Goal: Transaction & Acquisition: Purchase product/service

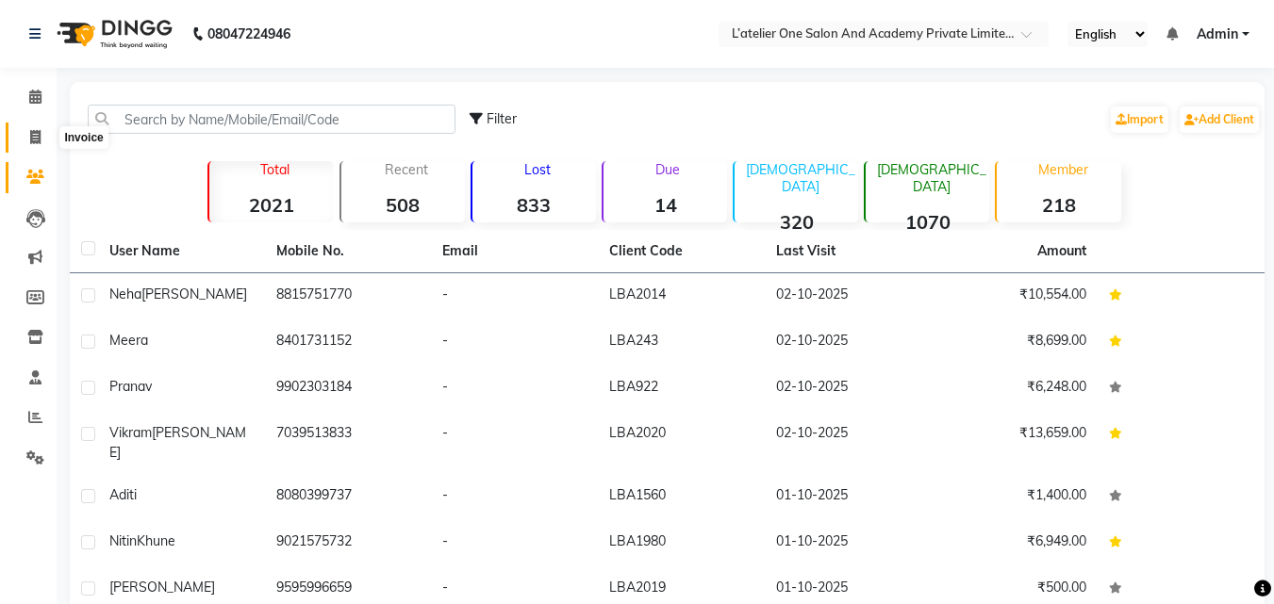
click at [42, 128] on span at bounding box center [35, 138] width 33 height 22
select select "6939"
select select "service"
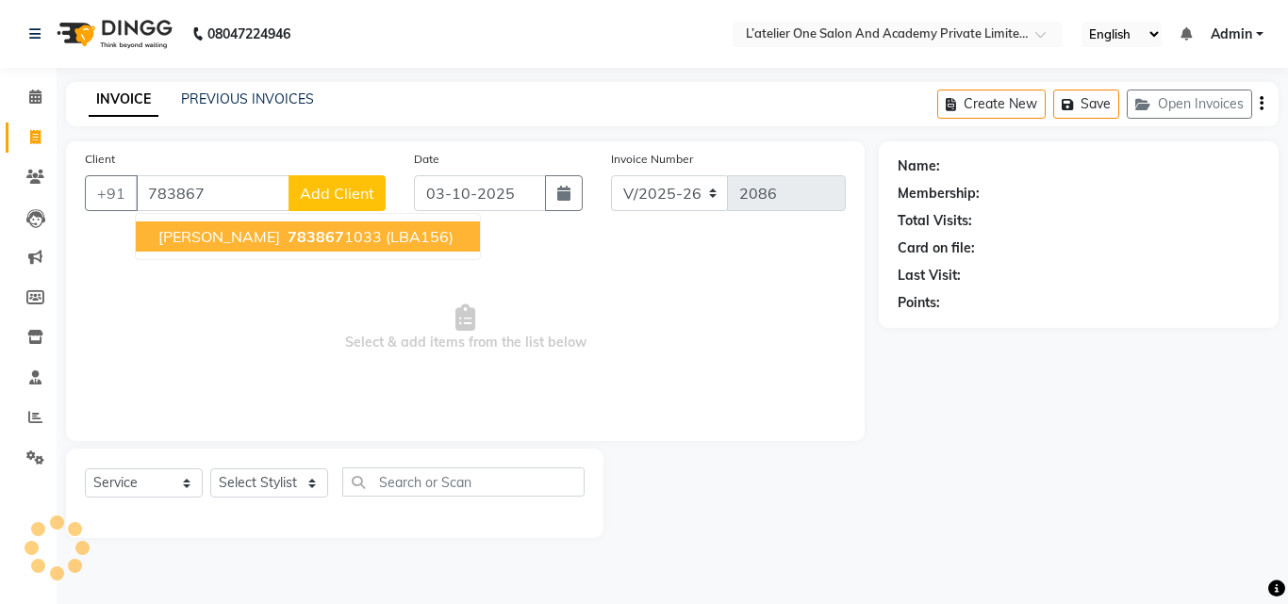
click at [304, 246] on button "[PERSON_NAME] 783867 1033 (LBA156)" at bounding box center [308, 237] width 344 height 30
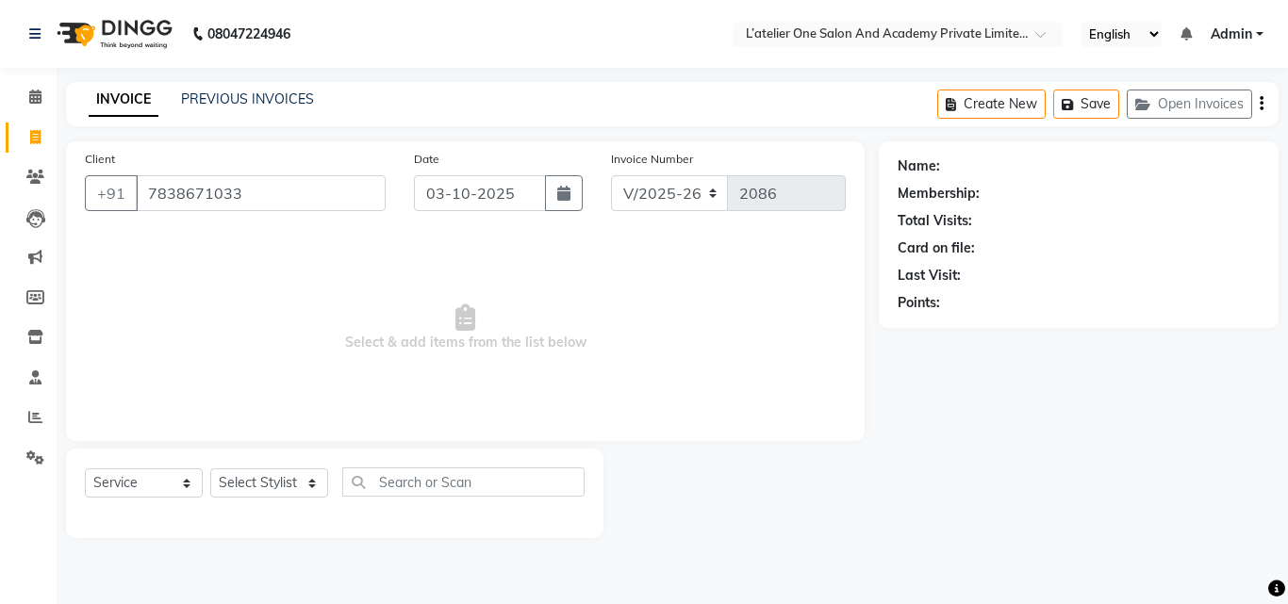
type input "7838671033"
select select "2: Object"
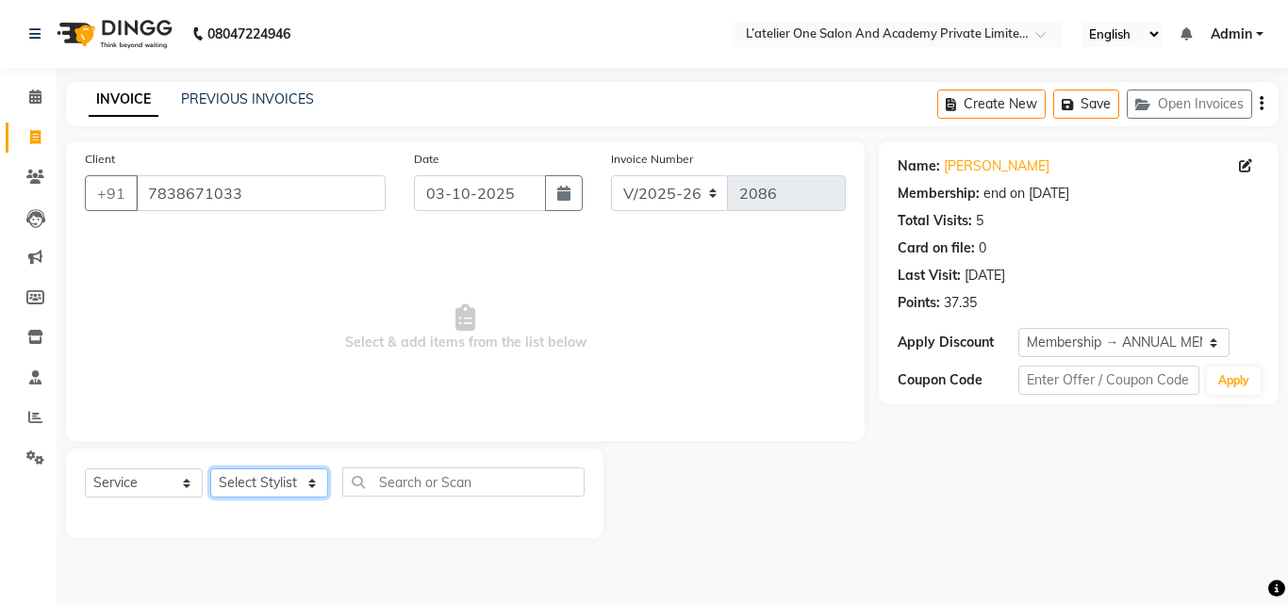
click at [248, 485] on select "Select Stylist [PERSON_NAME] [PERSON_NAME] [PERSON_NAME] [PERSON_NAME] [PERSON_…" at bounding box center [269, 483] width 118 height 29
select select "69694"
click at [210, 469] on select "Select Stylist [PERSON_NAME] [PERSON_NAME] [PERSON_NAME] [PERSON_NAME] [PERSON_…" at bounding box center [269, 483] width 118 height 29
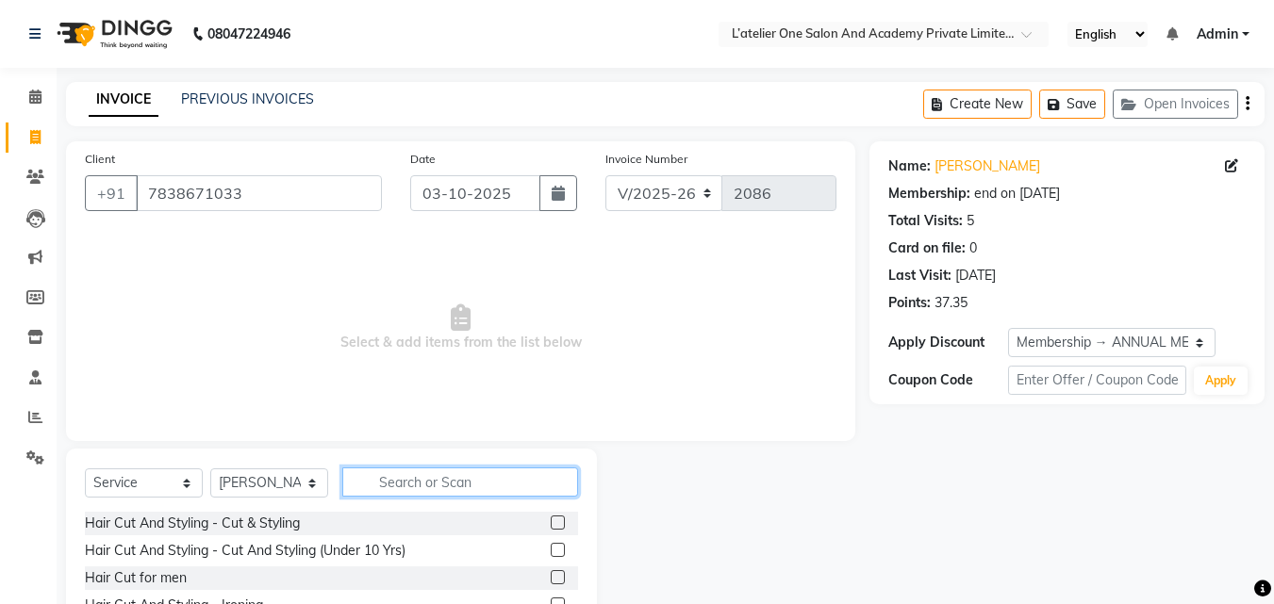
click at [414, 486] on input "text" at bounding box center [460, 482] width 236 height 29
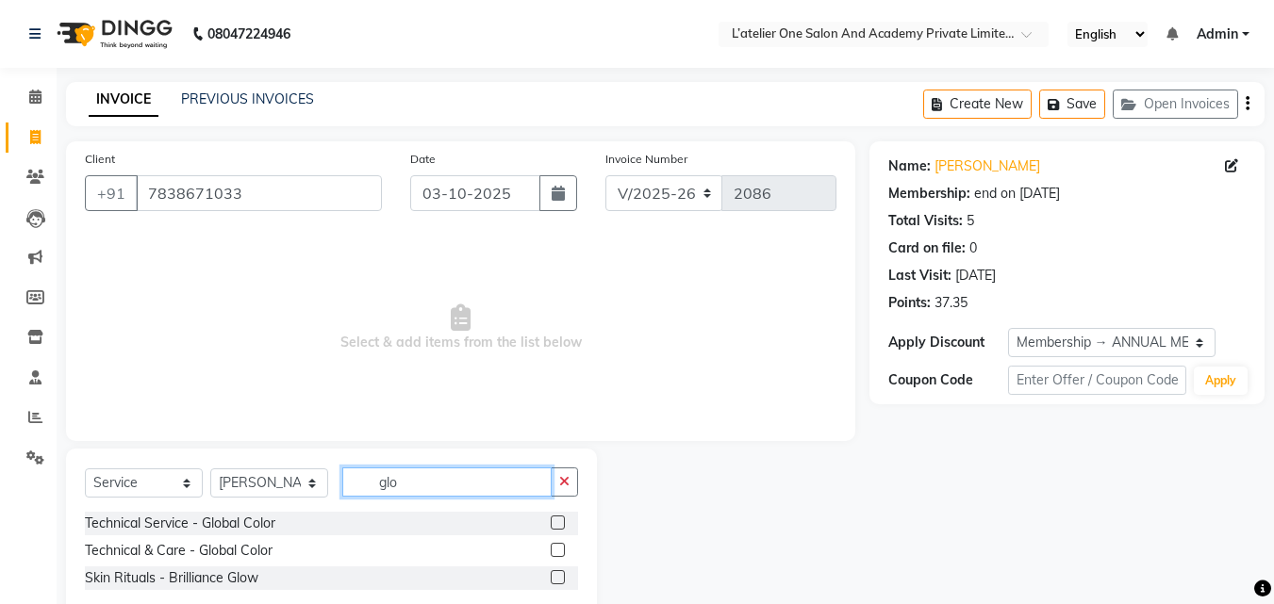
type input "glo"
click at [554, 527] on label at bounding box center [558, 523] width 14 height 14
click at [554, 527] on input "checkbox" at bounding box center [557, 524] width 12 height 12
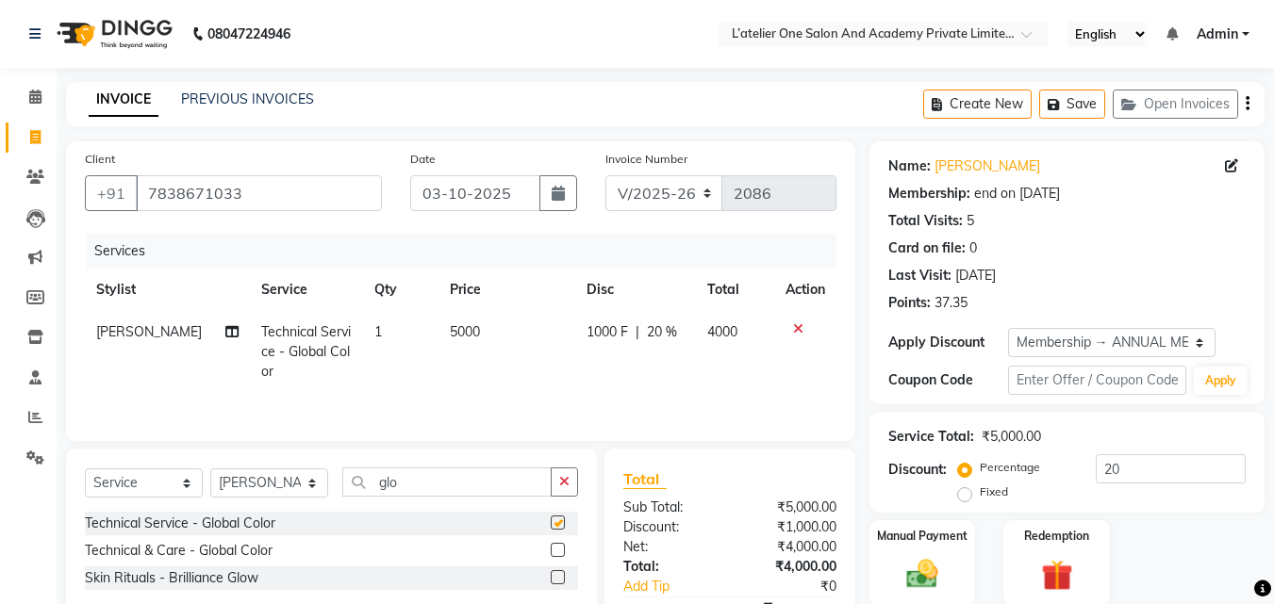
checkbox input "false"
click at [467, 375] on td "5000" at bounding box center [506, 352] width 137 height 82
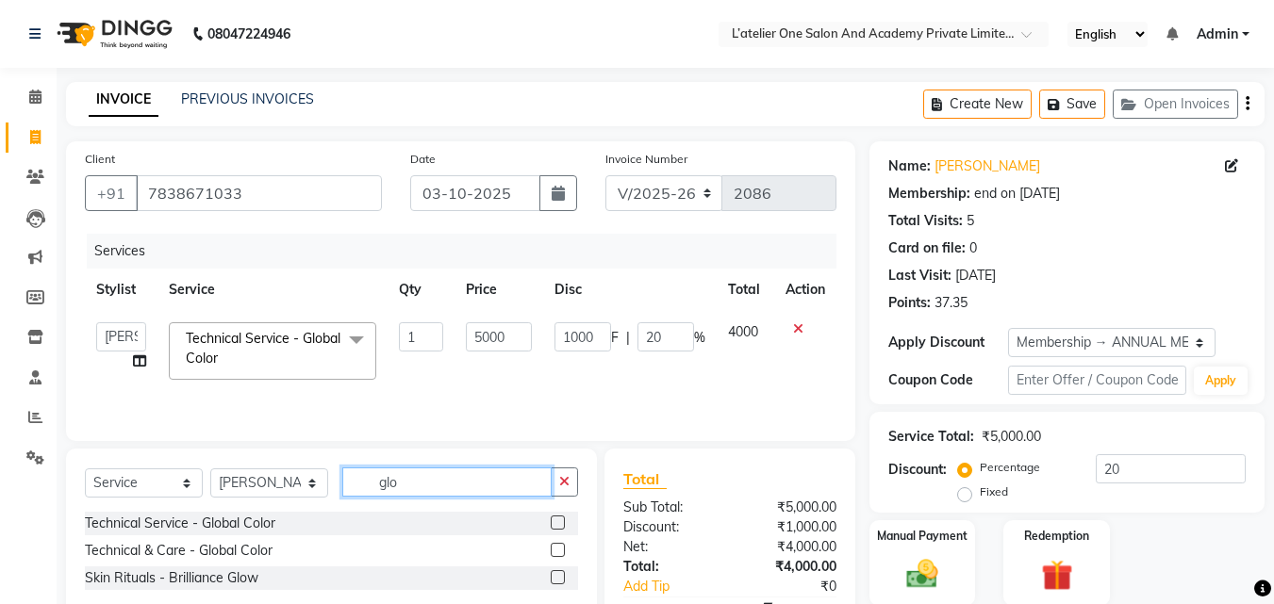
click at [478, 490] on input "glo" at bounding box center [446, 482] width 209 height 29
type input "g"
type input "[MEDICAL_DATA]"
click at [558, 553] on label at bounding box center [558, 550] width 14 height 14
click at [558, 553] on input "checkbox" at bounding box center [557, 551] width 12 height 12
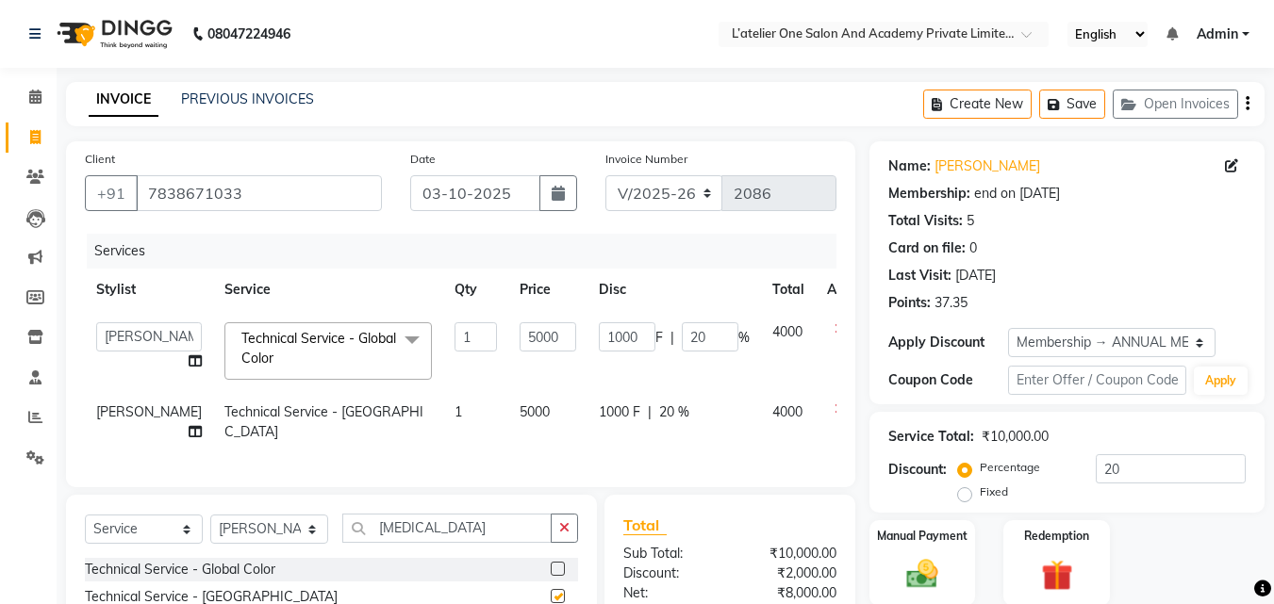
checkbox input "false"
click at [514, 454] on td "5000" at bounding box center [547, 422] width 79 height 62
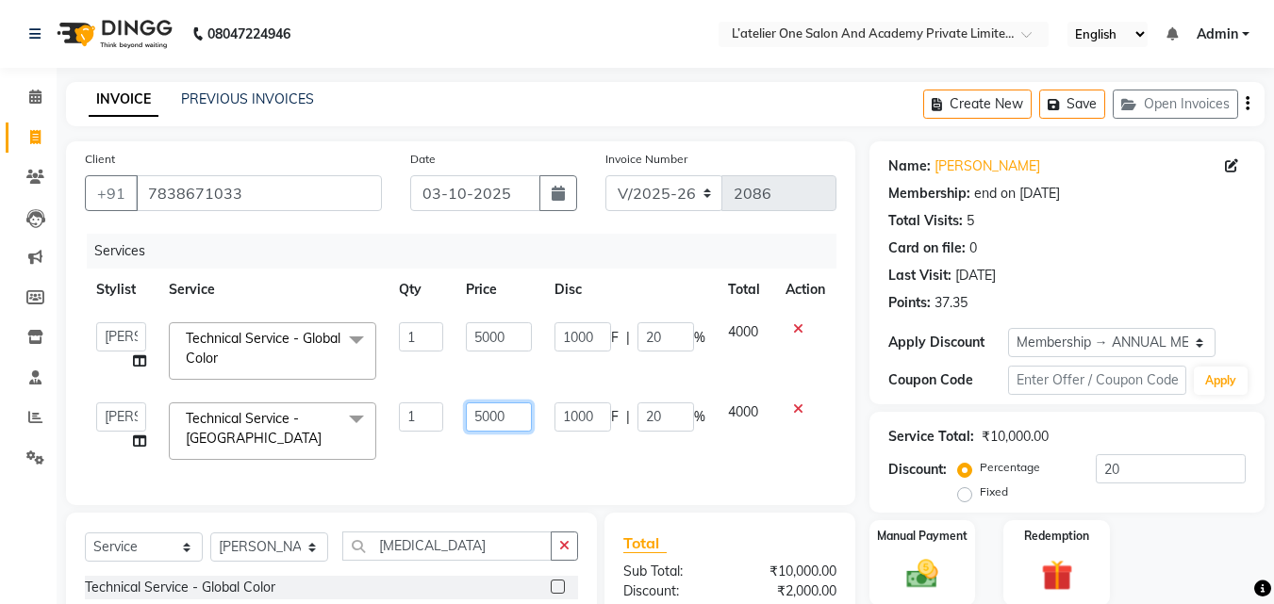
click at [481, 410] on input "5000" at bounding box center [498, 417] width 65 height 29
type input "6000"
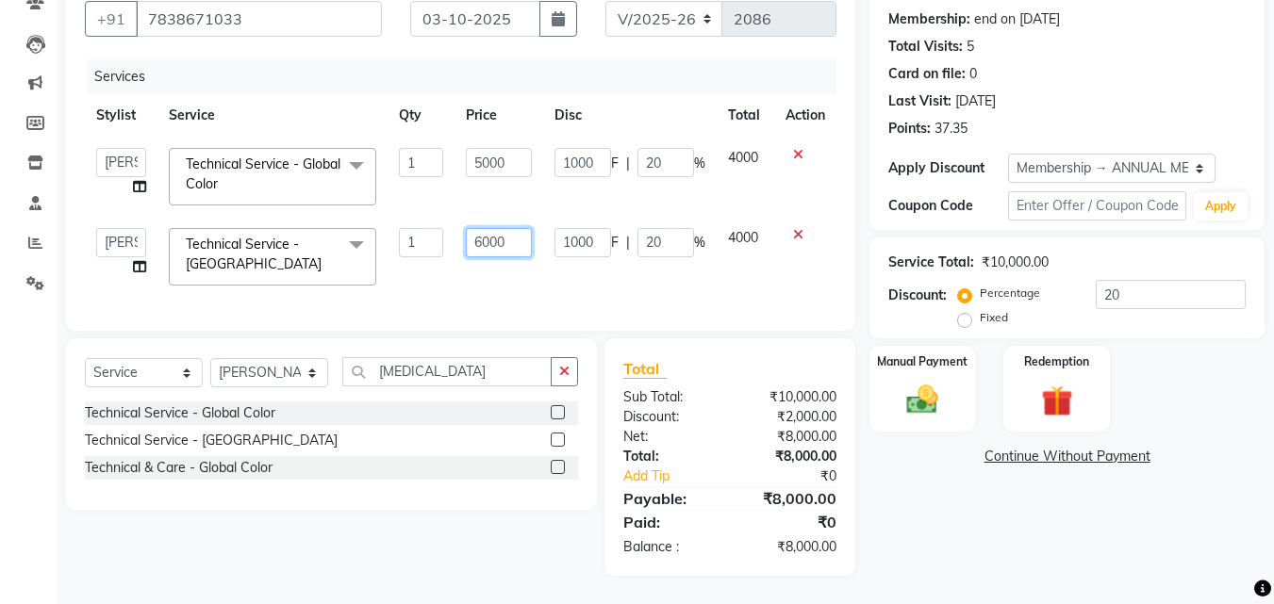
scroll to position [189, 0]
click at [464, 370] on input "[MEDICAL_DATA]" at bounding box center [446, 371] width 209 height 29
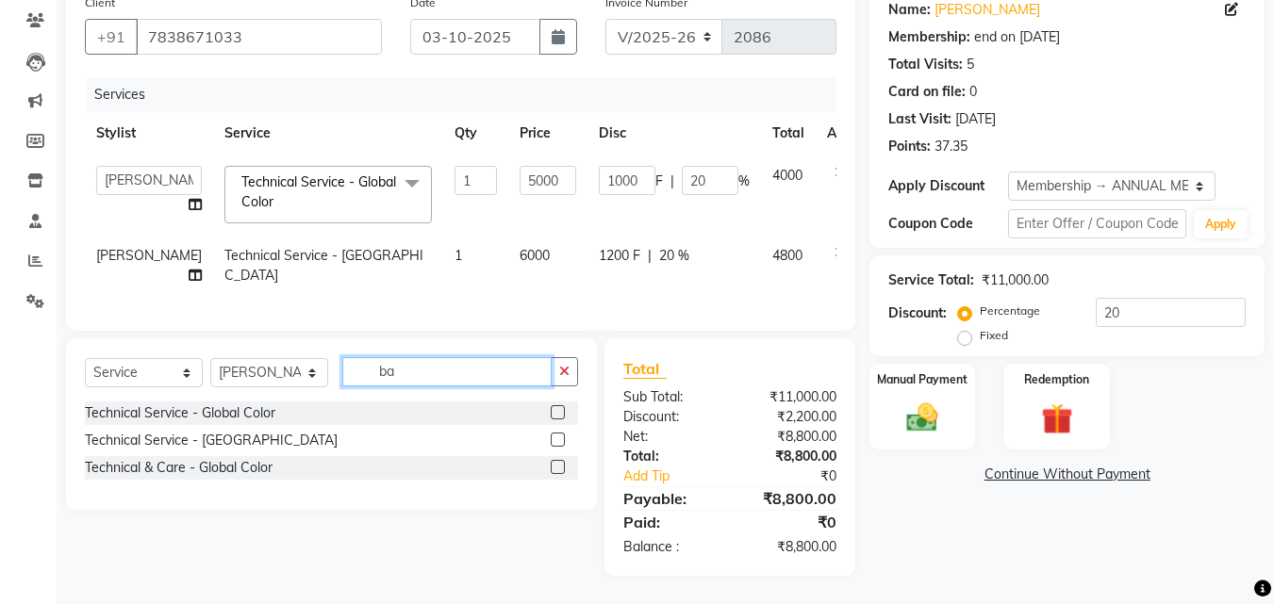
type input "b"
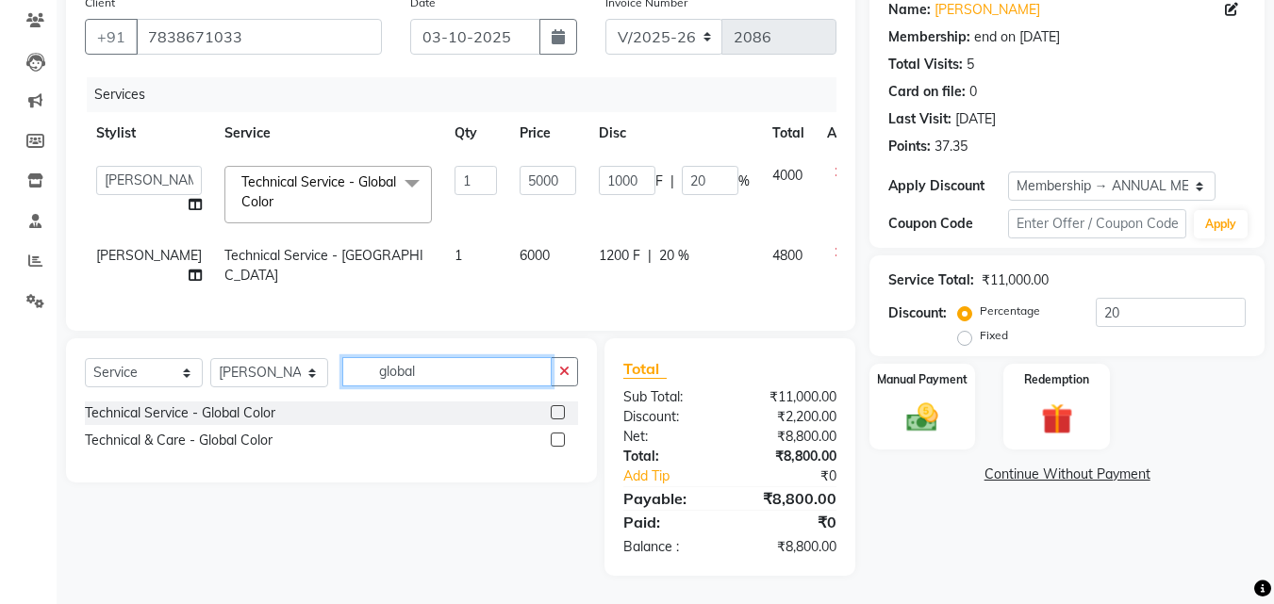
type input "global"
click at [559, 416] on label at bounding box center [558, 412] width 14 height 14
click at [559, 416] on input "checkbox" at bounding box center [557, 413] width 12 height 12
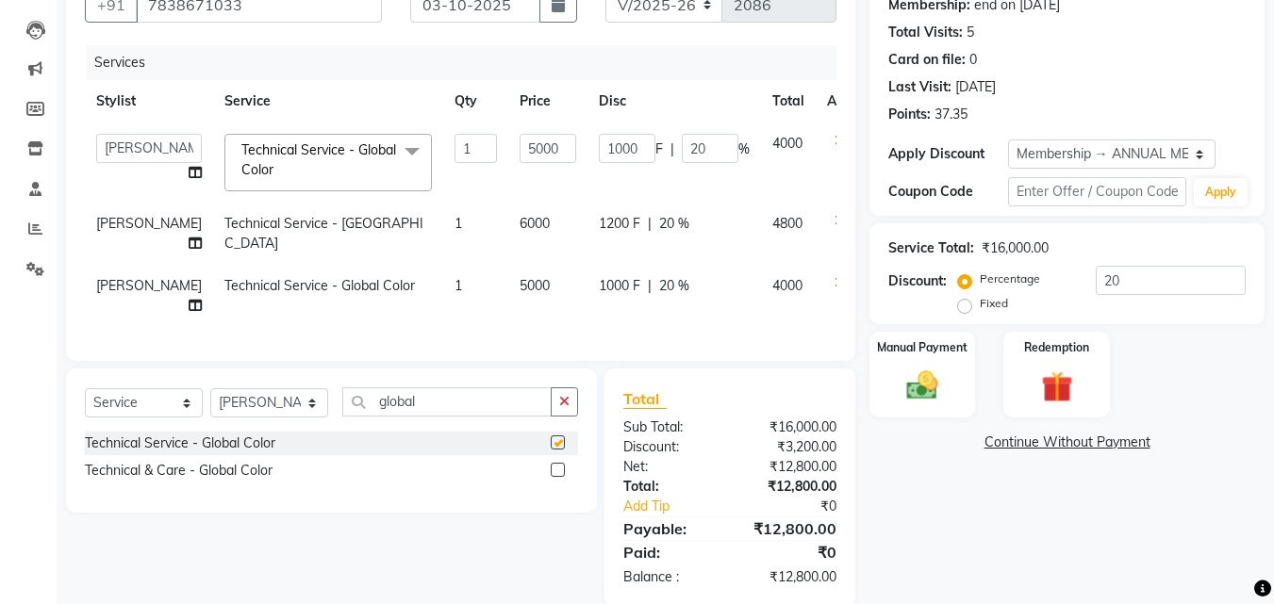
checkbox input "false"
click at [508, 327] on td "5000" at bounding box center [547, 296] width 79 height 62
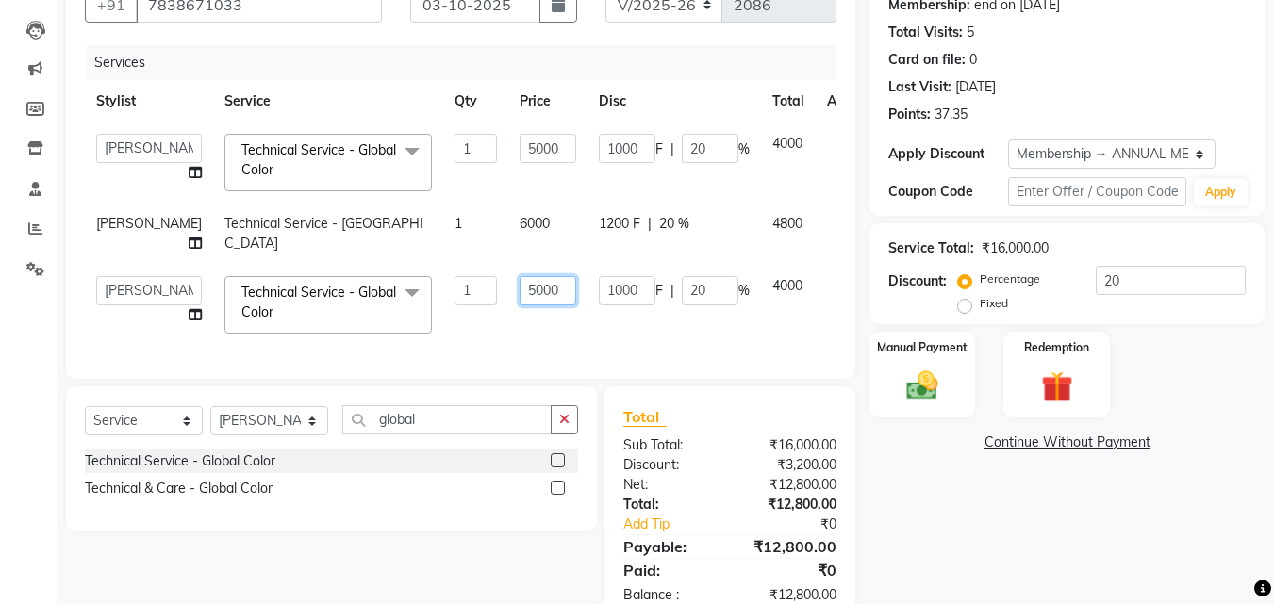
click at [520, 306] on input "5000" at bounding box center [548, 290] width 57 height 29
type input "2000"
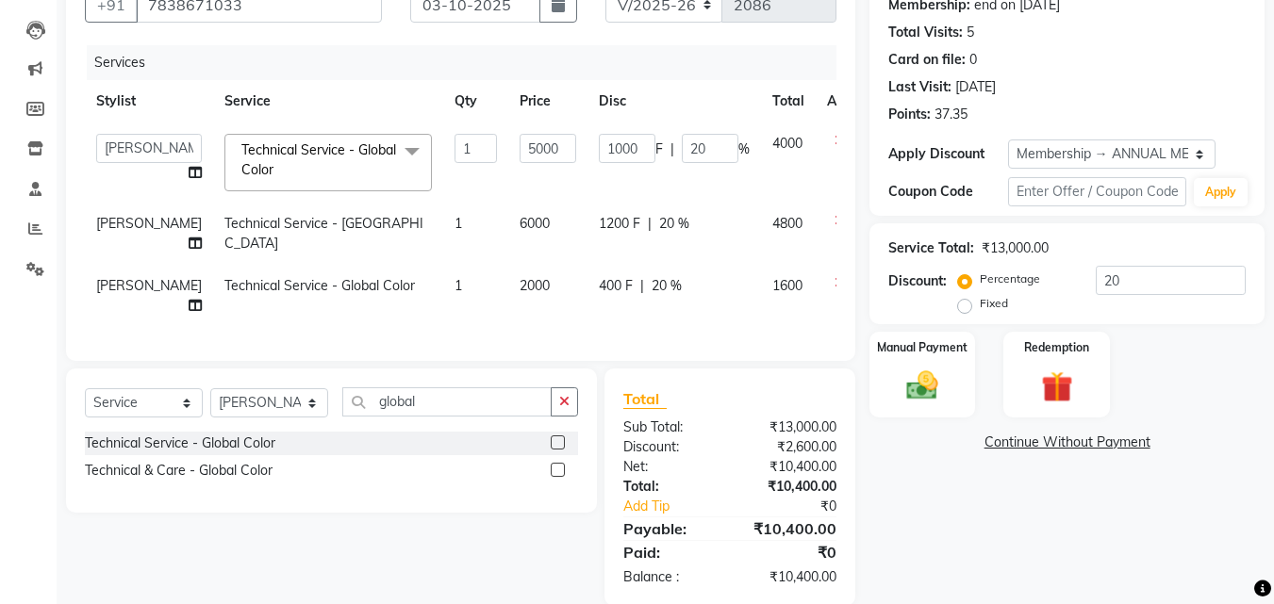
click at [508, 327] on td "2000" at bounding box center [547, 296] width 79 height 62
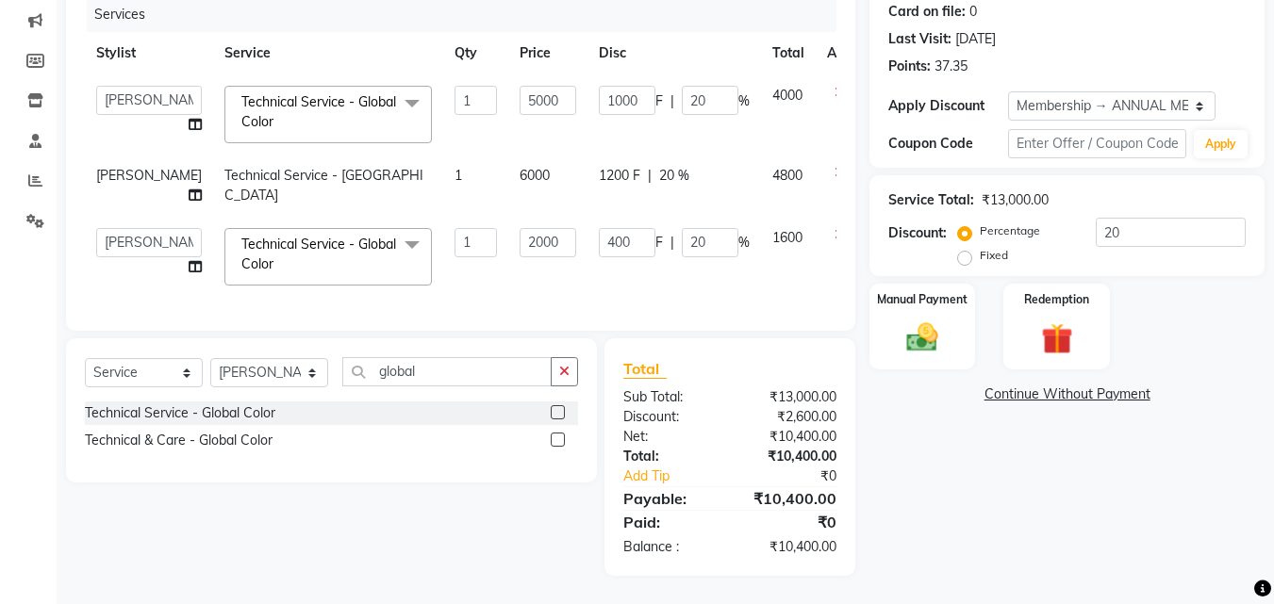
scroll to position [271, 0]
click at [682, 232] on input "20" at bounding box center [710, 242] width 57 height 29
type input "2"
type input "30"
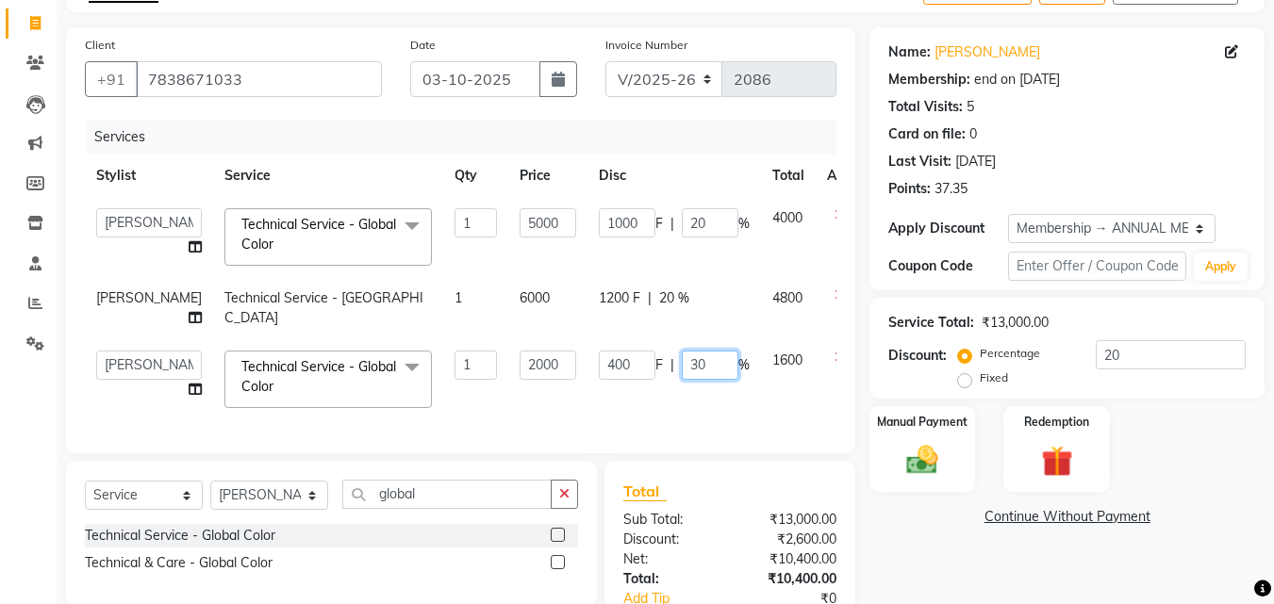
scroll to position [8, 0]
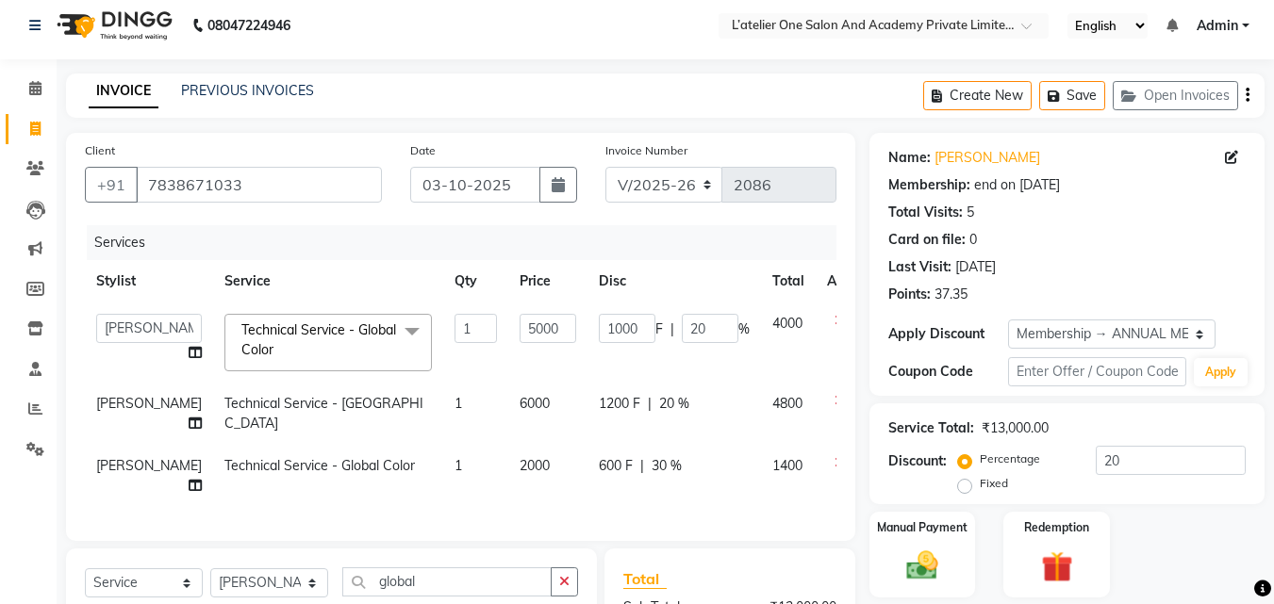
click at [631, 387] on td "1200 F | 20 %" at bounding box center [674, 414] width 174 height 62
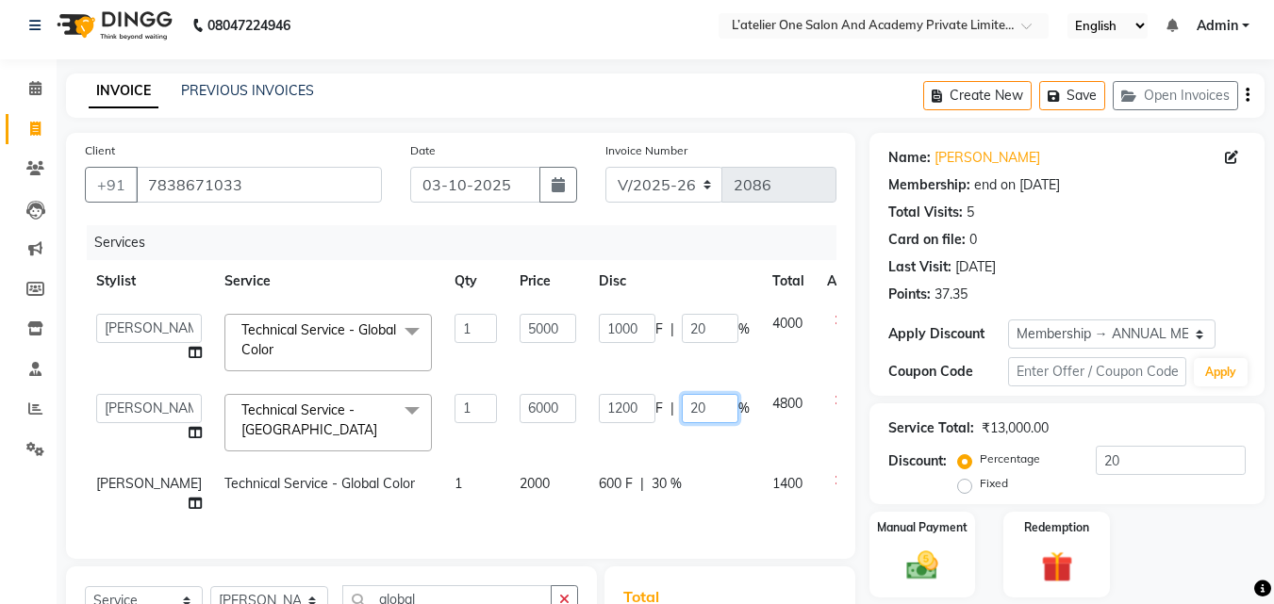
click at [682, 405] on input "20" at bounding box center [710, 408] width 57 height 29
type input "30"
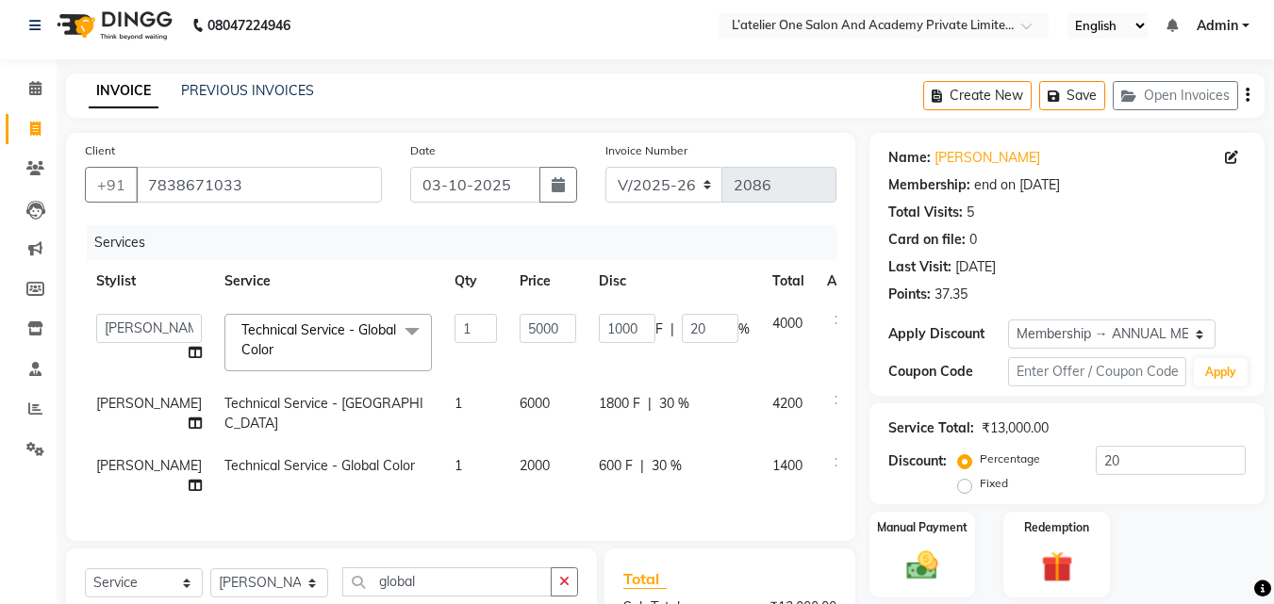
click at [705, 366] on td "1000 F | 20 %" at bounding box center [674, 343] width 174 height 80
click at [682, 329] on input "20" at bounding box center [710, 328] width 57 height 29
type input "2"
type input "30"
click at [664, 384] on tbody "[PERSON_NAME] [PERSON_NAME] [PERSON_NAME] [PERSON_NAME] [PERSON_NAME] [PERSON_N…" at bounding box center [481, 405] width 793 height 205
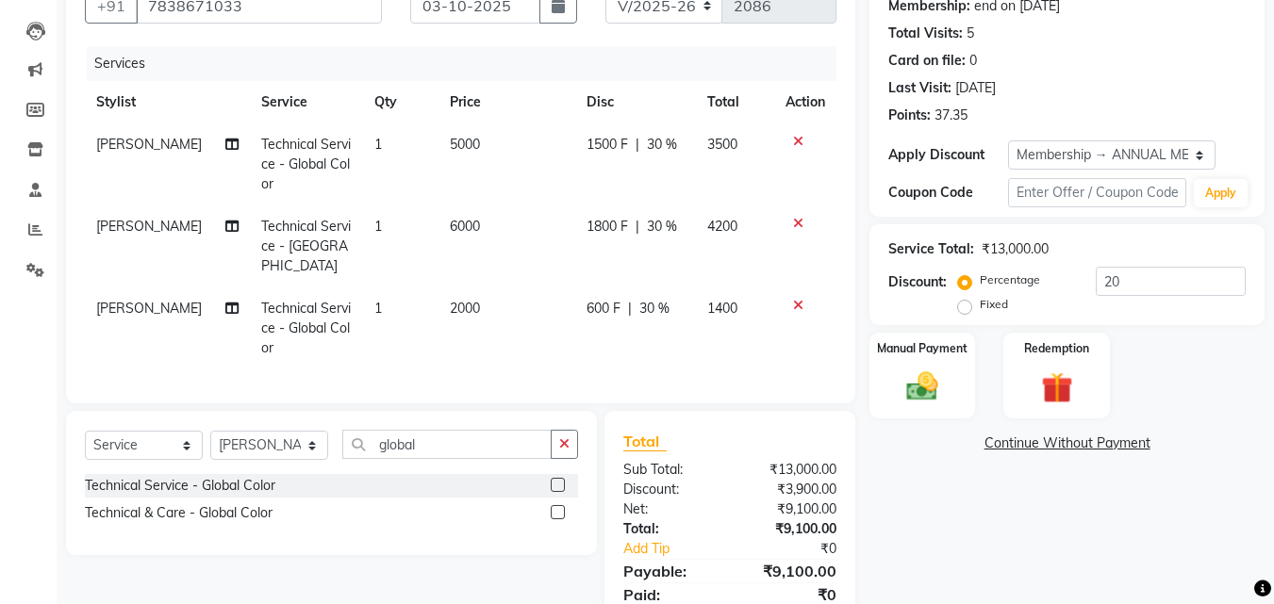
scroll to position [186, 0]
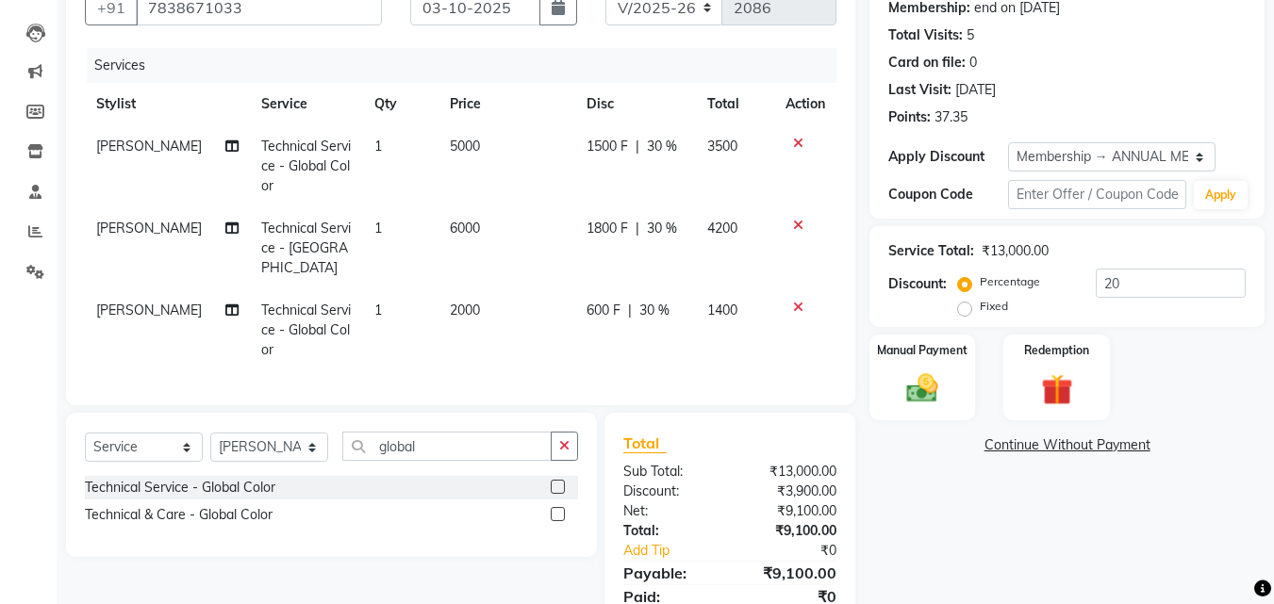
click at [649, 301] on span "30 %" at bounding box center [654, 311] width 30 height 20
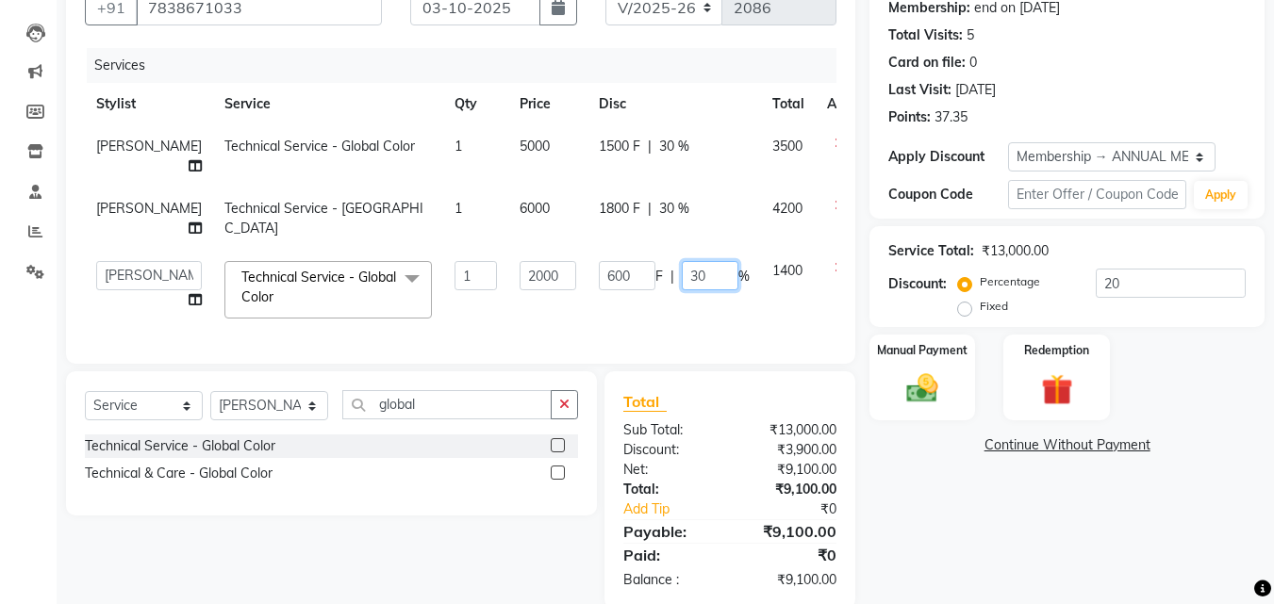
click at [682, 290] on input "30" at bounding box center [710, 275] width 57 height 29
type input "3"
type input "40"
click at [641, 330] on td "600 F | 40 %" at bounding box center [674, 290] width 174 height 80
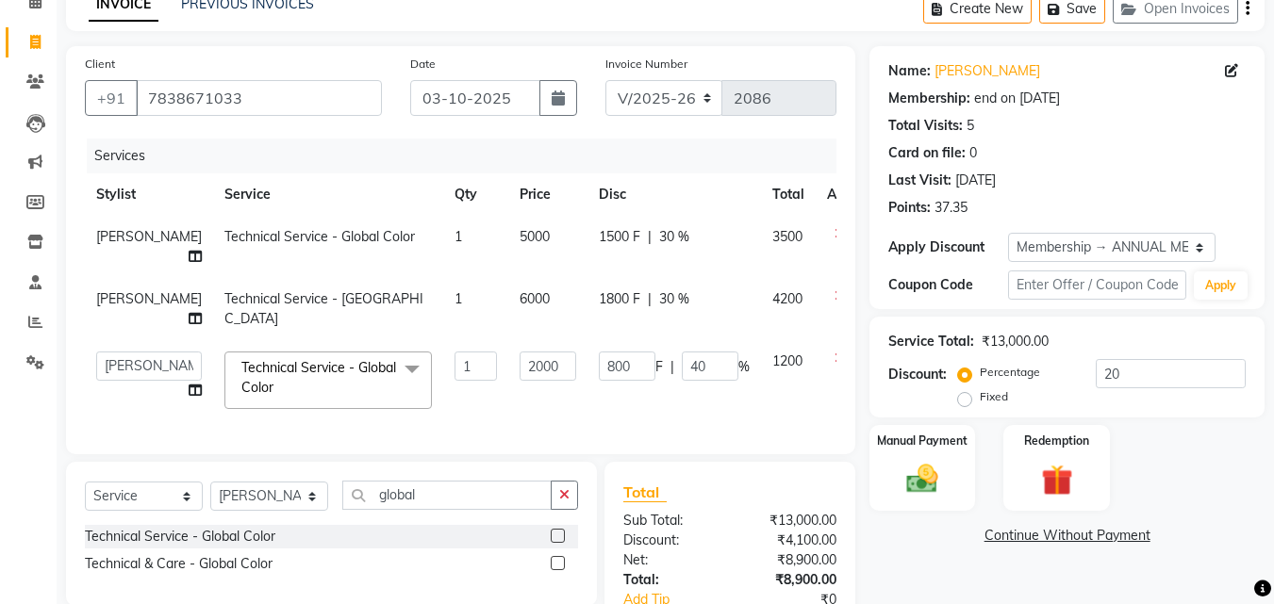
scroll to position [94, 0]
click at [682, 382] on input "40" at bounding box center [710, 367] width 57 height 29
click at [659, 341] on td "1800 F | 30 %" at bounding box center [674, 310] width 174 height 62
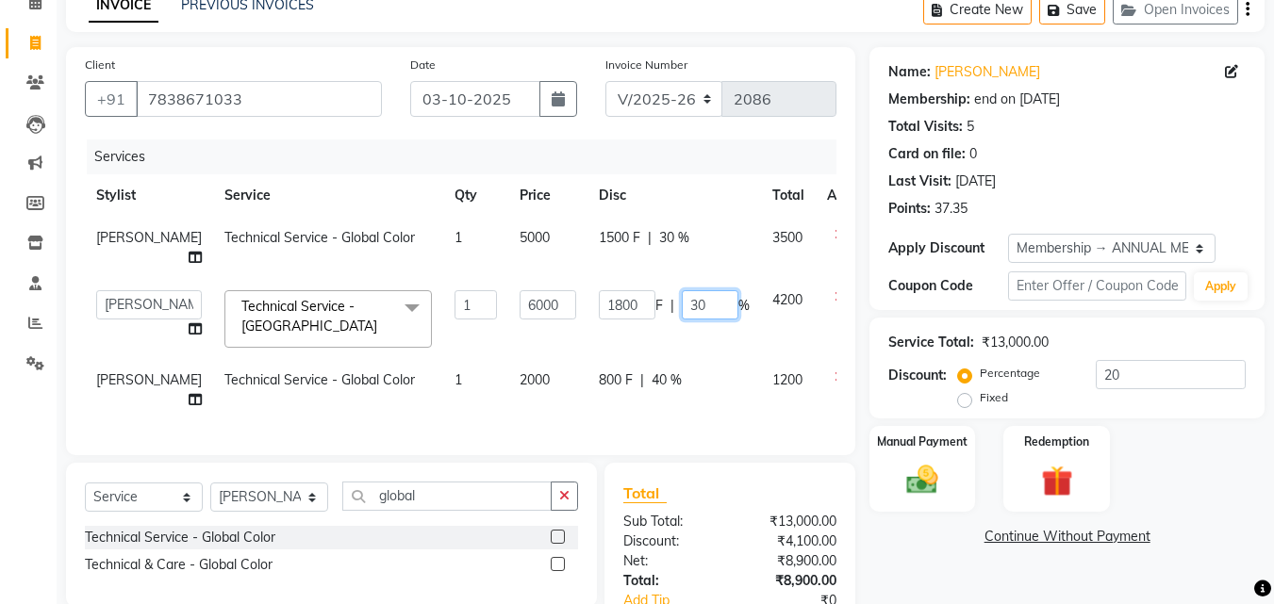
click at [682, 320] on input "30" at bounding box center [710, 304] width 57 height 29
click at [689, 320] on input "30" at bounding box center [710, 304] width 57 height 29
type input "35"
click at [657, 381] on td "800 F | 40 %" at bounding box center [674, 390] width 174 height 62
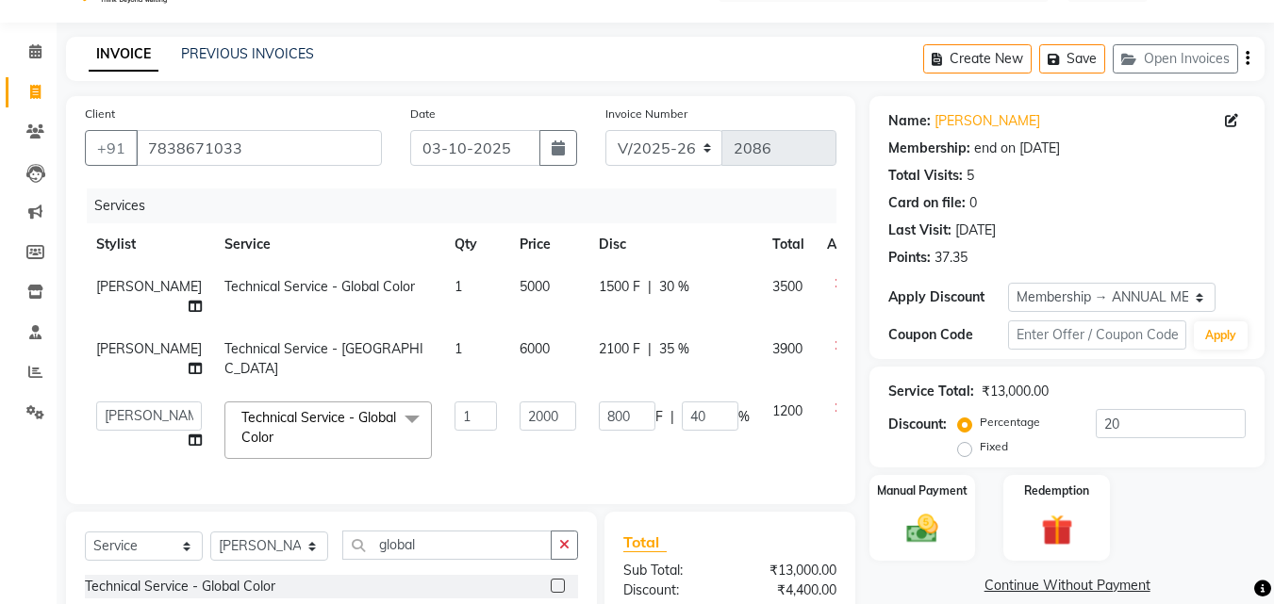
scroll to position [42, 0]
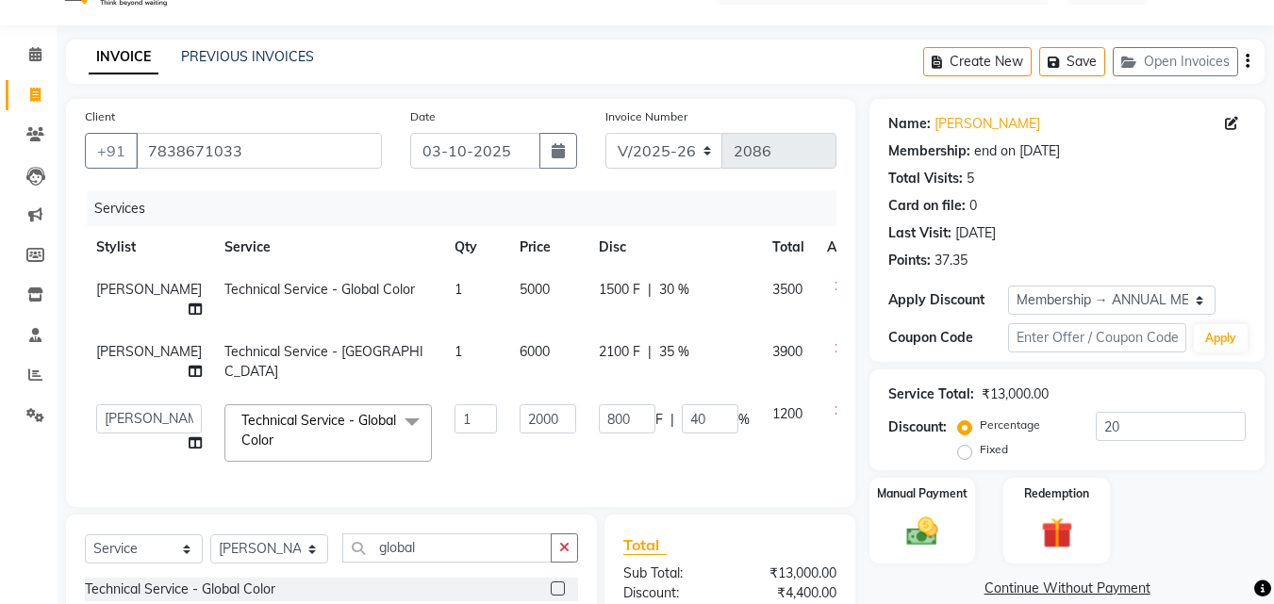
click at [644, 278] on td "1500 F | 30 %" at bounding box center [674, 300] width 174 height 62
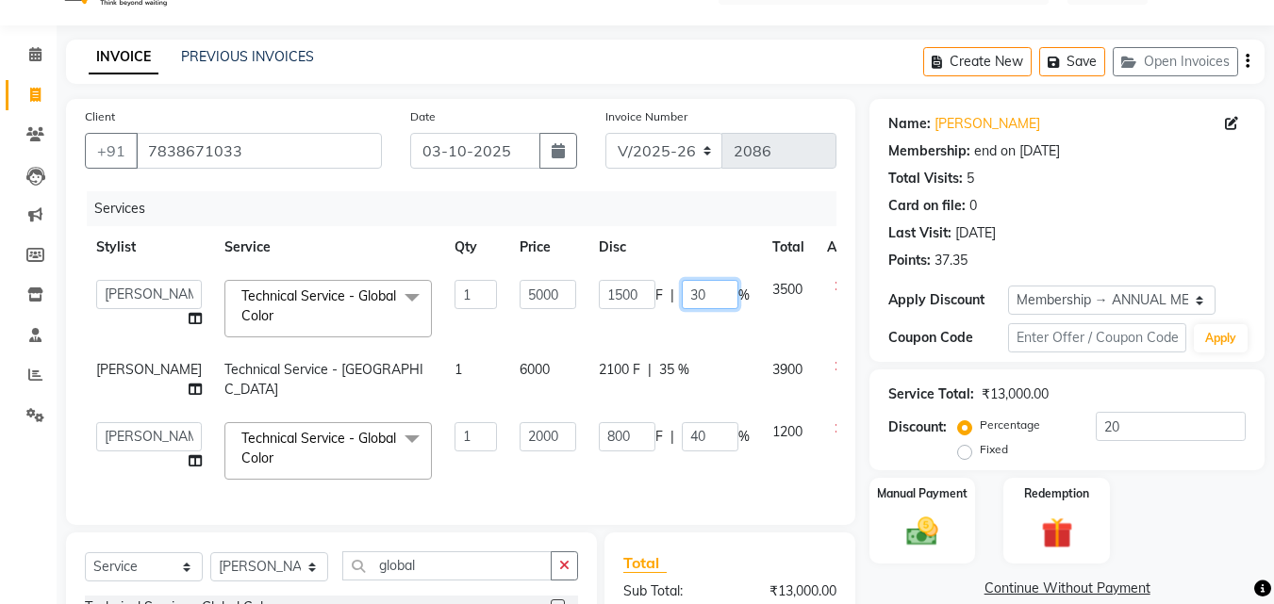
click at [682, 293] on input "30" at bounding box center [710, 294] width 57 height 29
type input "35"
click at [658, 332] on td "1500 F | 35 %" at bounding box center [674, 309] width 174 height 80
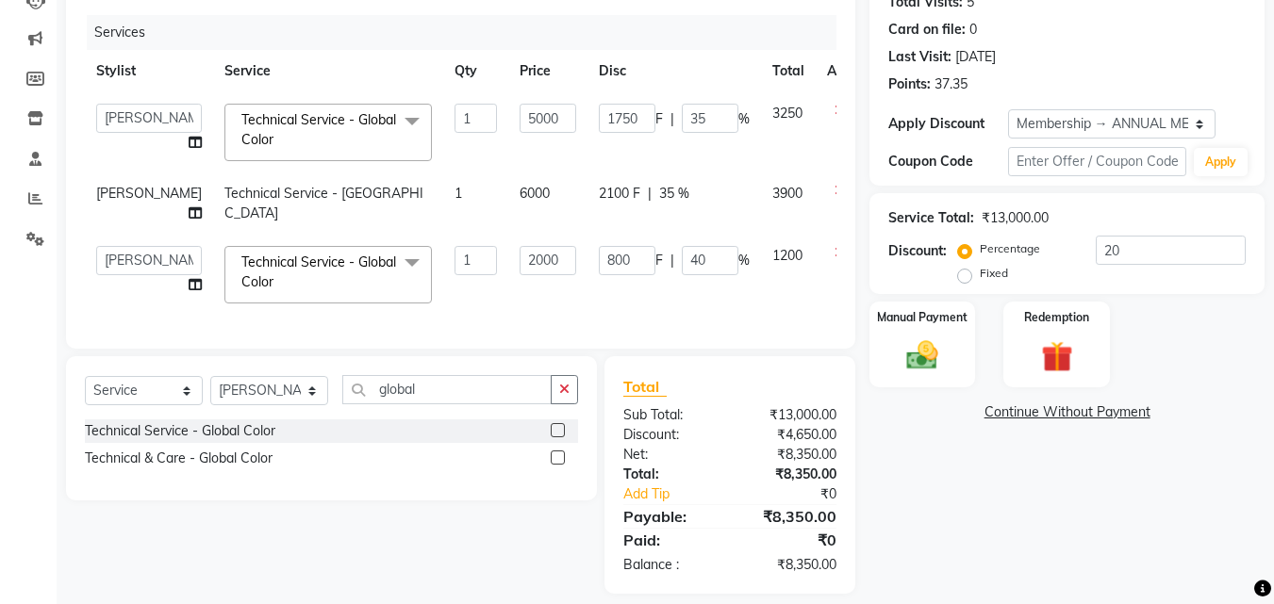
scroll to position [271, 0]
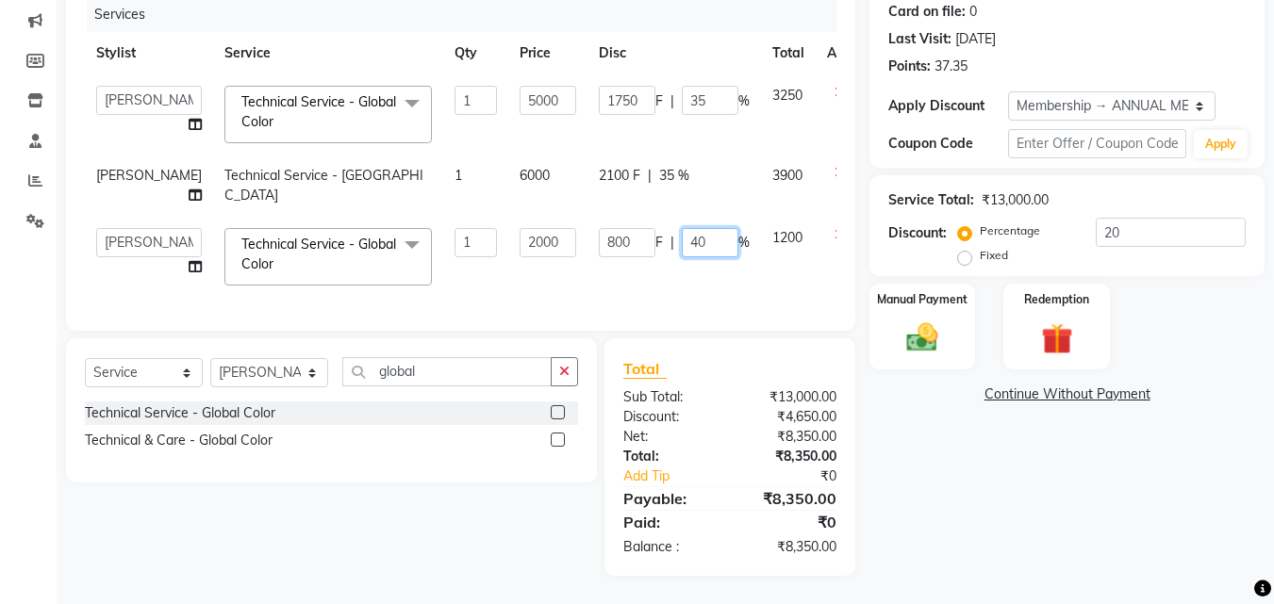
click at [682, 235] on input "40" at bounding box center [710, 242] width 57 height 29
type input "45"
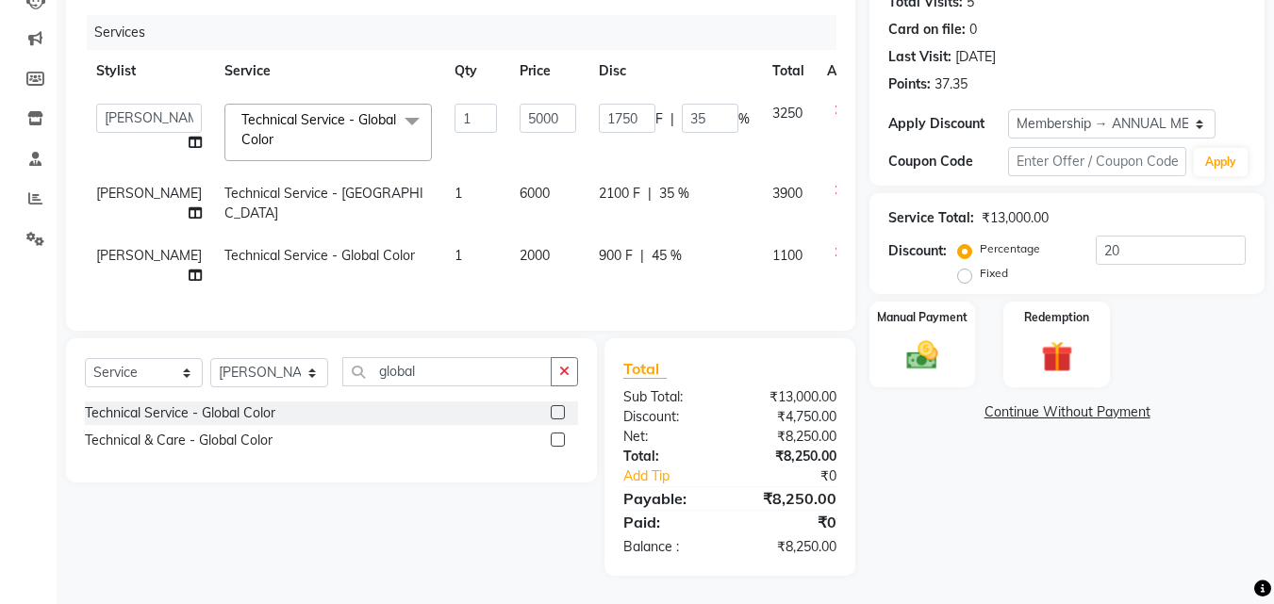
click at [673, 266] on td "900 F | 45 %" at bounding box center [674, 266] width 174 height 62
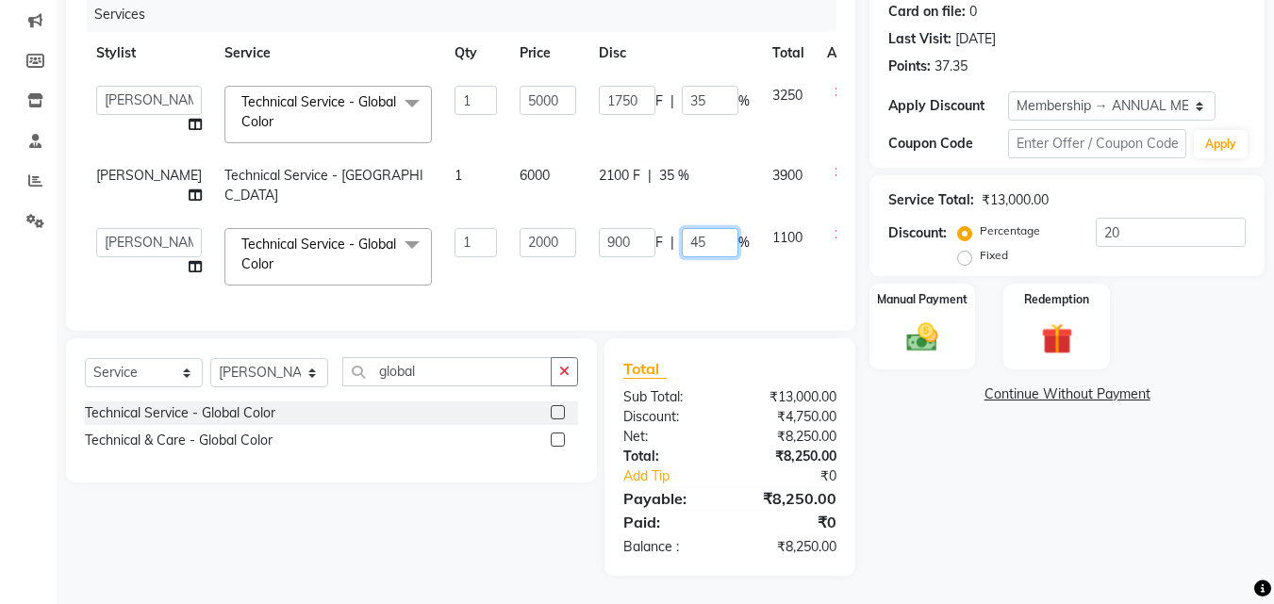
click at [682, 230] on input "45" at bounding box center [710, 242] width 57 height 29
type input "4"
type input "50"
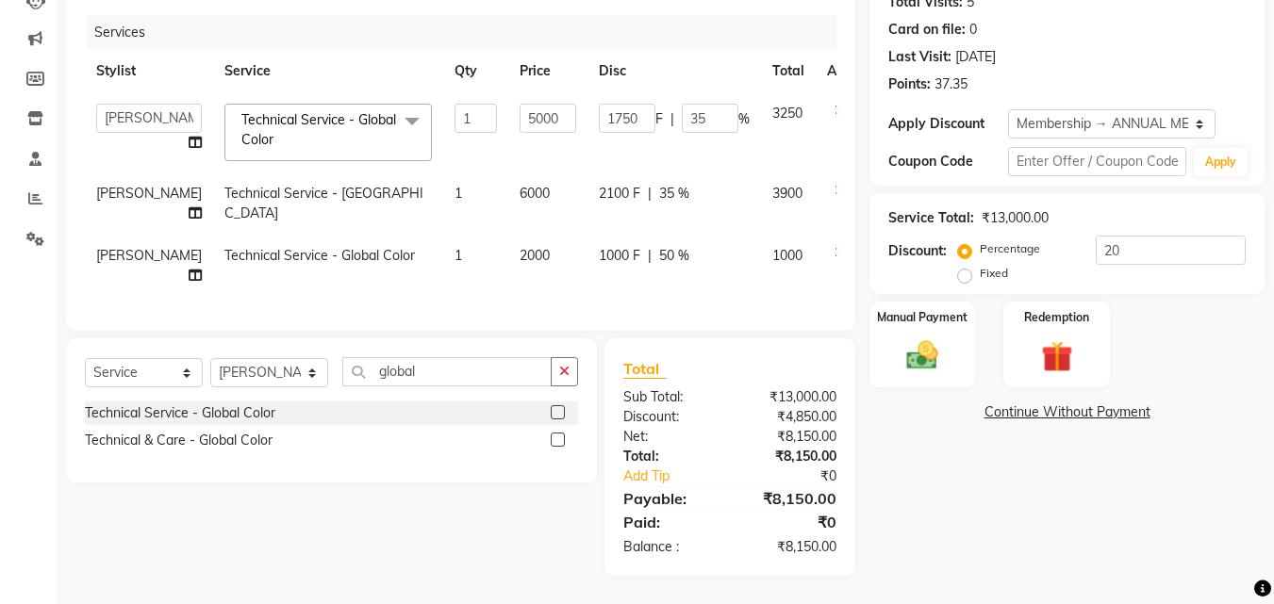
click at [649, 273] on td "1000 F | 50 %" at bounding box center [674, 266] width 174 height 62
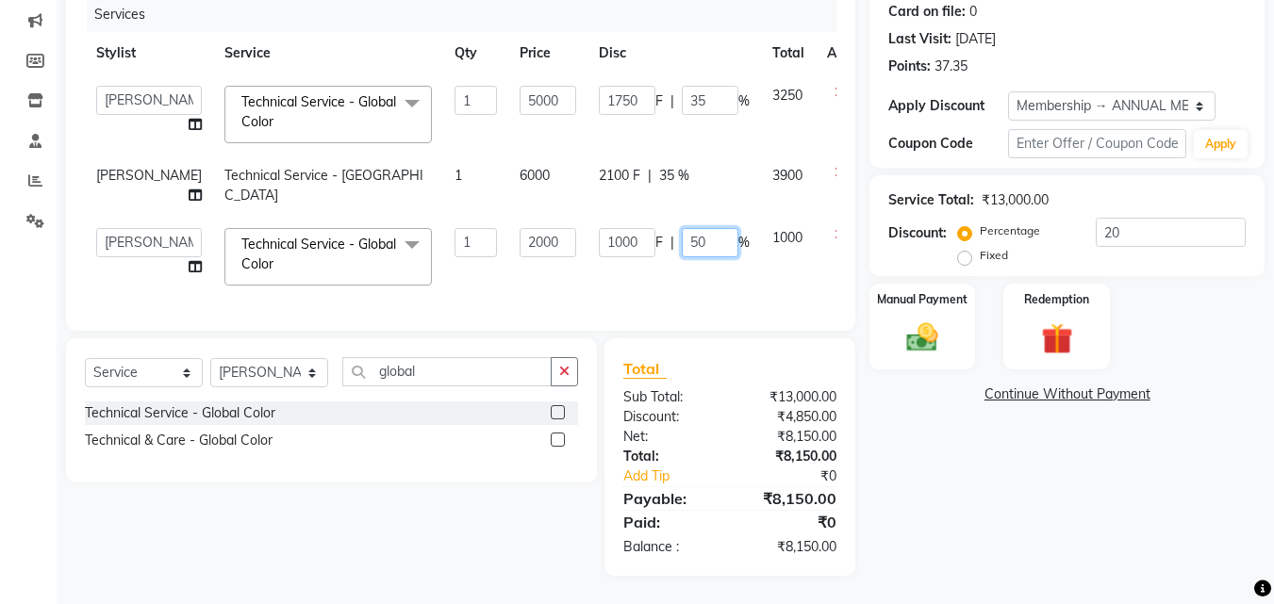
click at [682, 228] on input "50" at bounding box center [710, 242] width 57 height 29
type input "5"
type input "40"
click at [653, 288] on div "Services Stylist Service Qty Price Disc Total Action Aditya [PERSON_NAME] [PERS…" at bounding box center [461, 154] width 752 height 315
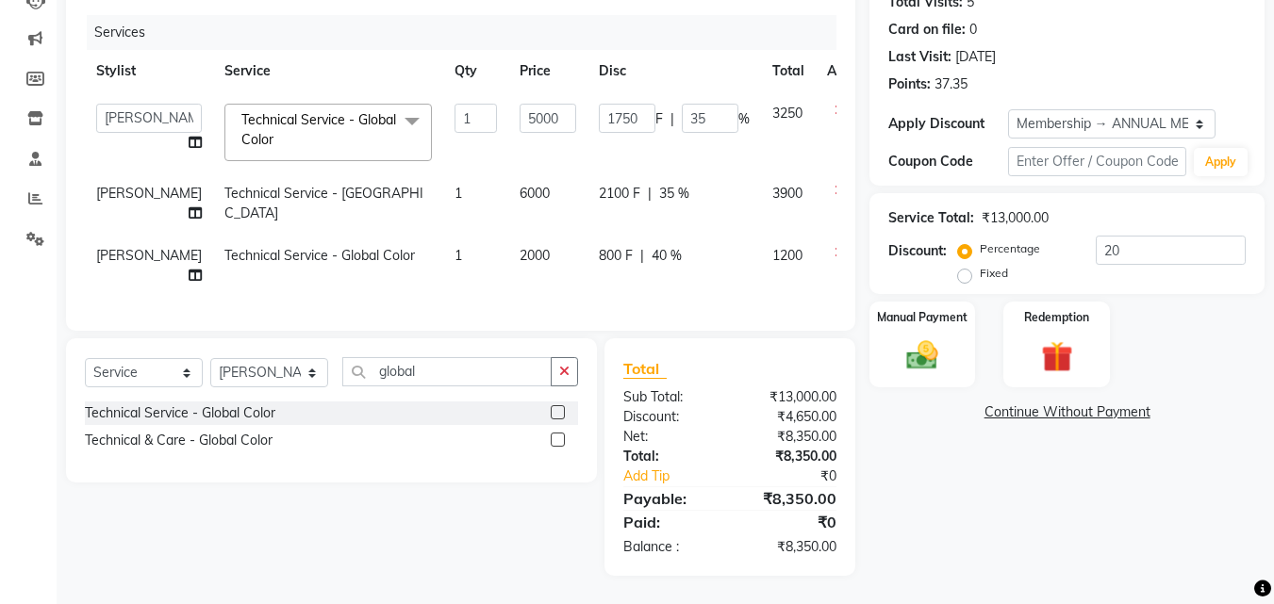
click at [647, 184] on div "2100 F | 35 %" at bounding box center [674, 194] width 151 height 20
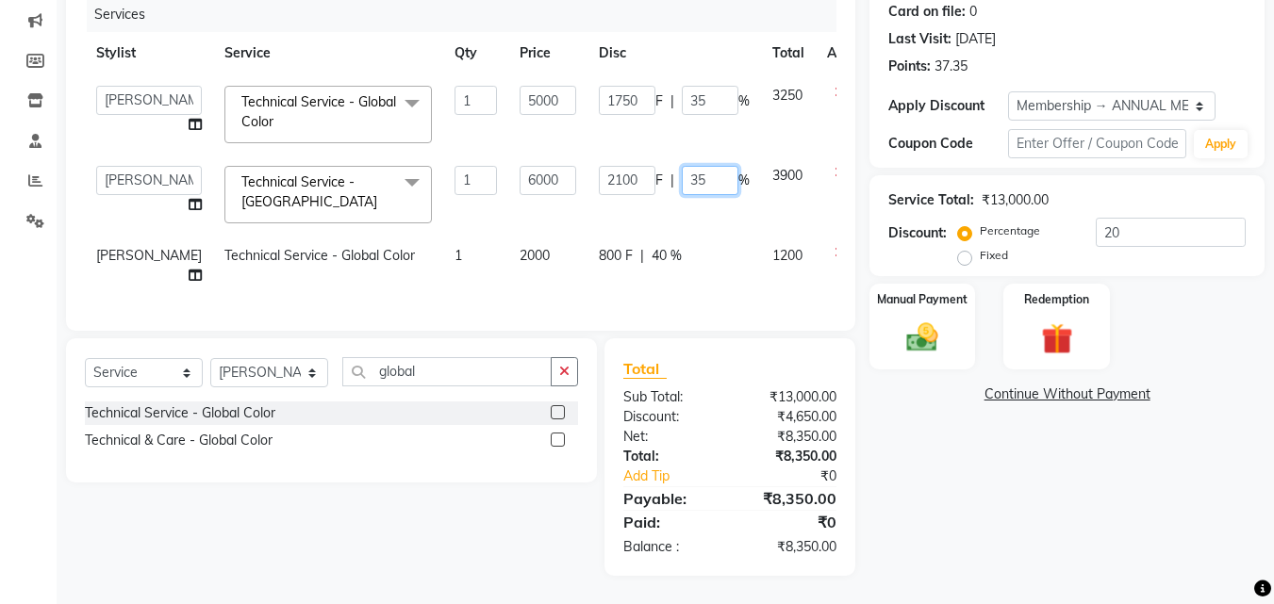
click at [682, 166] on input "35" at bounding box center [710, 180] width 57 height 29
type input "3"
type input "40"
click at [628, 248] on td "800 F | 40 %" at bounding box center [674, 266] width 174 height 62
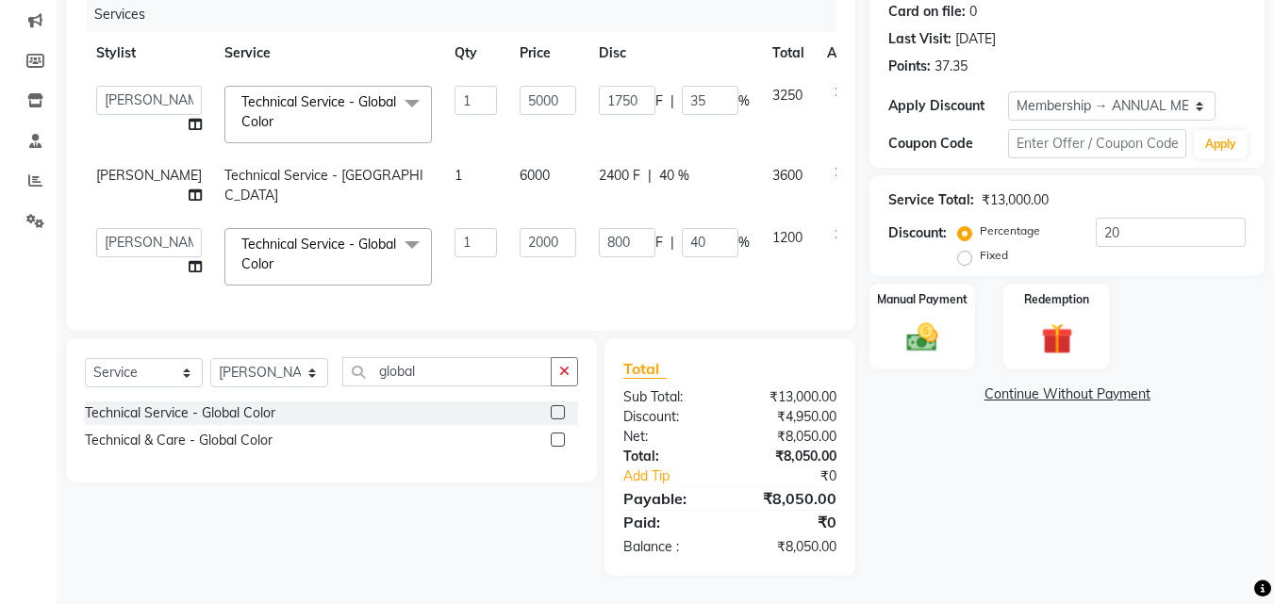
click at [669, 91] on td "1750 F | 35 %" at bounding box center [674, 114] width 174 height 80
click at [682, 86] on input "35" at bounding box center [710, 100] width 57 height 29
type input "36"
click at [823, 90] on td at bounding box center [847, 114] width 62 height 80
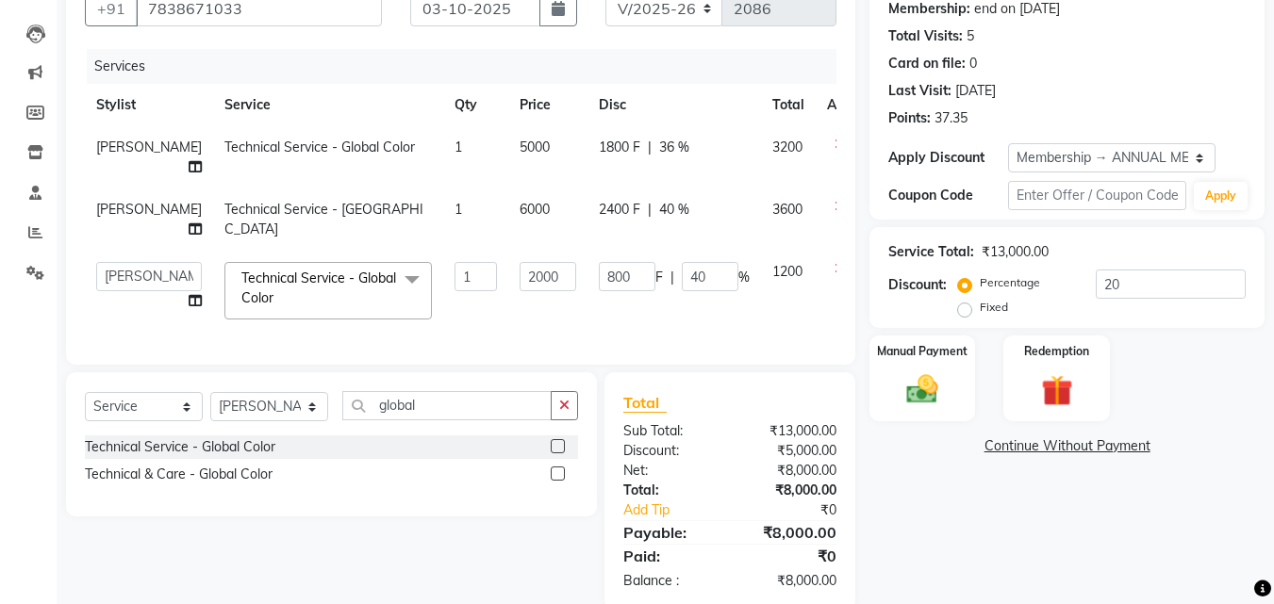
scroll to position [273, 0]
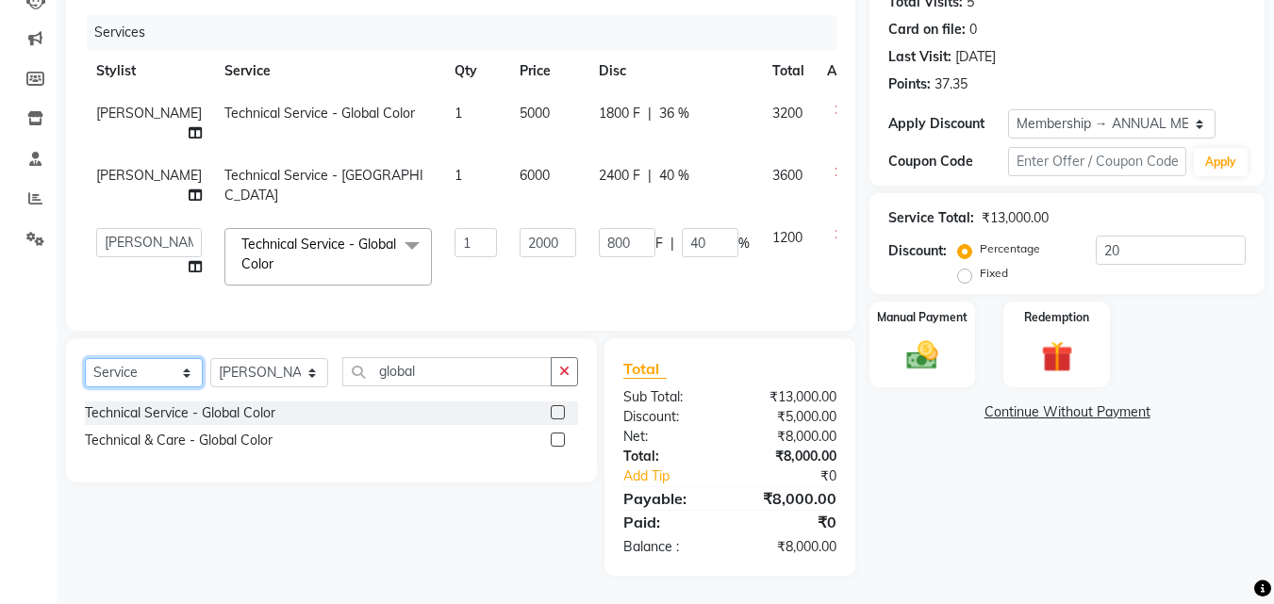
click at [138, 374] on select "Select Service Product Membership Package Voucher Prepaid Gift Card" at bounding box center [144, 372] width 118 height 29
select select "product"
click at [85, 358] on select "Select Service Product Membership Package Voucher Prepaid Gift Card" at bounding box center [144, 372] width 118 height 29
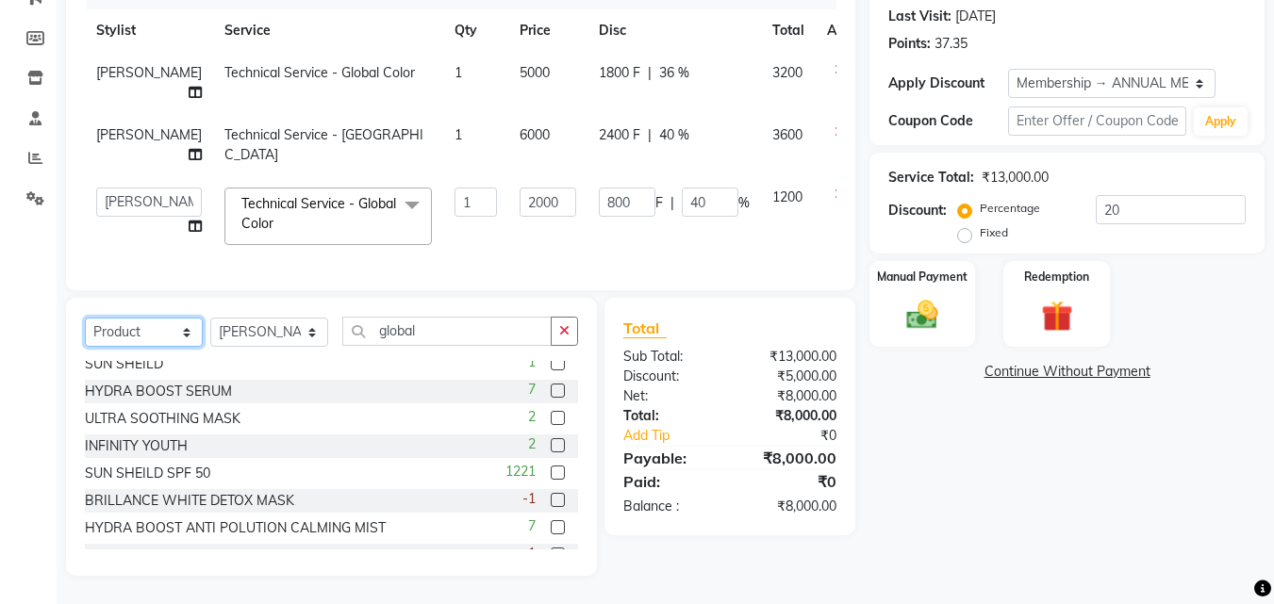
scroll to position [201, 0]
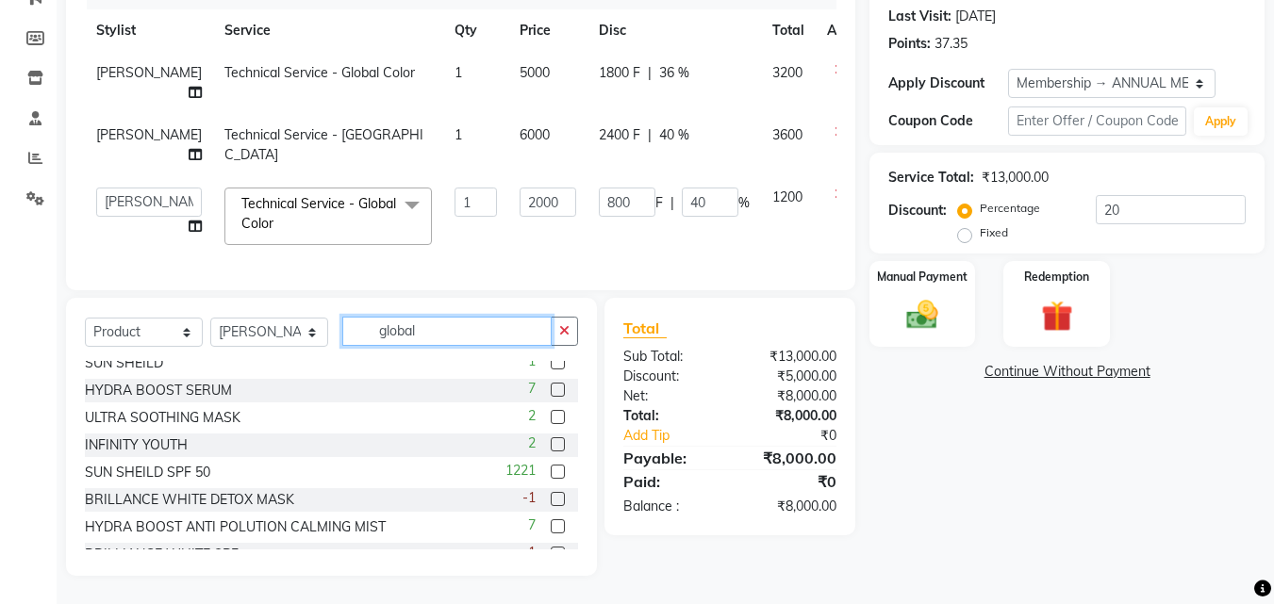
click at [427, 346] on input "global" at bounding box center [446, 331] width 209 height 29
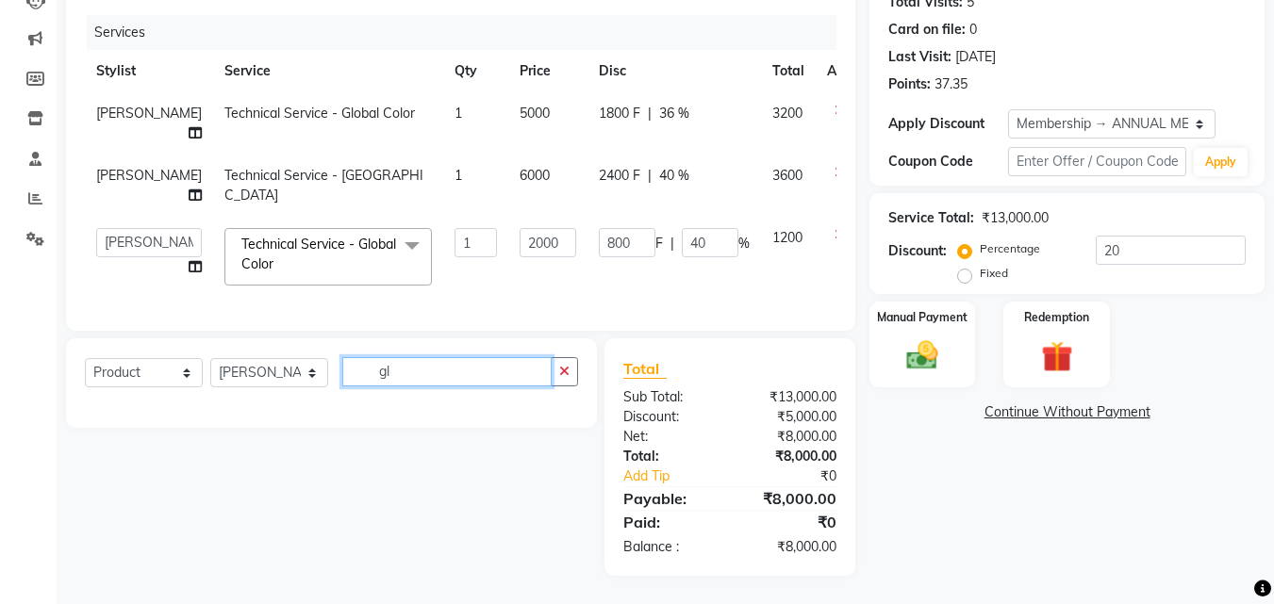
type input "g"
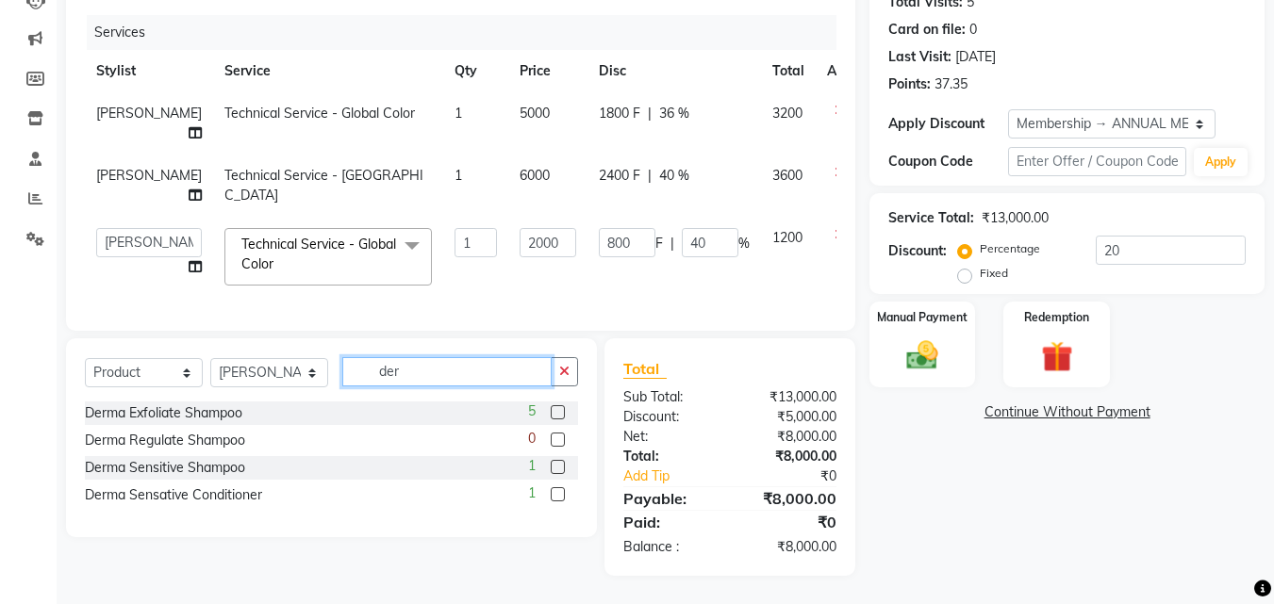
type input "der"
click at [554, 412] on label at bounding box center [558, 412] width 14 height 14
click at [554, 412] on input "checkbox" at bounding box center [557, 413] width 12 height 12
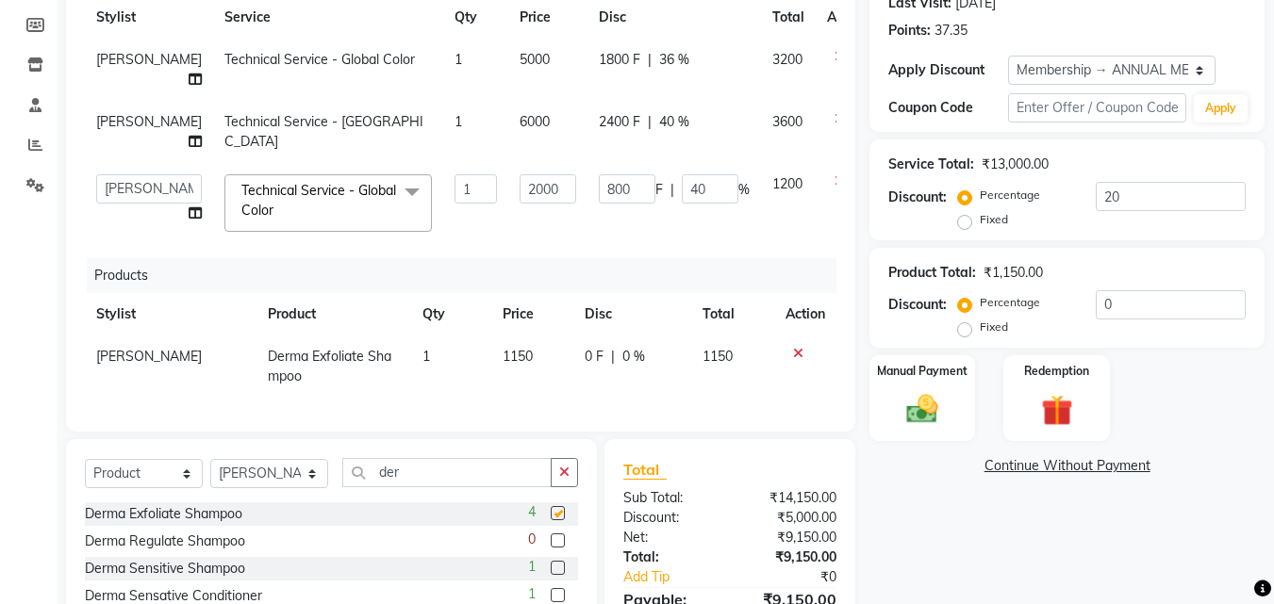
checkbox input "false"
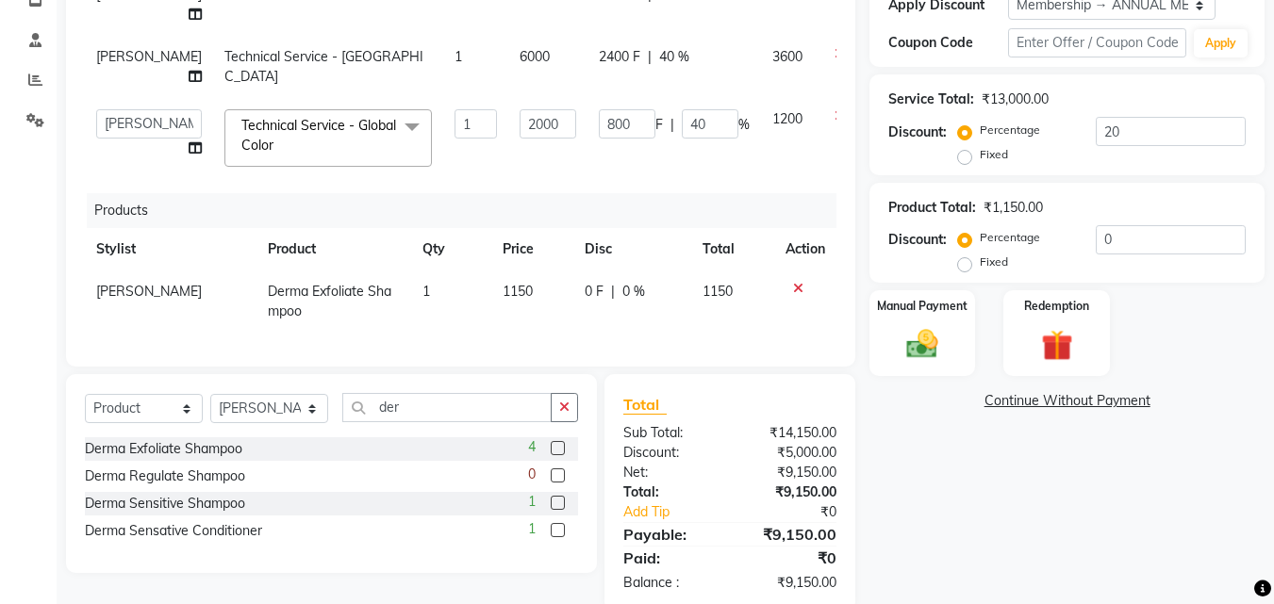
scroll to position [393, 0]
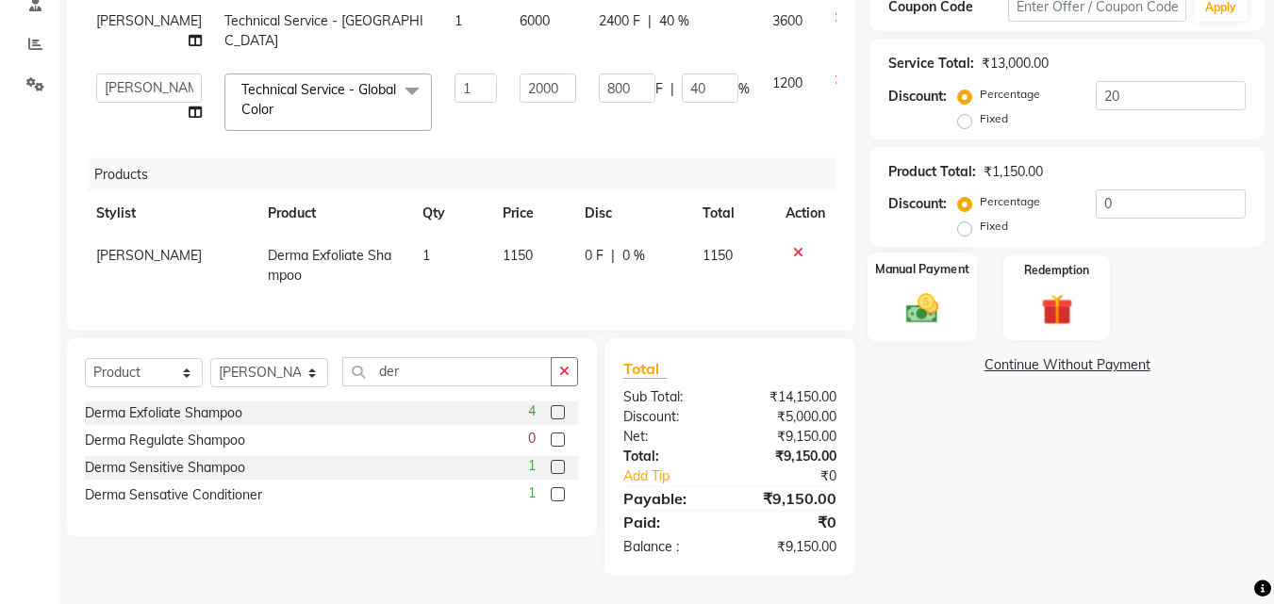
click at [925, 302] on img at bounding box center [922, 309] width 53 height 38
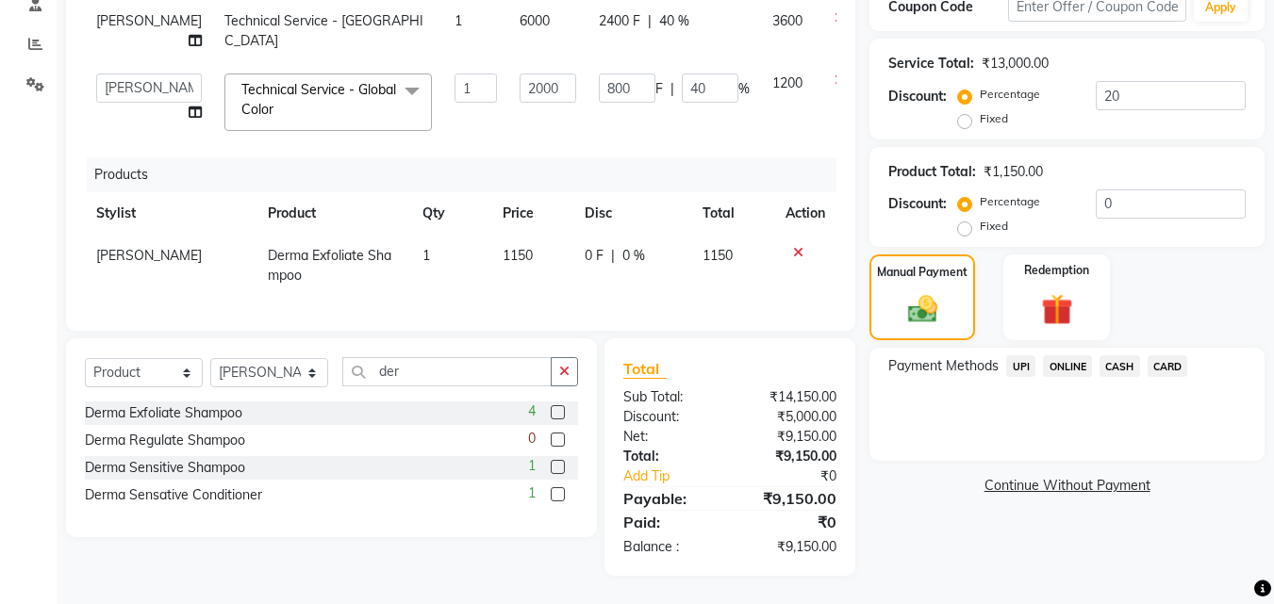
click at [1116, 355] on span "CASH" at bounding box center [1119, 366] width 41 height 22
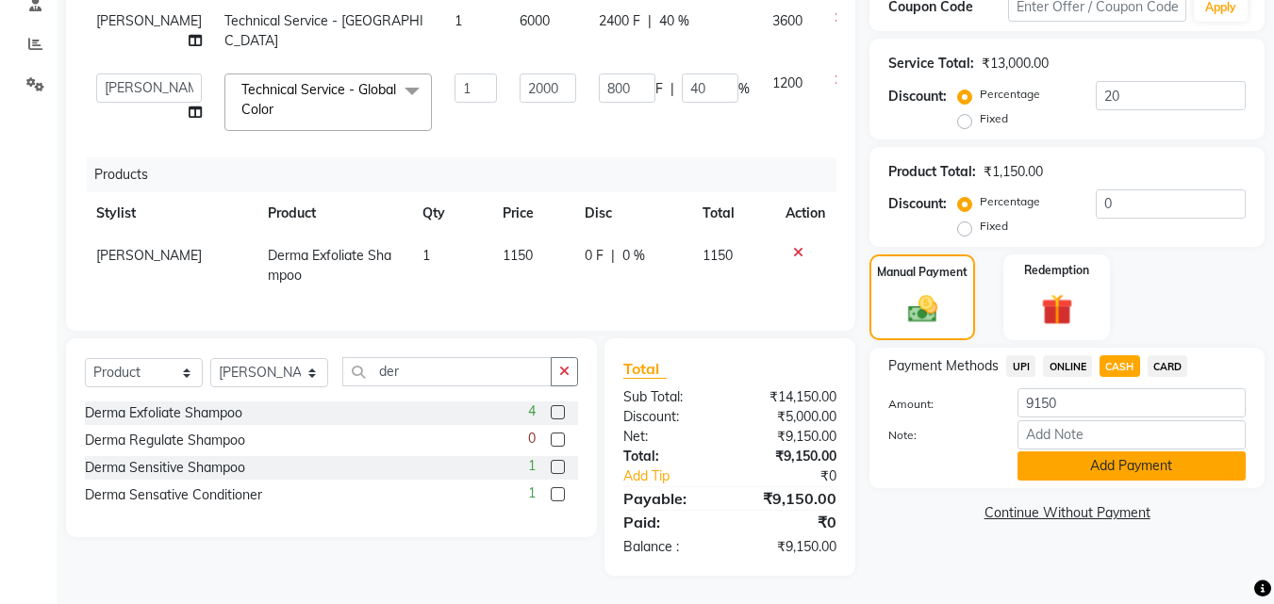
click at [1104, 452] on button "Add Payment" at bounding box center [1131, 466] width 228 height 29
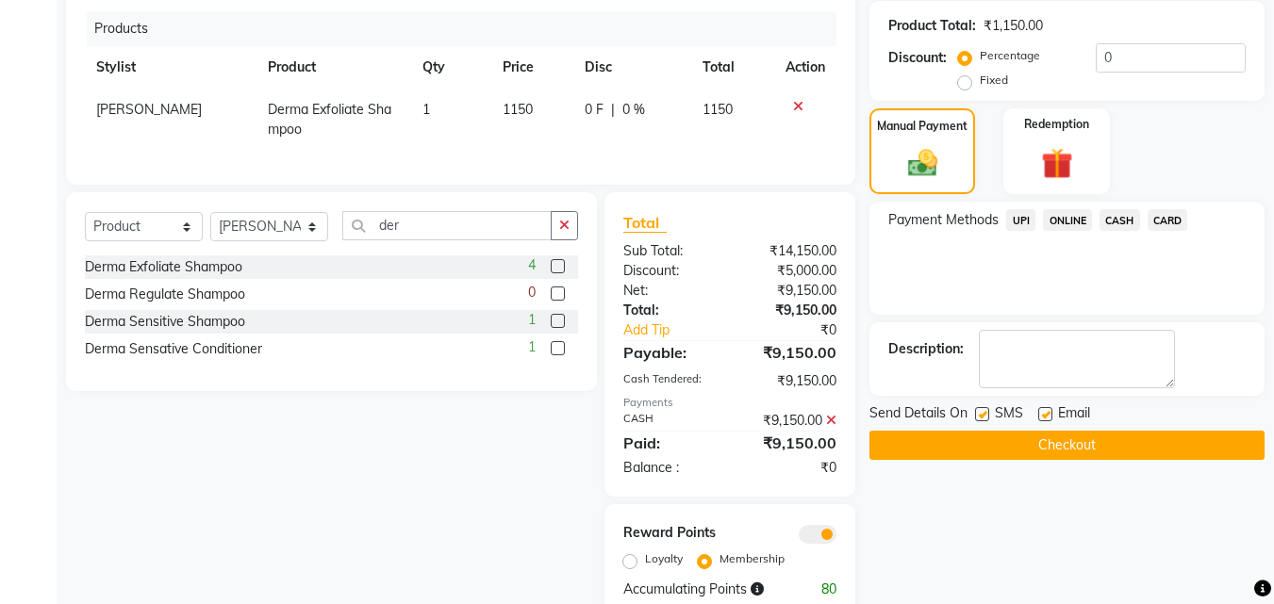
scroll to position [582, 0]
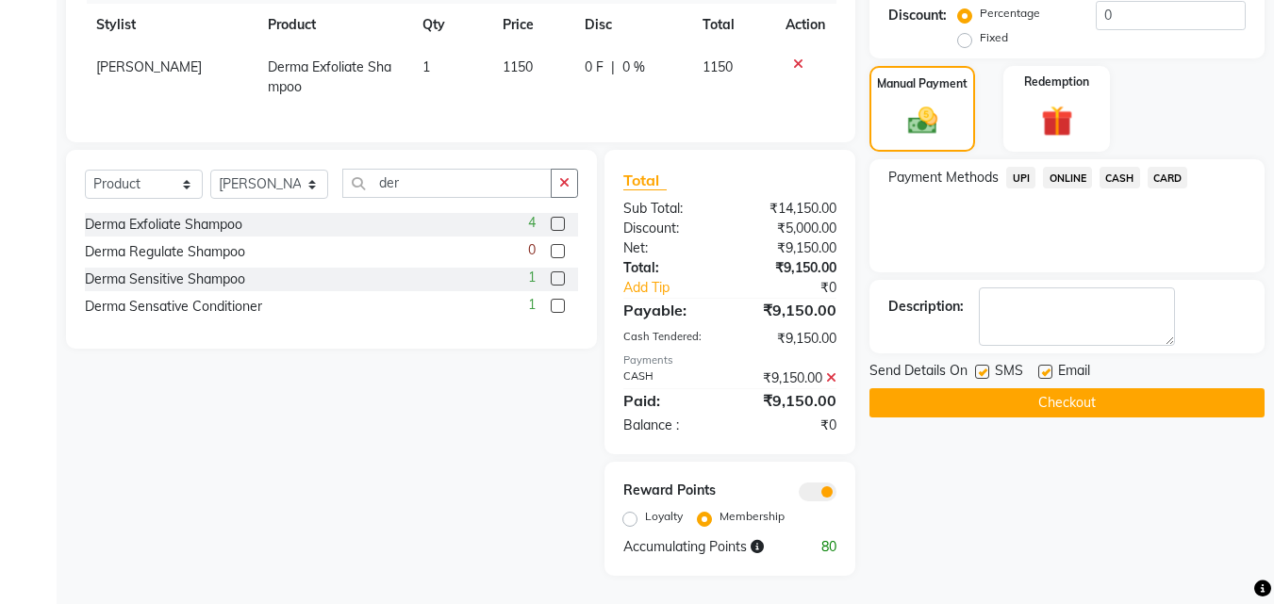
click at [1062, 388] on button "Checkout" at bounding box center [1066, 402] width 395 height 29
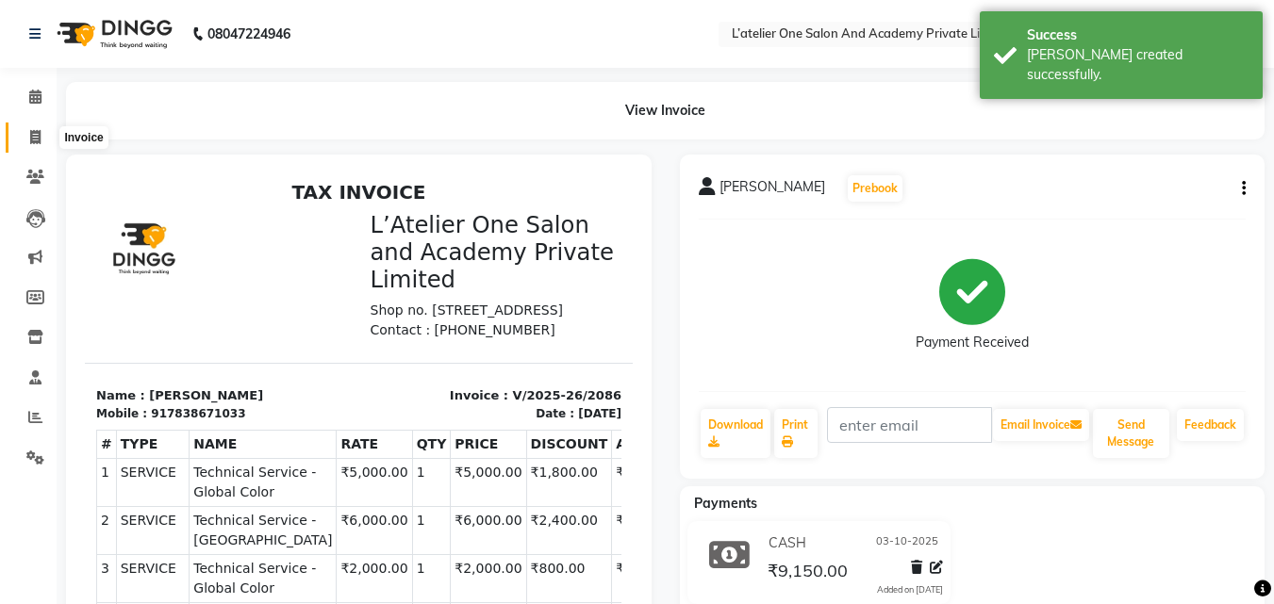
click at [30, 137] on icon at bounding box center [35, 137] width 10 height 14
select select "service"
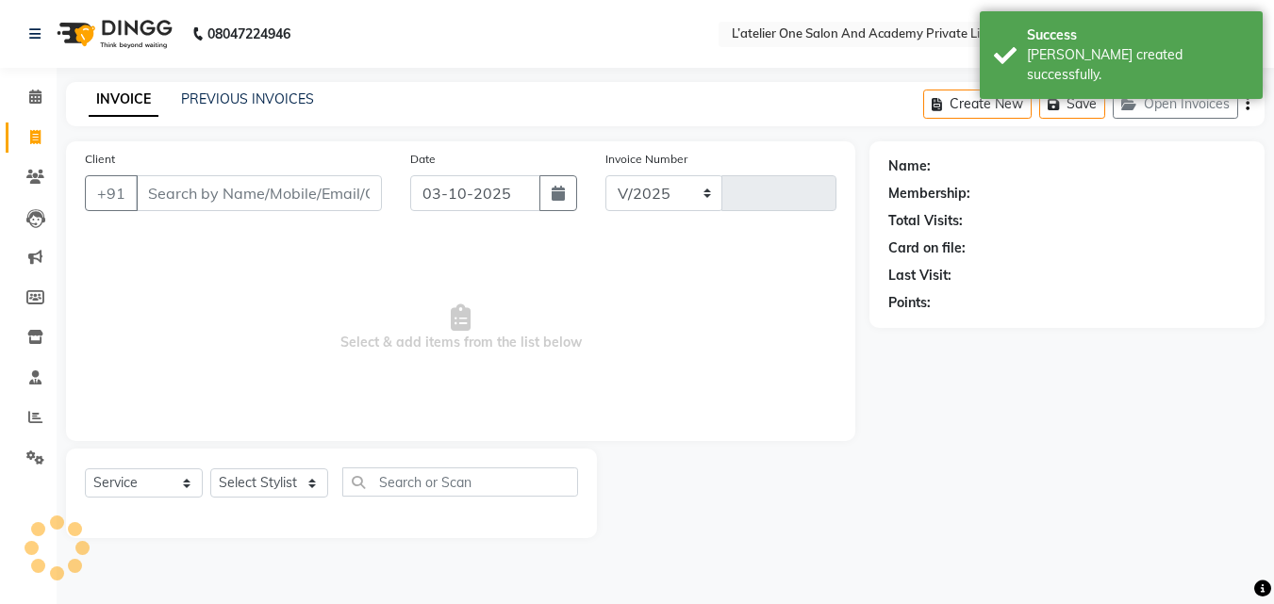
select select "6939"
type input "2087"
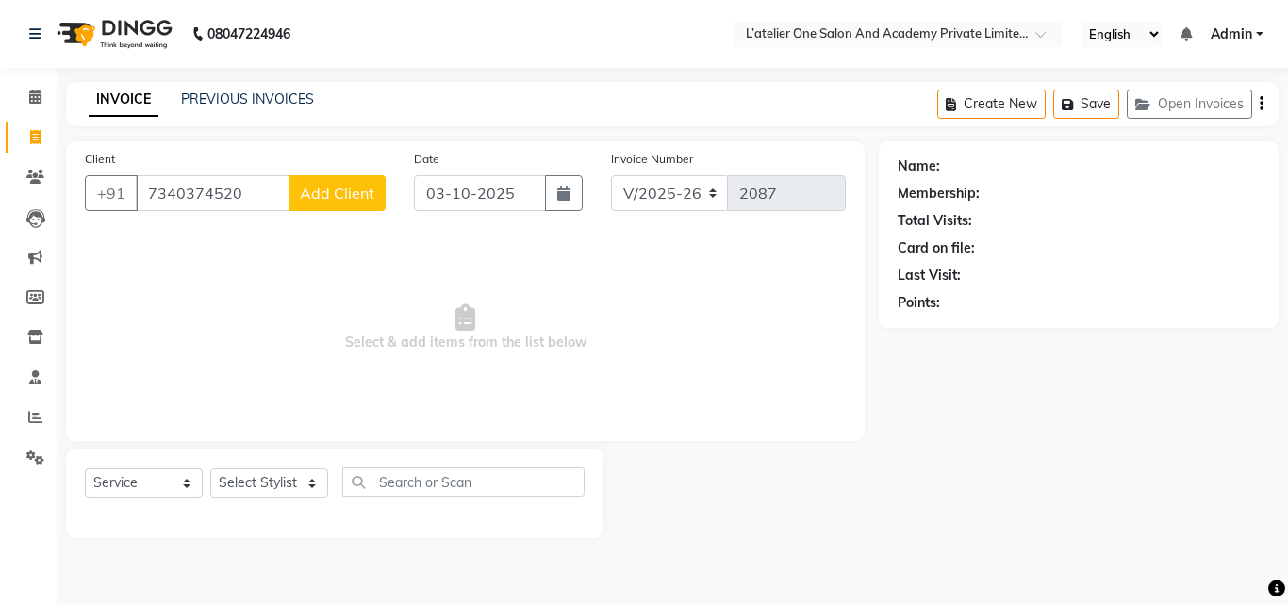
type input "7340374520"
click at [319, 196] on span "Add Client" at bounding box center [337, 193] width 74 height 19
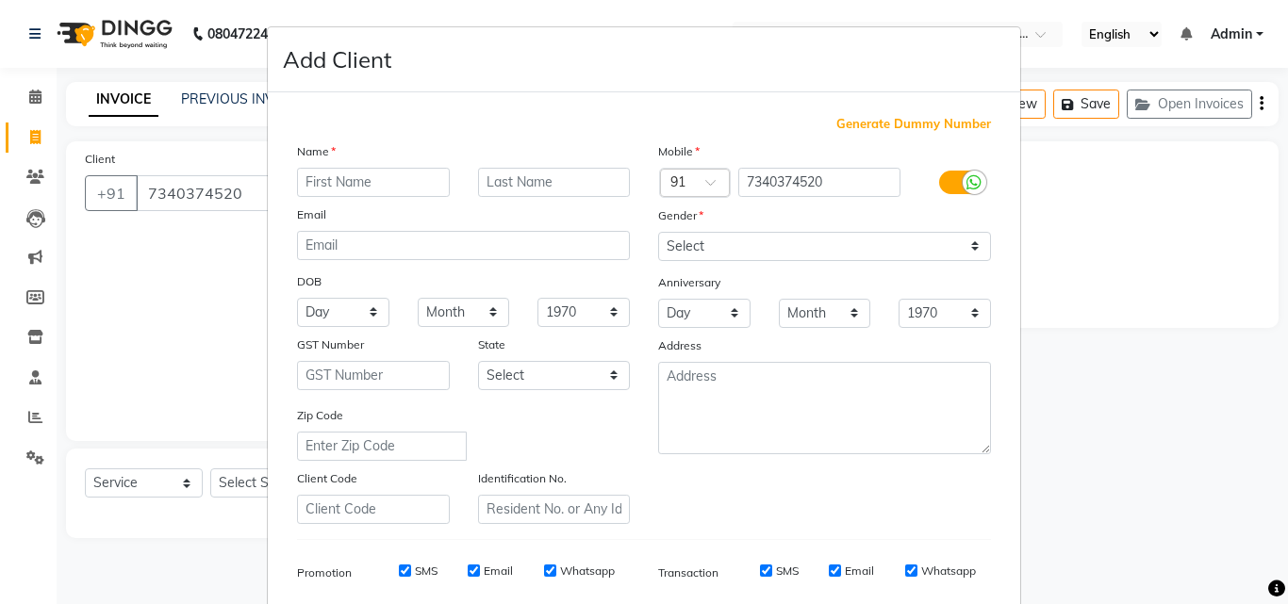
click at [396, 196] on input "text" at bounding box center [373, 182] width 153 height 29
type input "Piyanshi"
click at [493, 188] on input "text" at bounding box center [554, 182] width 153 height 29
click at [794, 246] on select "Select [DEMOGRAPHIC_DATA] [DEMOGRAPHIC_DATA] Other Prefer Not To Say" at bounding box center [824, 246] width 333 height 29
select select "[DEMOGRAPHIC_DATA]"
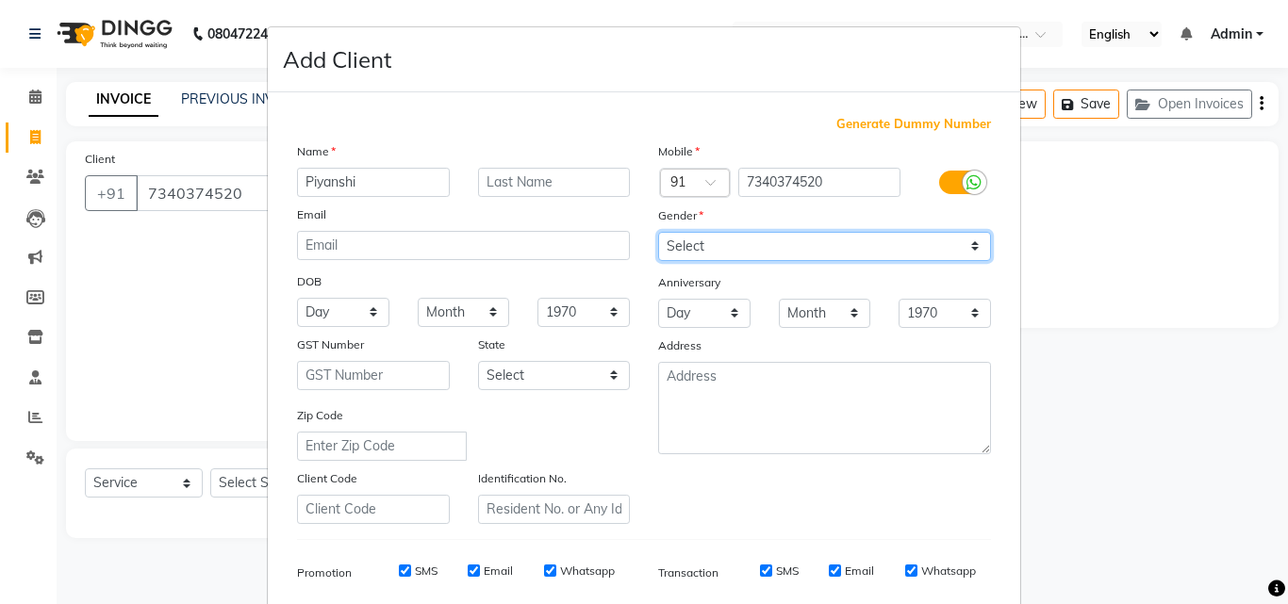
click at [658, 232] on select "Select [DEMOGRAPHIC_DATA] [DEMOGRAPHIC_DATA] Other Prefer Not To Say" at bounding box center [824, 246] width 333 height 29
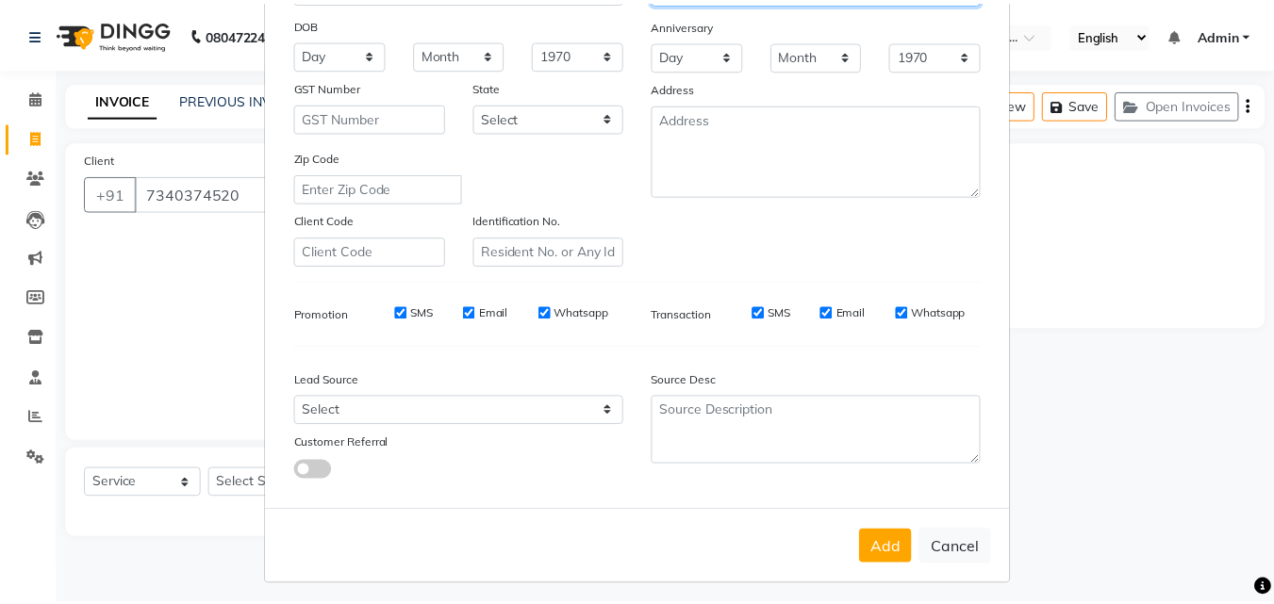
scroll to position [266, 0]
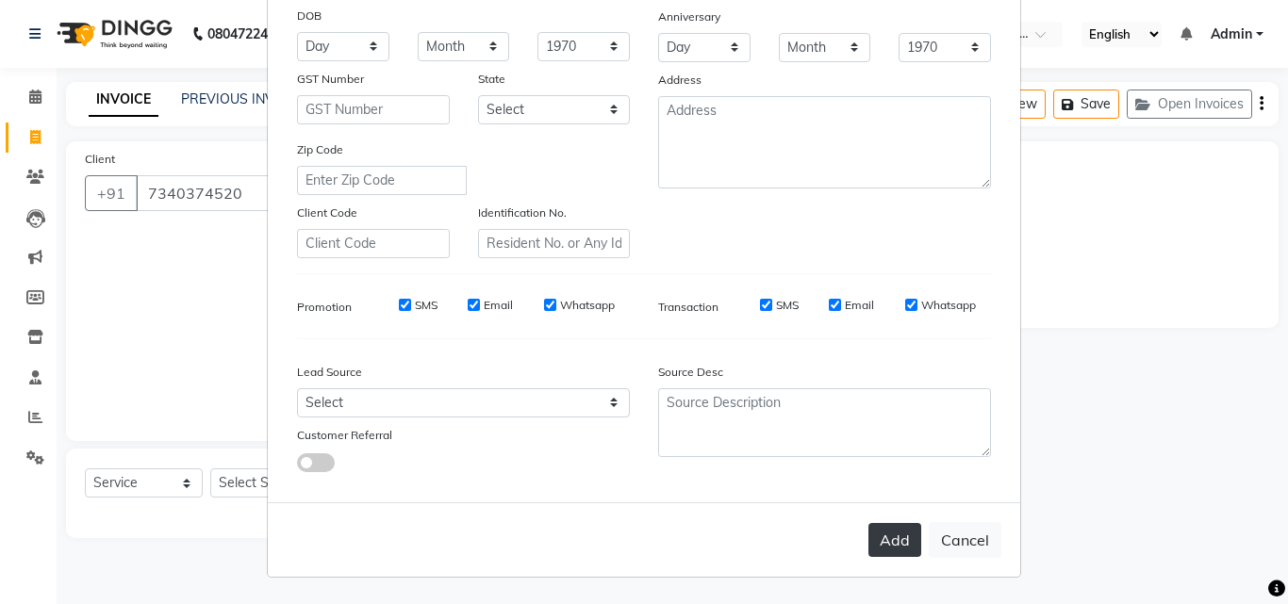
click at [897, 545] on button "Add" at bounding box center [894, 540] width 53 height 34
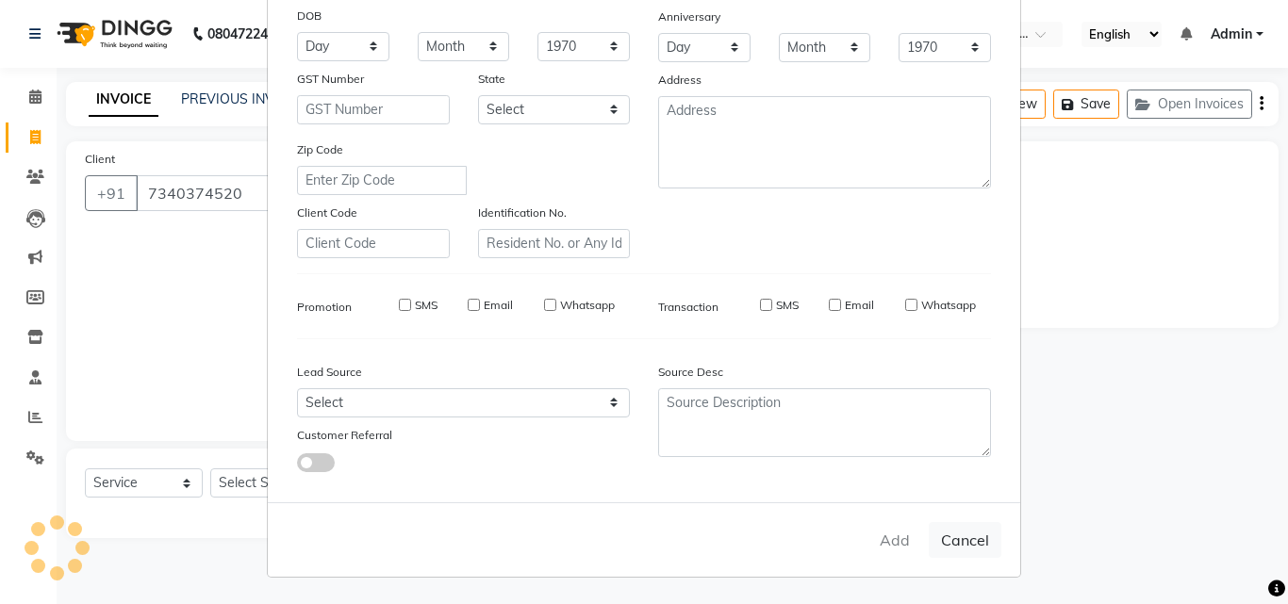
select select
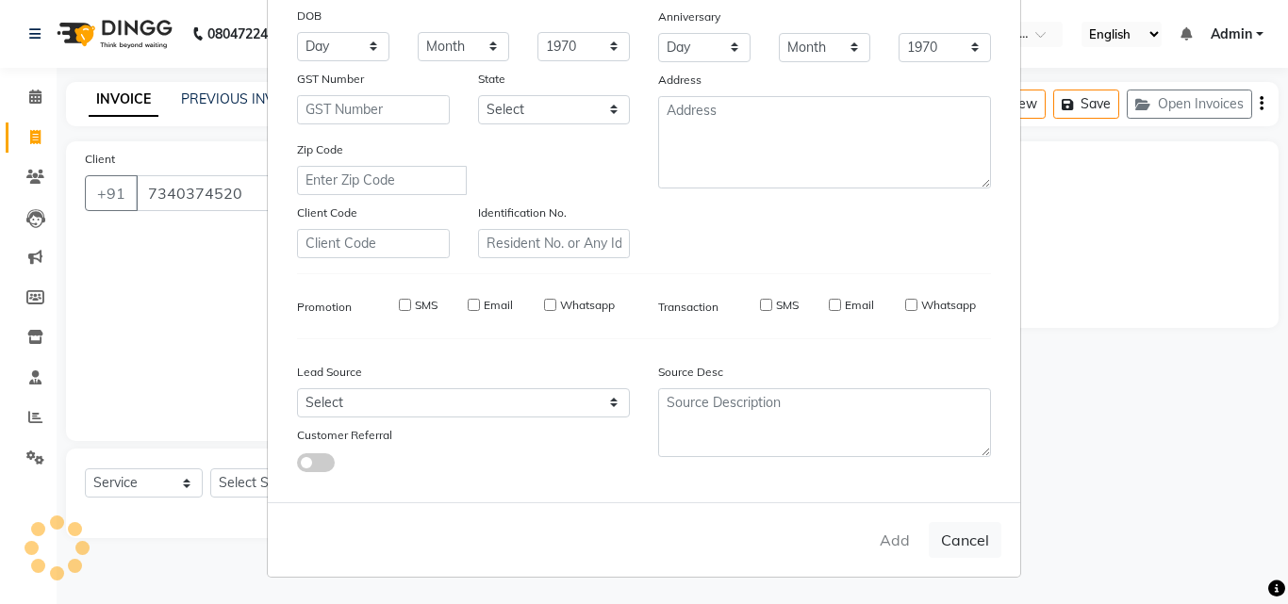
select select
checkbox input "false"
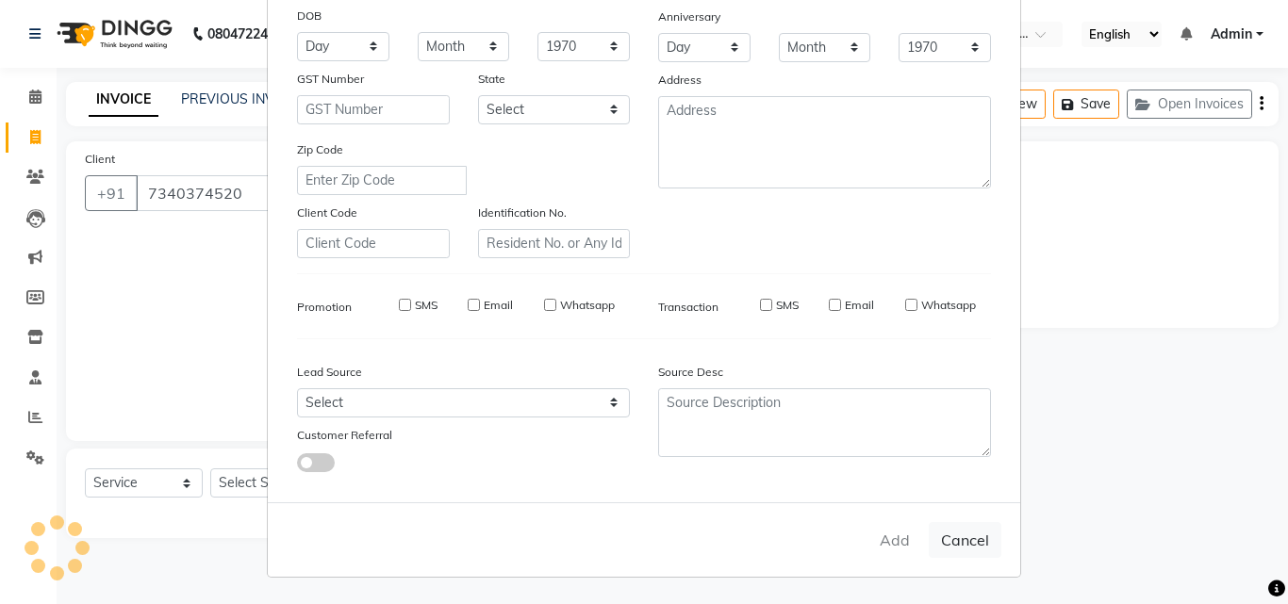
checkbox input "false"
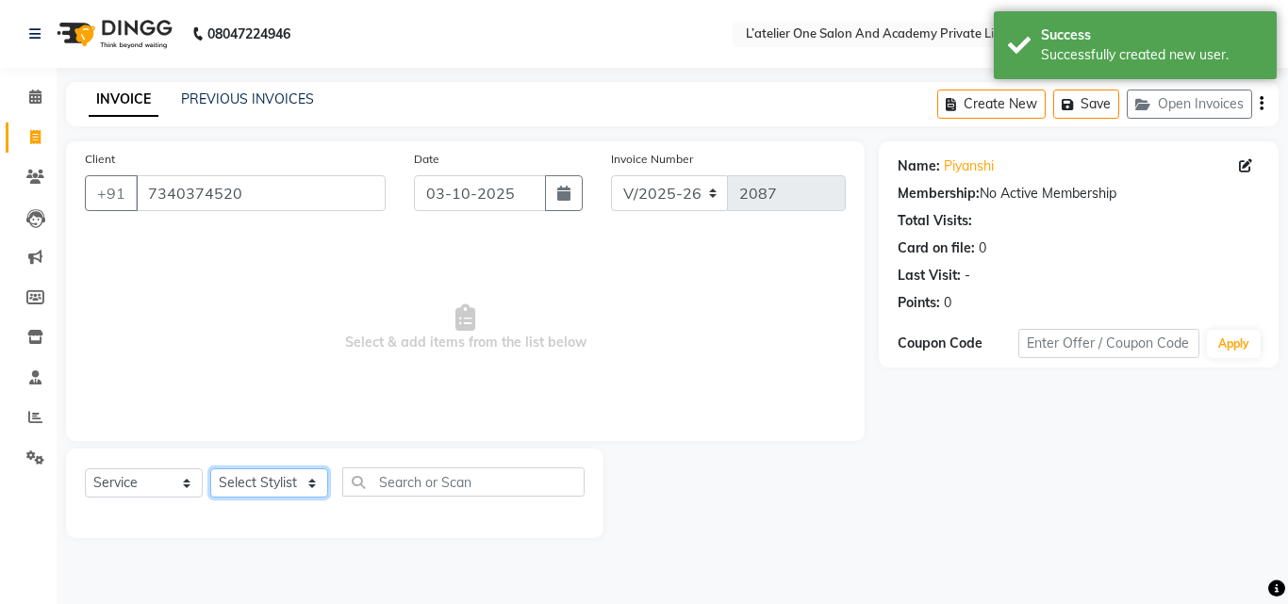
click at [257, 488] on select "Select Stylist [PERSON_NAME] [PERSON_NAME] [PERSON_NAME] [PERSON_NAME] [PERSON_…" at bounding box center [269, 483] width 118 height 29
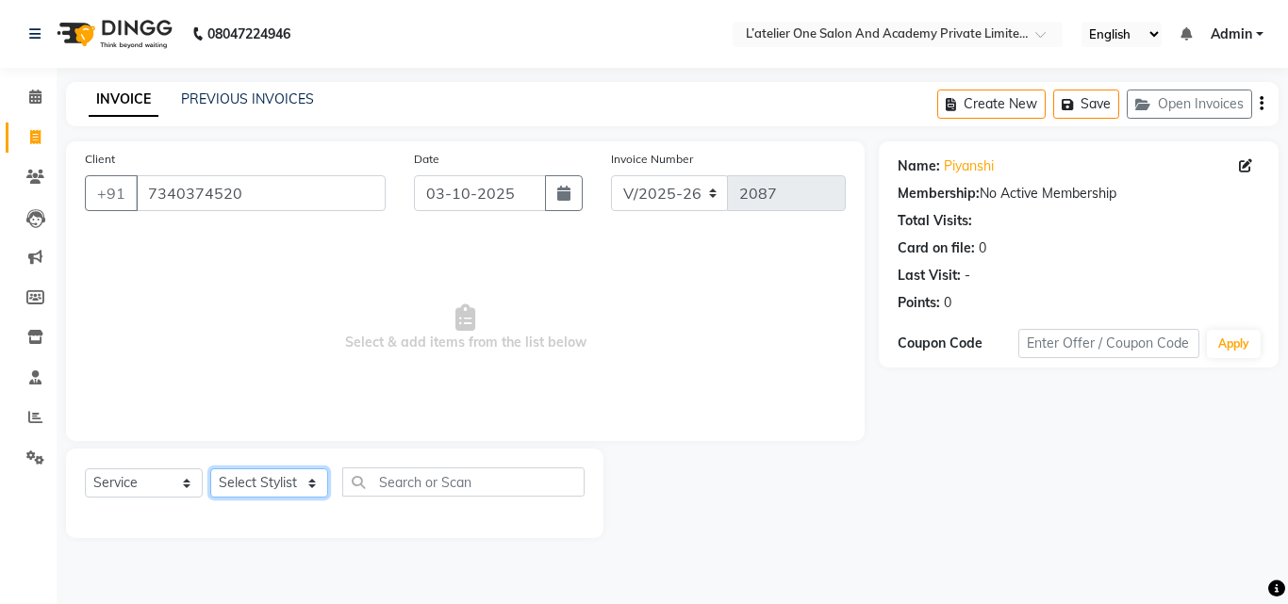
select select "55360"
click at [210, 469] on select "Select Stylist [PERSON_NAME] [PERSON_NAME] [PERSON_NAME] [PERSON_NAME] [PERSON_…" at bounding box center [269, 483] width 118 height 29
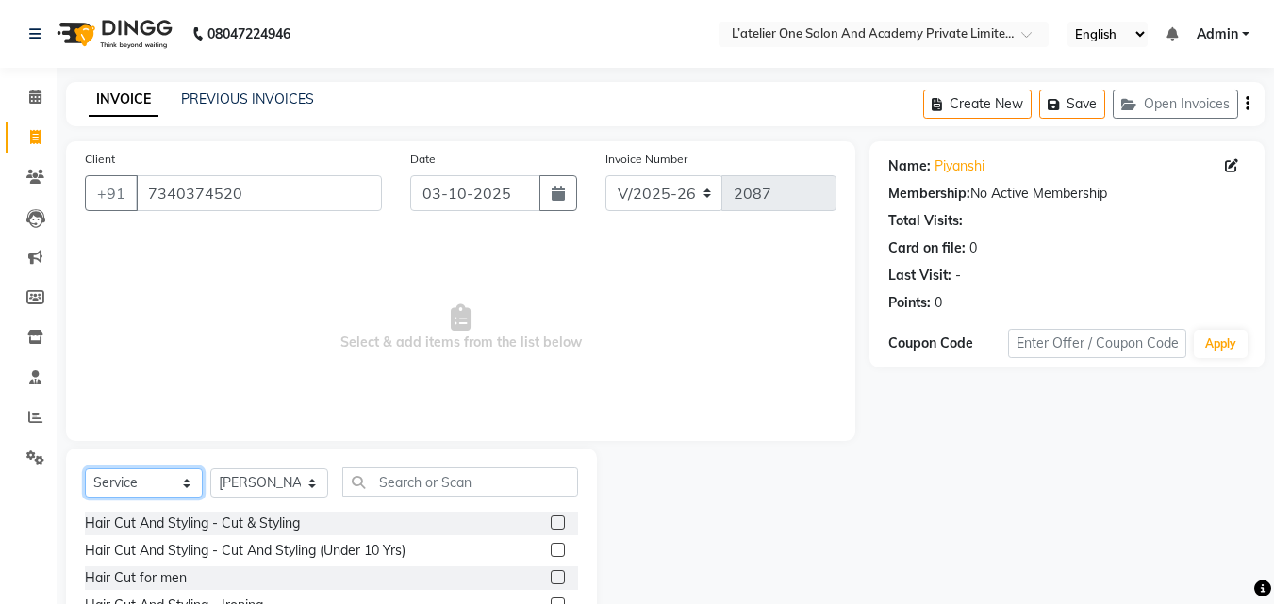
click at [113, 484] on select "Select Service Product Membership Package Voucher Prepaid Gift Card" at bounding box center [144, 483] width 118 height 29
click at [85, 469] on select "Select Service Product Membership Package Voucher Prepaid Gift Card" at bounding box center [144, 483] width 118 height 29
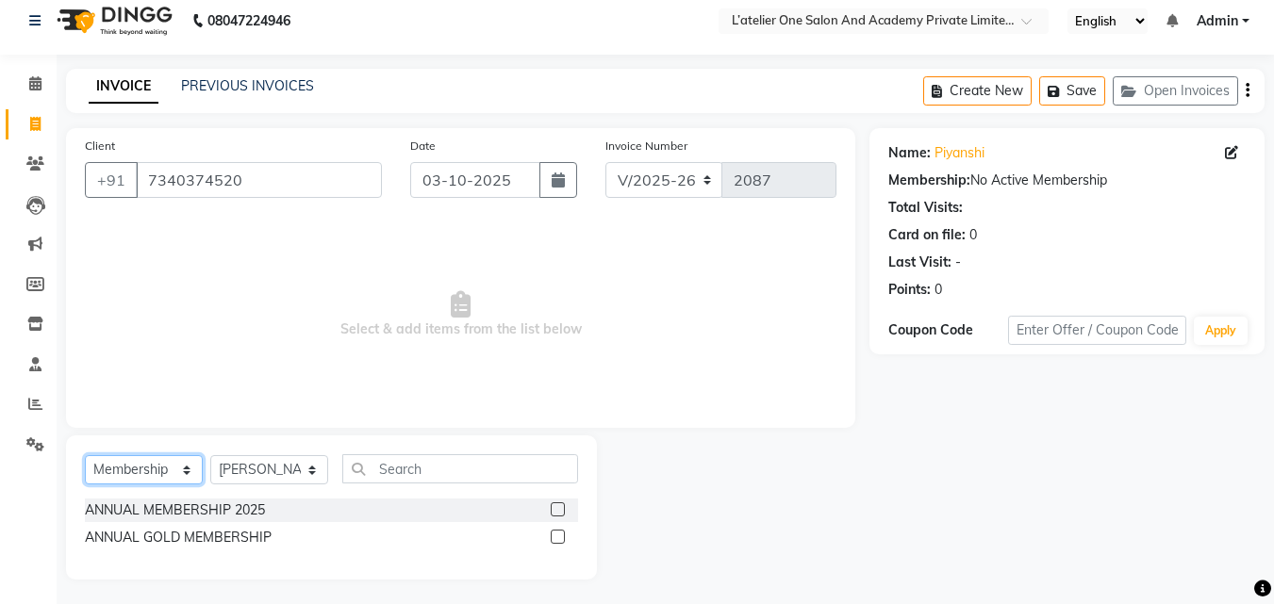
scroll to position [17, 0]
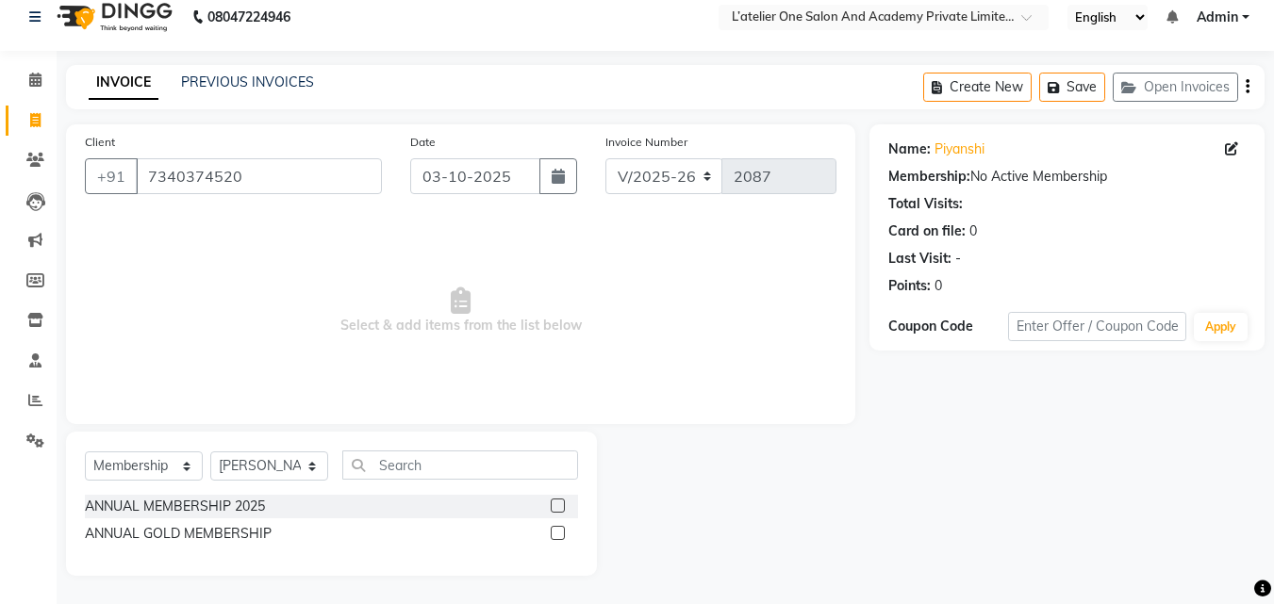
click at [558, 507] on label at bounding box center [558, 506] width 14 height 14
click at [558, 507] on input "checkbox" at bounding box center [557, 507] width 12 height 12
select select "select"
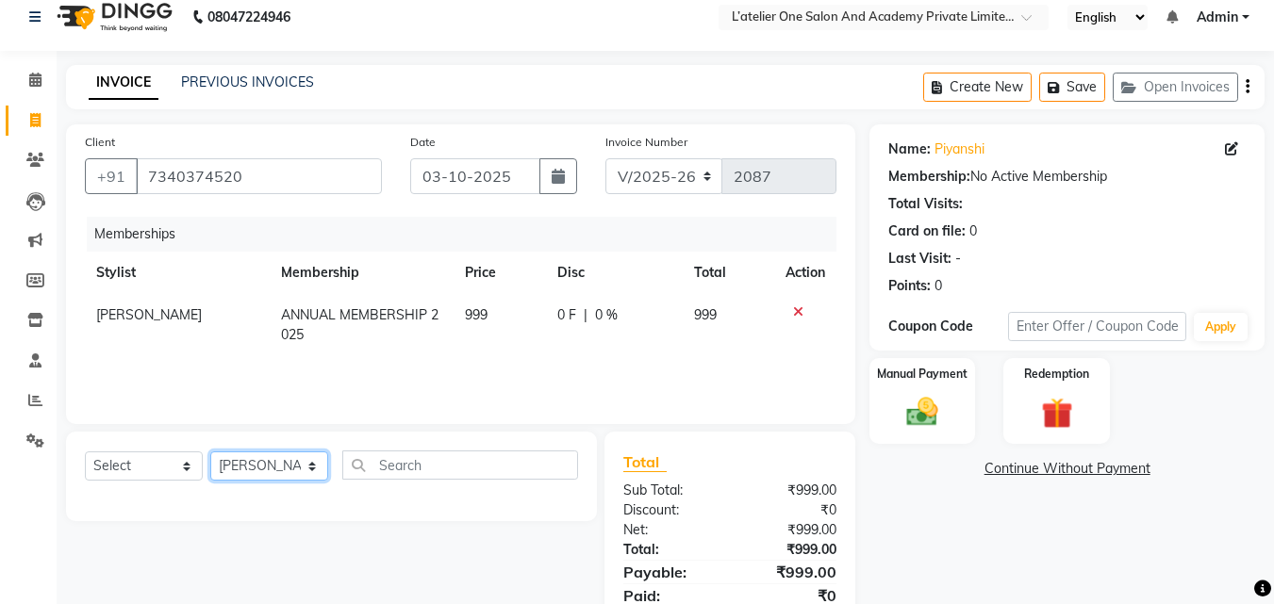
click at [305, 452] on select "Select Stylist [PERSON_NAME] [PERSON_NAME] [PERSON_NAME] [PERSON_NAME] [PERSON_…" at bounding box center [269, 466] width 118 height 29
select select "57084"
click at [210, 452] on select "Select Stylist [PERSON_NAME] [PERSON_NAME] [PERSON_NAME] [PERSON_NAME] [PERSON_…" at bounding box center [269, 466] width 118 height 29
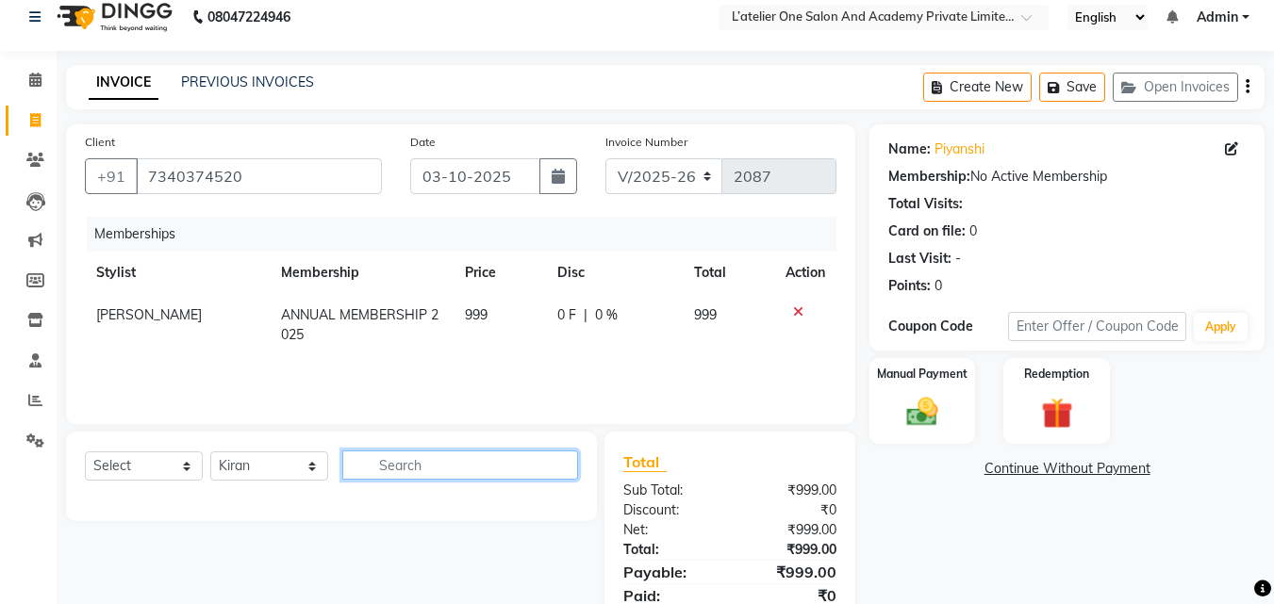
click at [375, 465] on input "text" at bounding box center [460, 465] width 236 height 29
type input "e"
type input "eye"
click at [400, 544] on div "Select Service Product Package Voucher Prepaid Gift Card Select Stylist [PERSON…" at bounding box center [324, 541] width 545 height 218
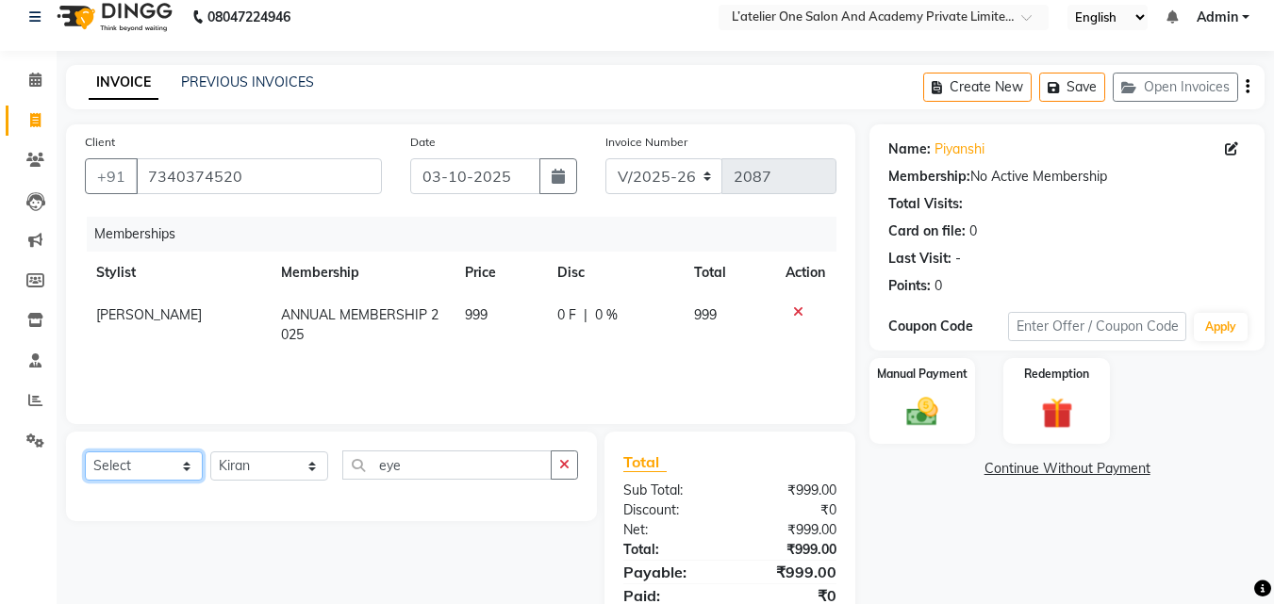
click at [160, 471] on select "Select Service Product Package Voucher Prepaid Gift Card" at bounding box center [144, 466] width 118 height 29
select select "service"
click at [85, 452] on select "Select Service Product Package Voucher Prepaid Gift Card" at bounding box center [144, 466] width 118 height 29
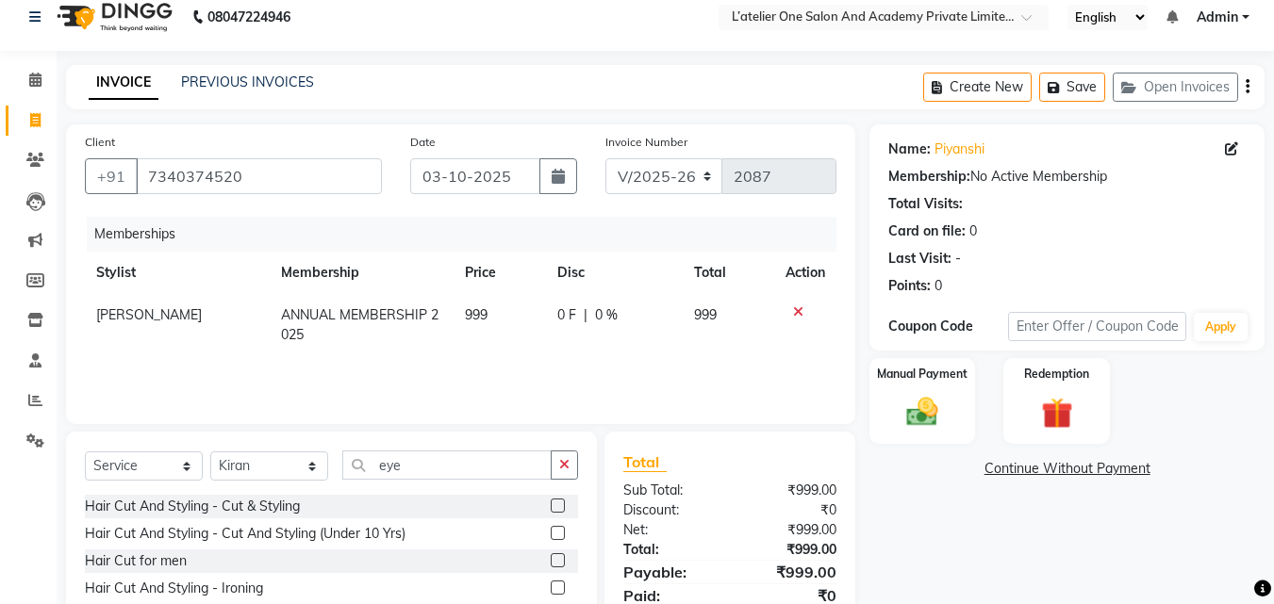
click at [480, 448] on div "Select Service Product Package Voucher Prepaid Gift Card Select Stylist [PERSON…" at bounding box center [331, 571] width 531 height 278
click at [475, 459] on input "eye" at bounding box center [446, 465] width 209 height 29
type input "e"
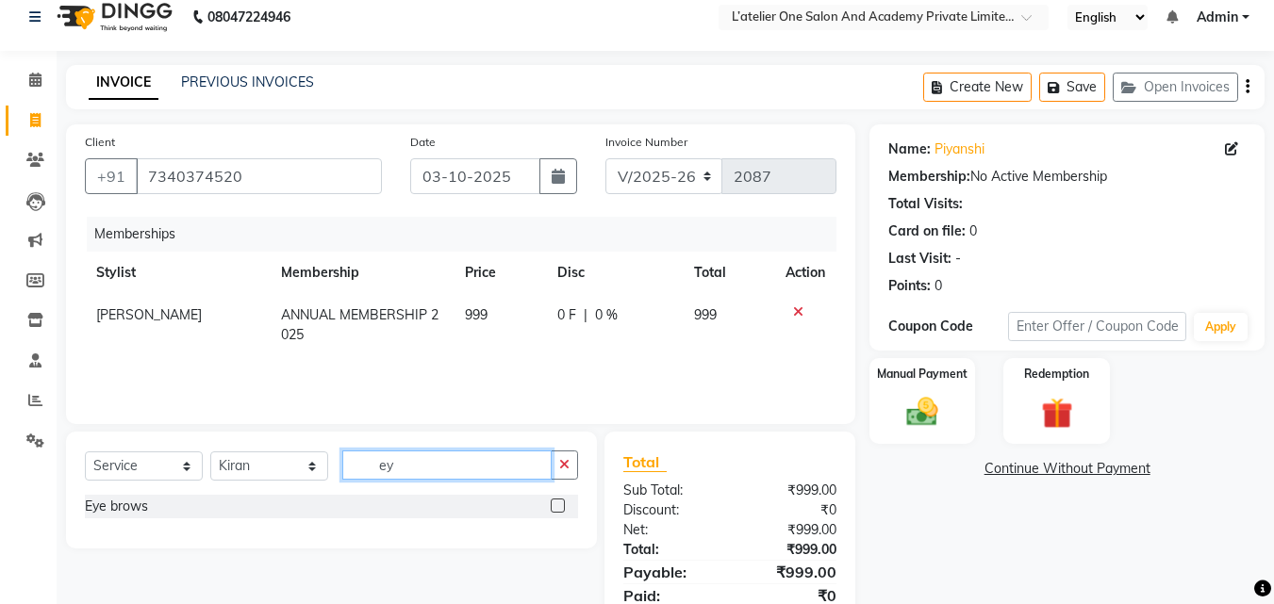
type input "ey"
click at [557, 504] on label at bounding box center [558, 506] width 14 height 14
click at [557, 504] on input "checkbox" at bounding box center [557, 507] width 12 height 12
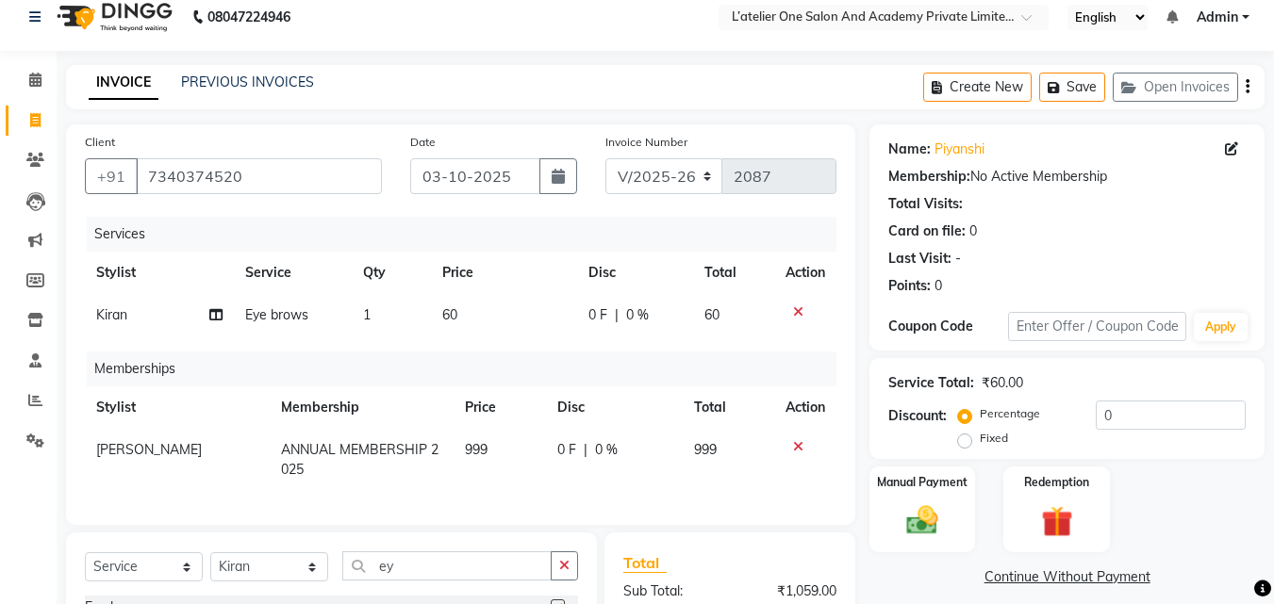
checkbox input "false"
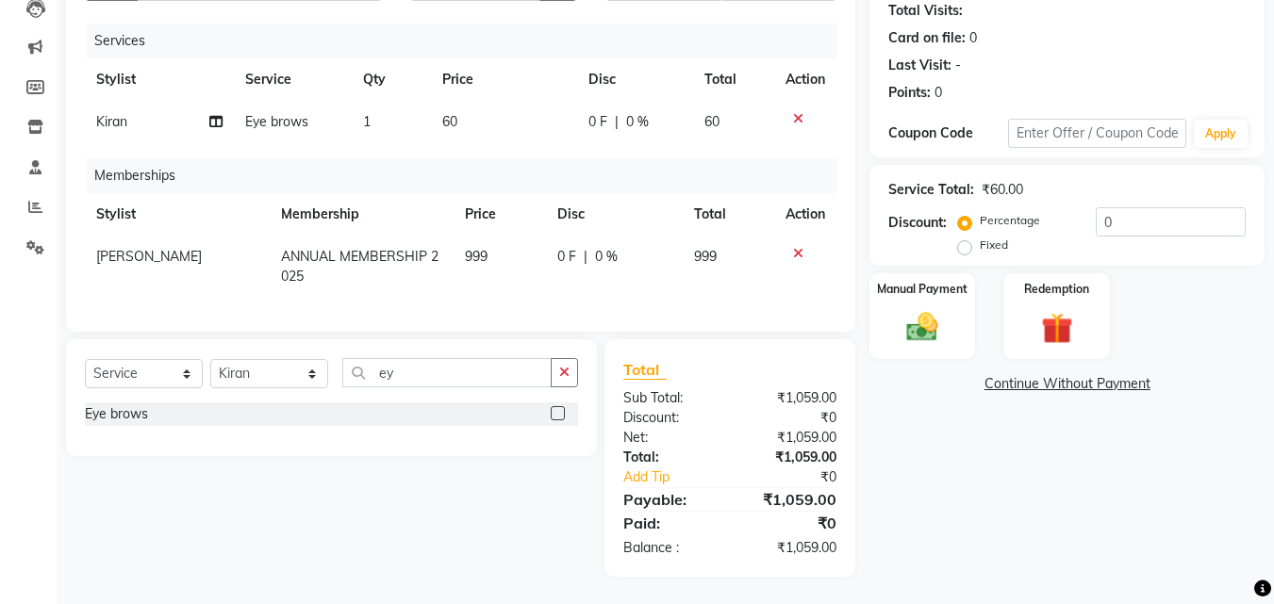
scroll to position [225, 0]
click at [421, 368] on input "ey" at bounding box center [446, 371] width 209 height 29
type input "e"
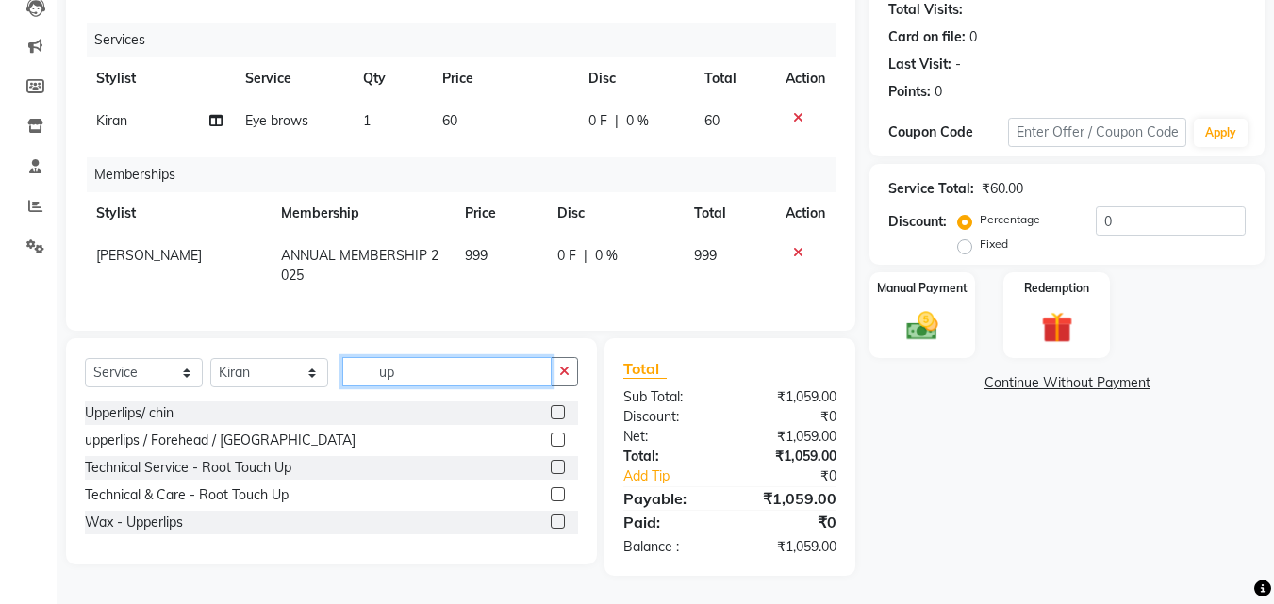
type input "up"
click at [564, 416] on label at bounding box center [558, 412] width 14 height 14
click at [563, 416] on input "checkbox" at bounding box center [557, 413] width 12 height 12
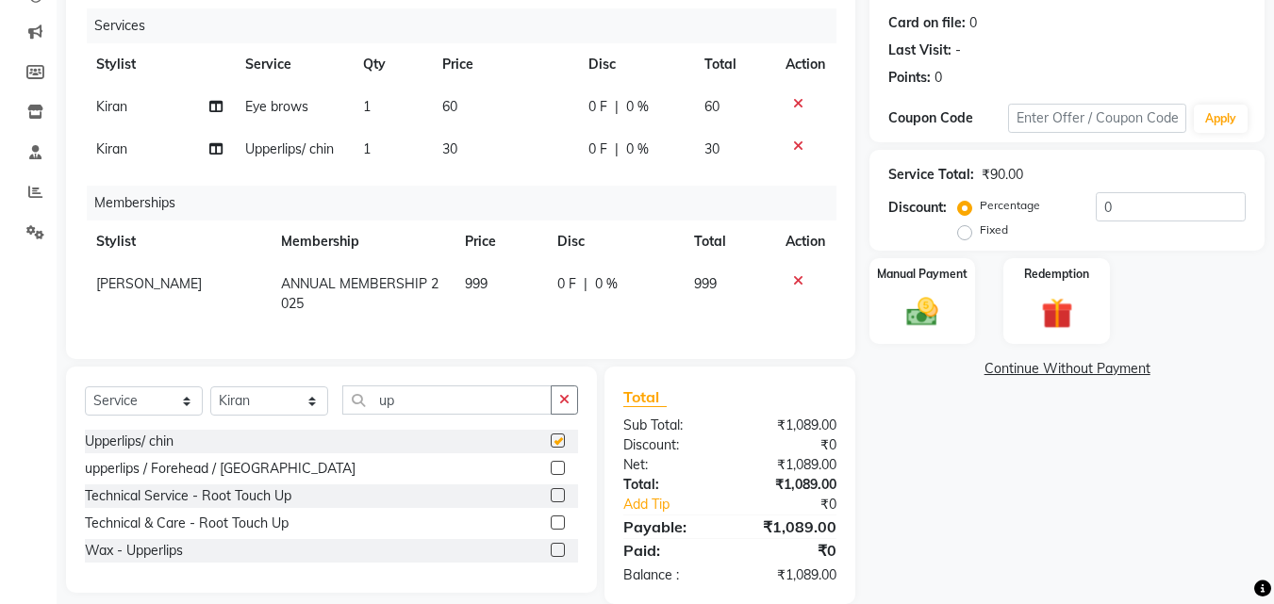
checkbox input "false"
click at [375, 147] on td "1" at bounding box center [391, 149] width 79 height 42
select select "57084"
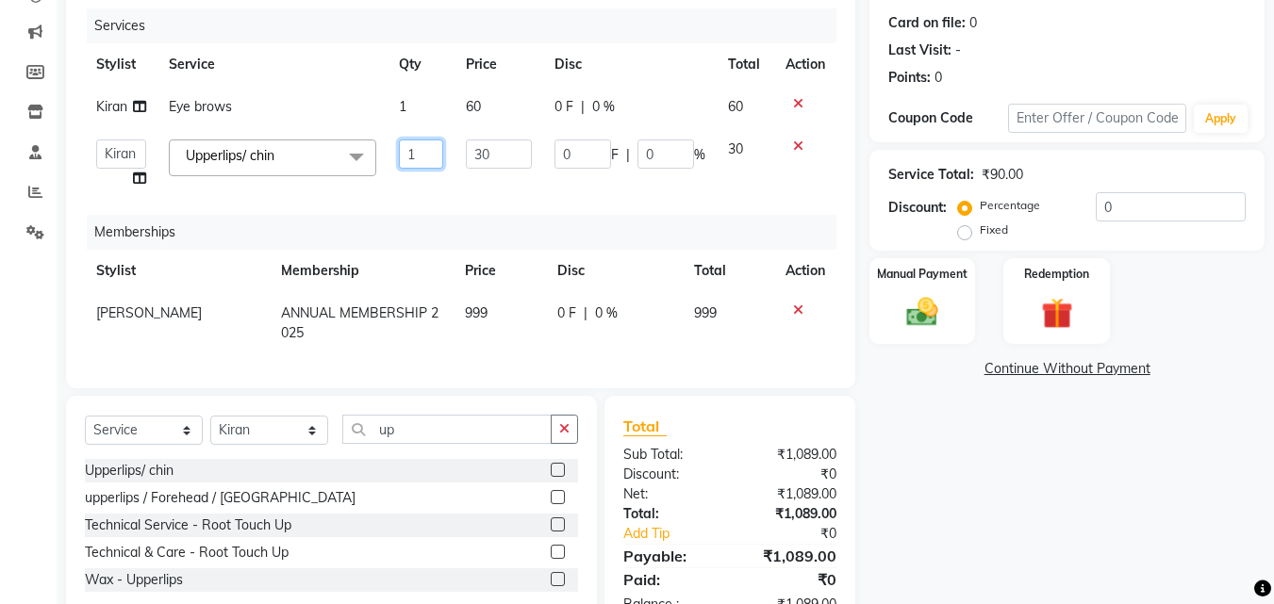
click at [430, 153] on input "1" at bounding box center [421, 154] width 45 height 29
type input "4"
type input "2"
click at [455, 188] on div "Services Stylist Service Qty Price Disc Total Action Kiran Eye brows 1 60 0 F |…" at bounding box center [461, 188] width 752 height 361
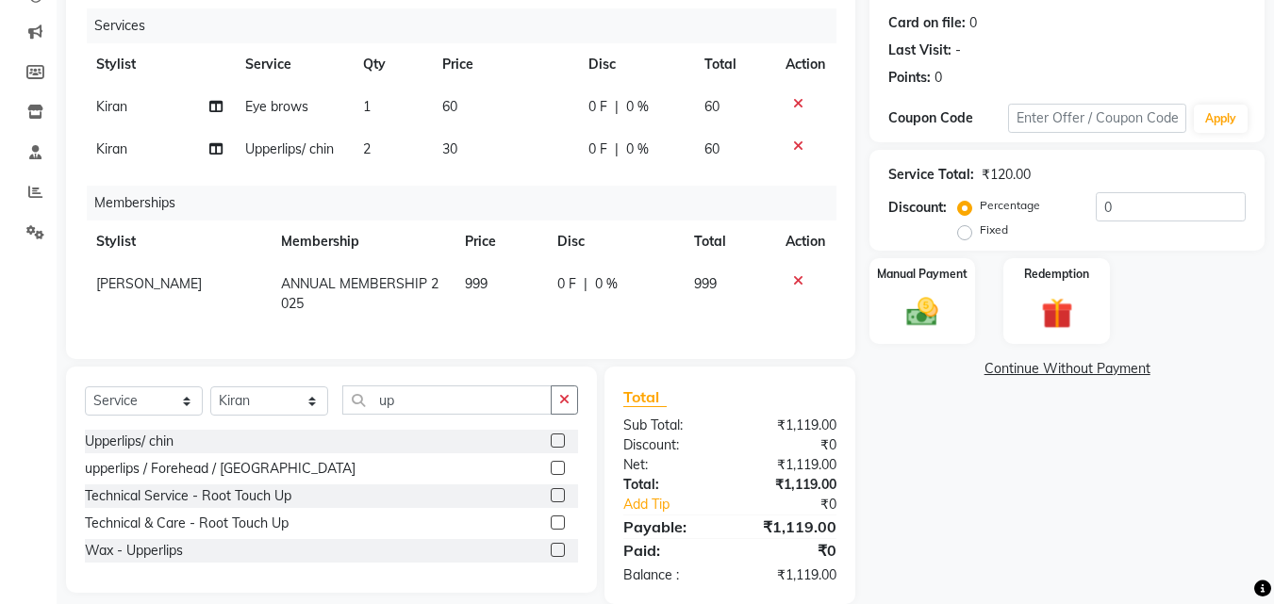
click at [467, 154] on td "30" at bounding box center [504, 149] width 146 height 42
select select "57084"
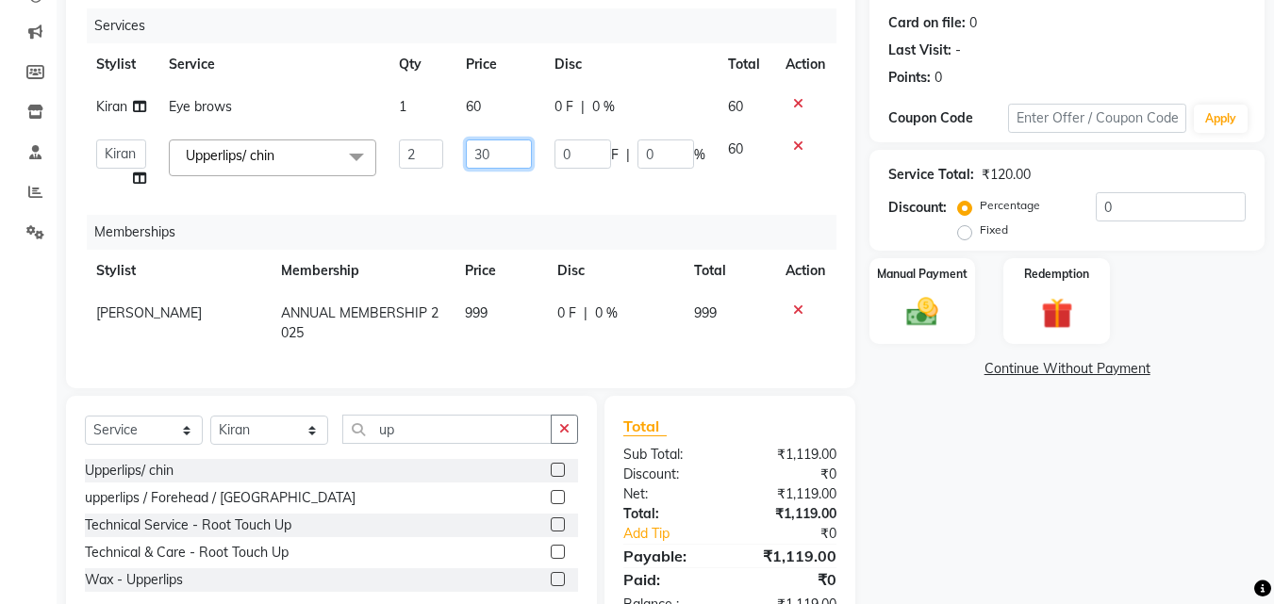
click at [485, 153] on input "30" at bounding box center [498, 154] width 65 height 29
type input "40"
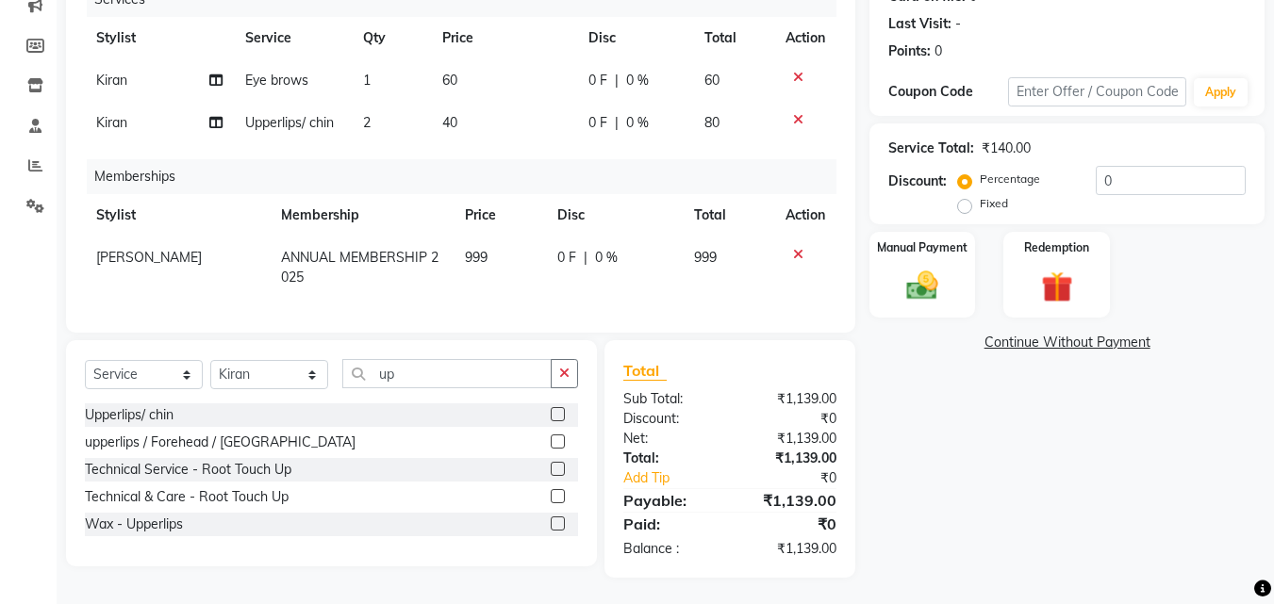
scroll to position [263, 0]
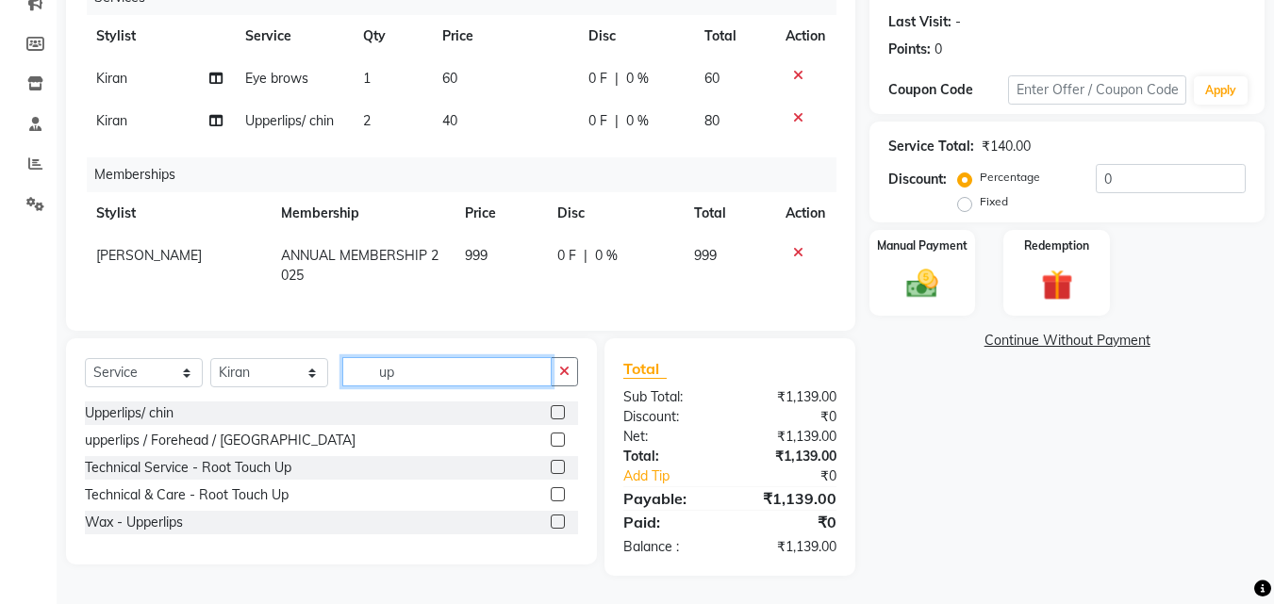
click at [441, 377] on input "up" at bounding box center [446, 371] width 209 height 29
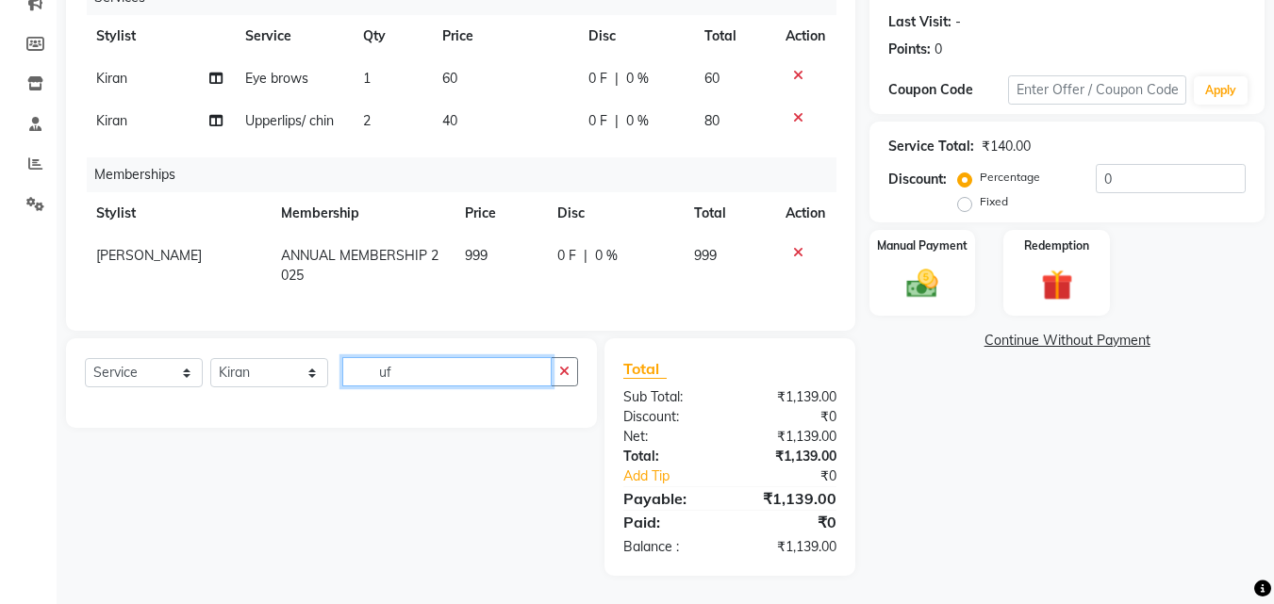
type input "u"
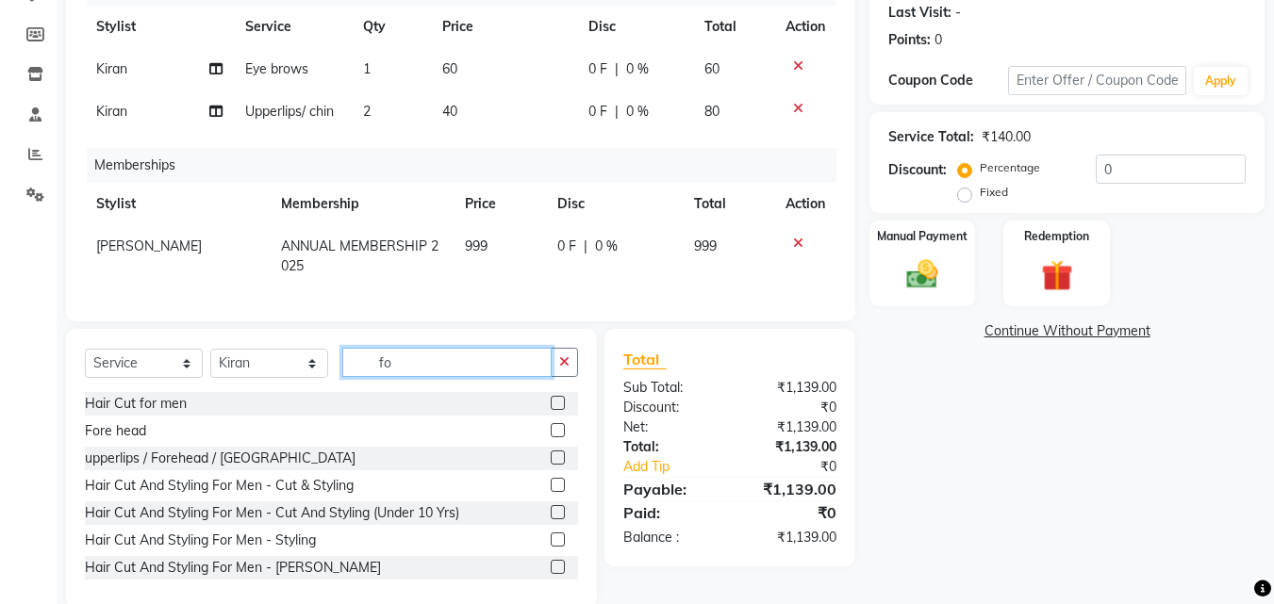
type input "fo"
click at [551, 438] on label at bounding box center [558, 430] width 14 height 14
click at [551, 438] on input "checkbox" at bounding box center [557, 431] width 12 height 12
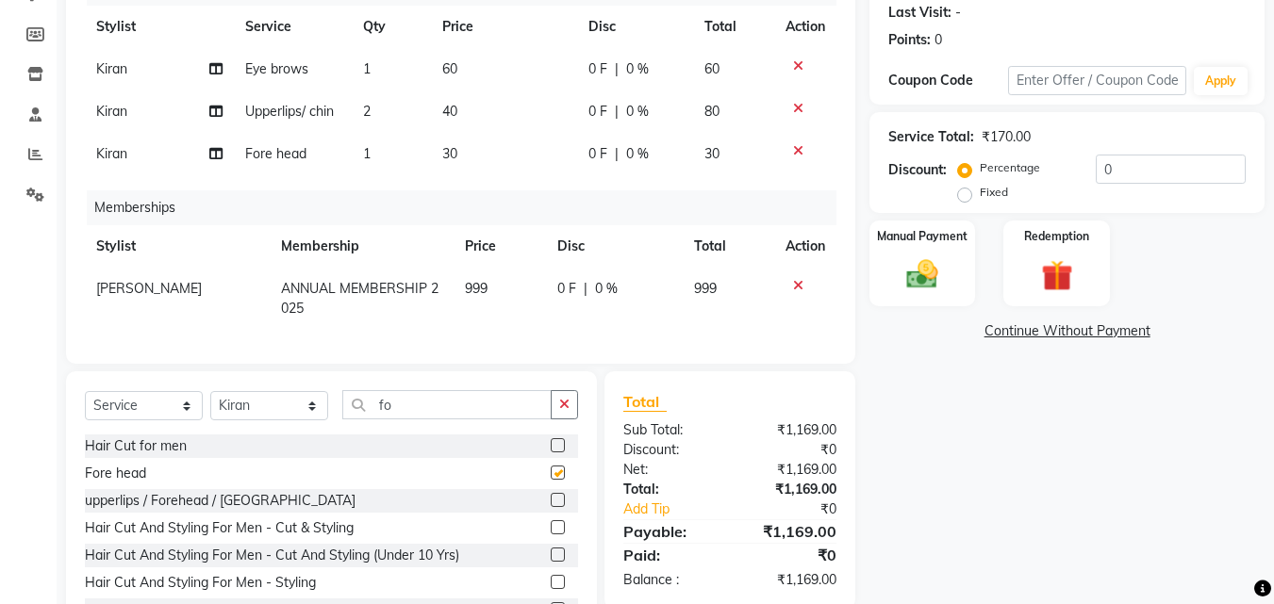
checkbox input "false"
click at [464, 153] on td "30" at bounding box center [504, 154] width 146 height 42
select select "57084"
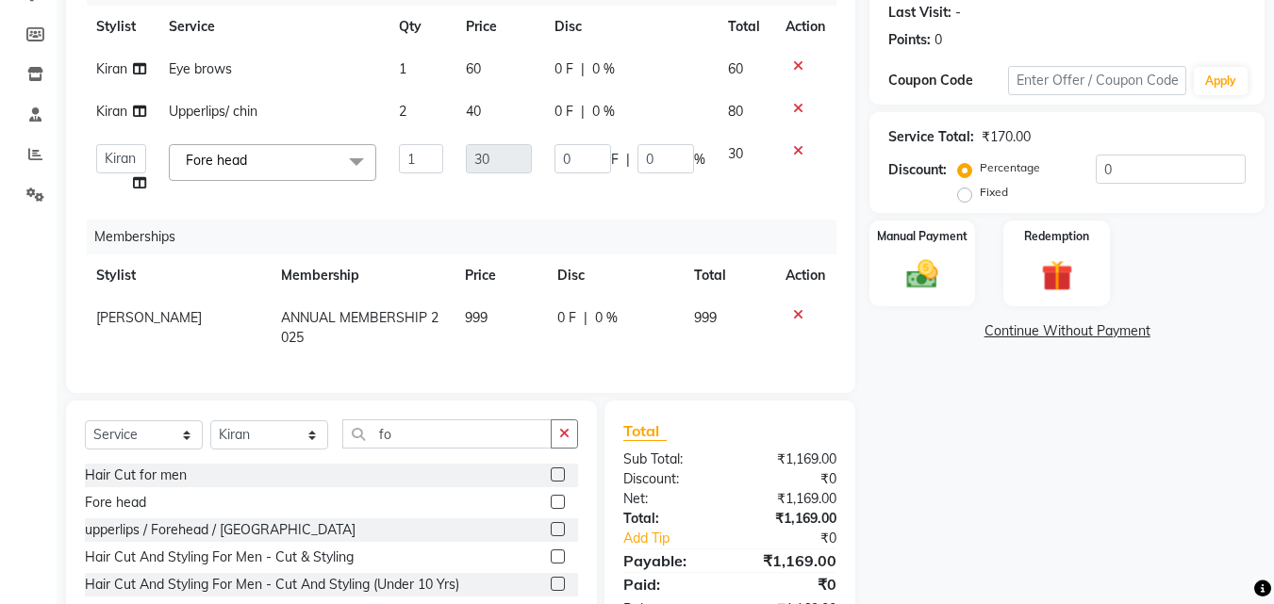
click at [378, 190] on td "Fore head x Hair Cut And Styling - Cut & Styling Hair Cut And Styling - Cut And…" at bounding box center [272, 169] width 230 height 72
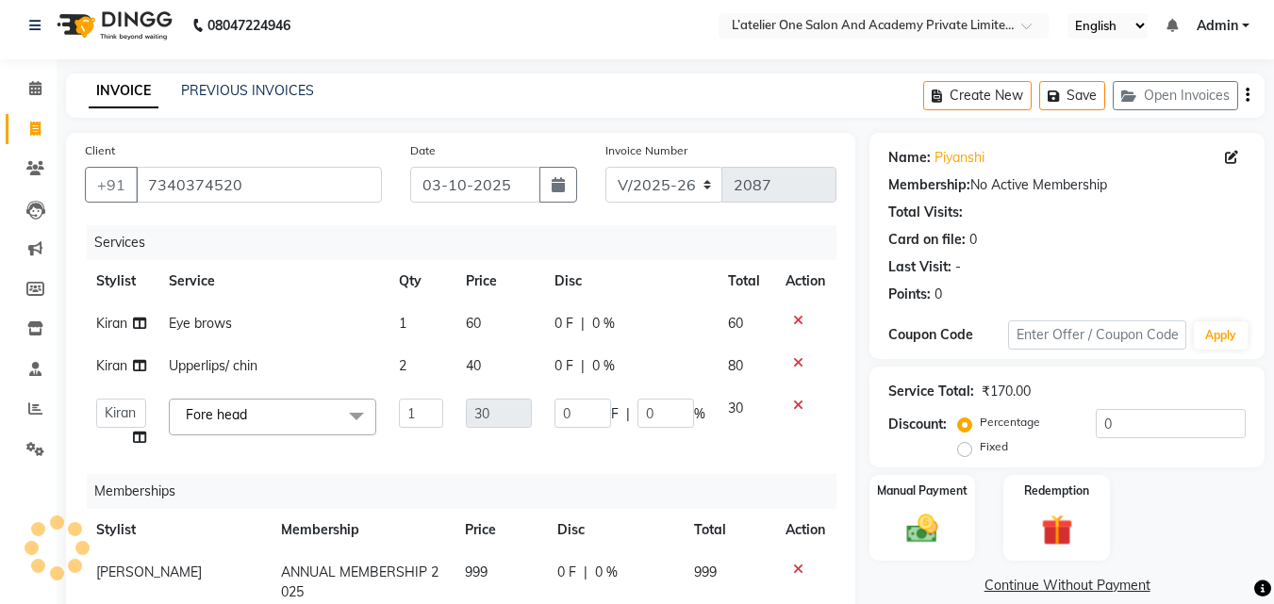
scroll to position [0, 0]
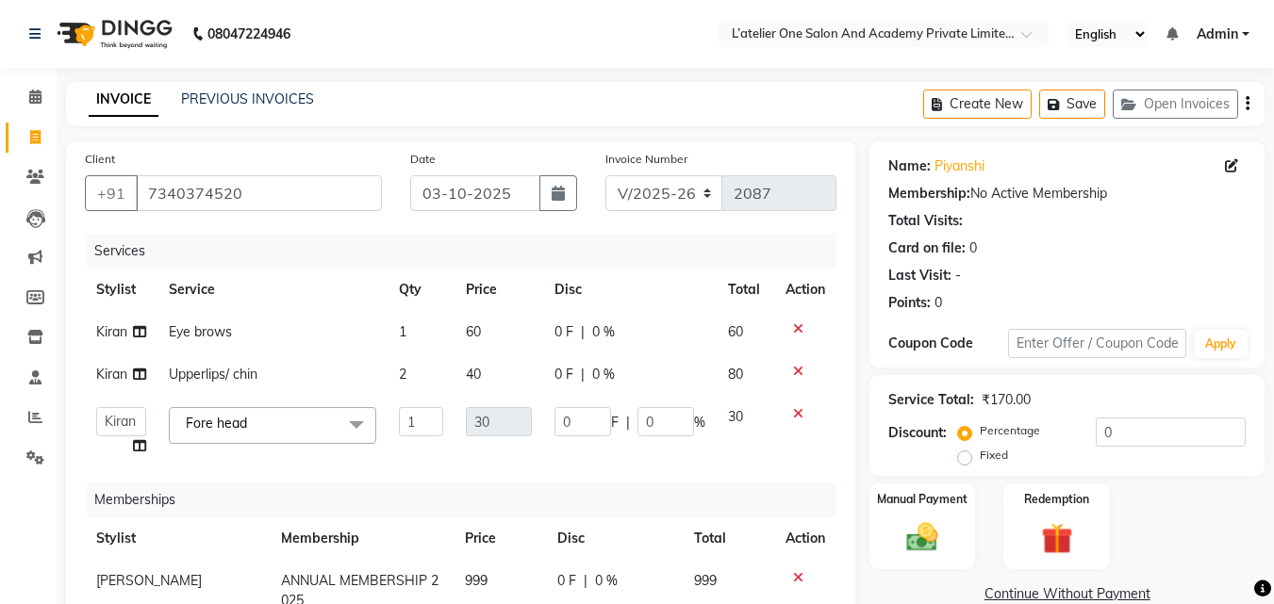
click at [436, 354] on td "2" at bounding box center [422, 375] width 68 height 42
select select "57084"
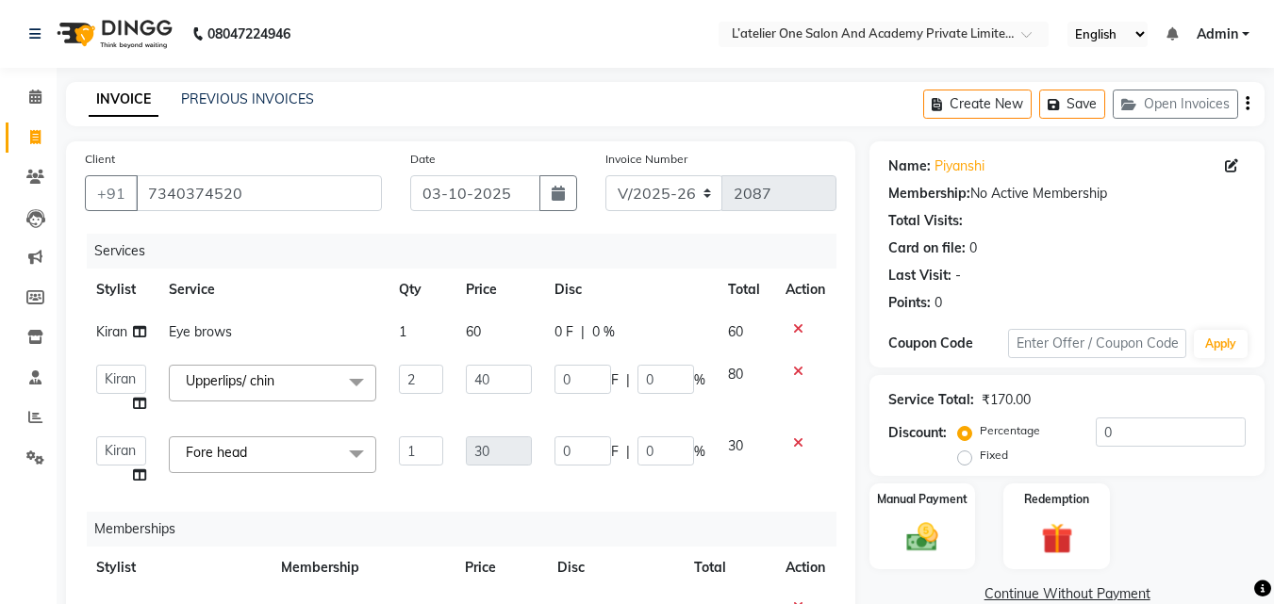
click at [797, 443] on icon at bounding box center [798, 443] width 10 height 13
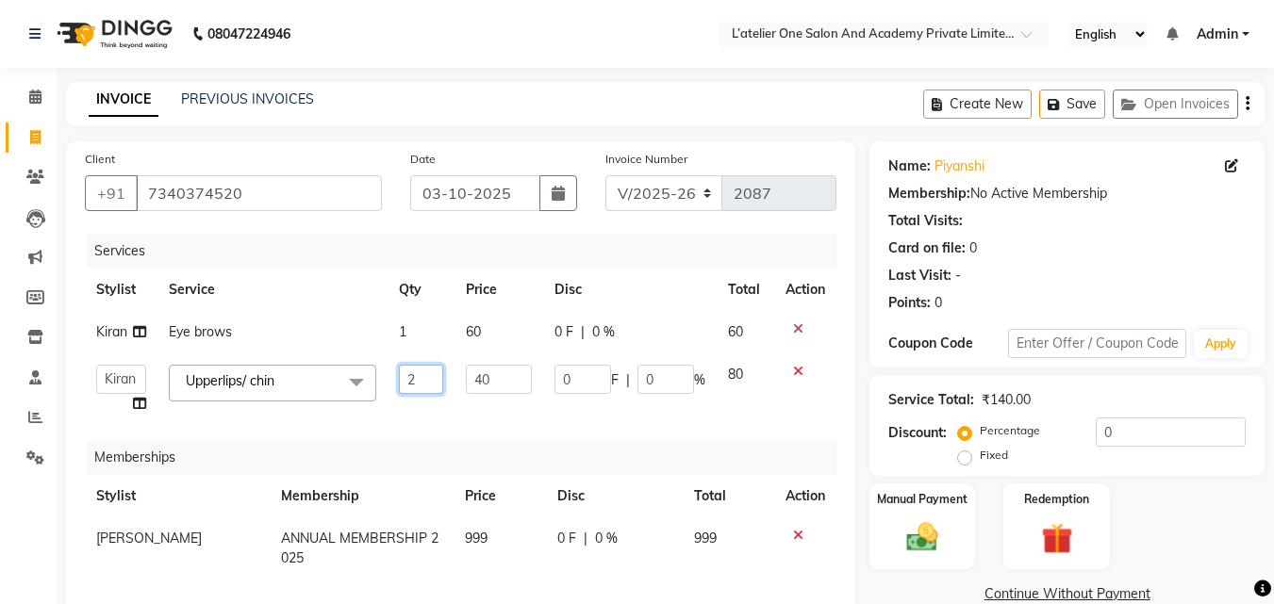
click at [430, 385] on input "2" at bounding box center [421, 379] width 45 height 29
type input "3"
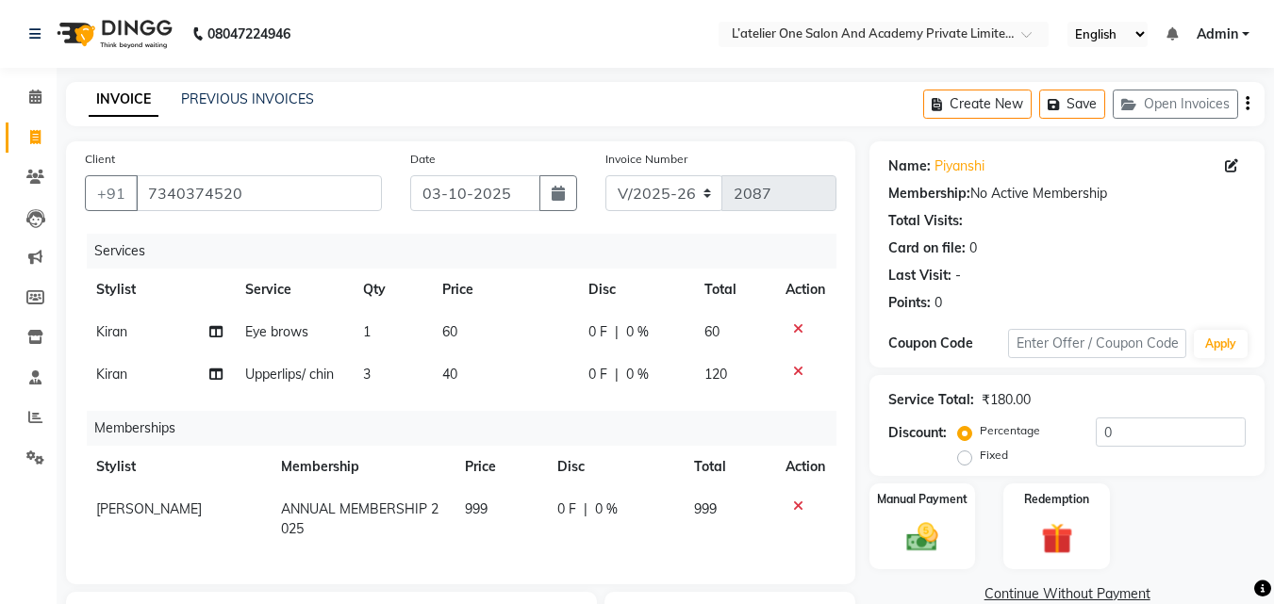
click at [420, 414] on div "Services Stylist Service Qty Price Disc Total Action Kiran Eye brows 1 60 0 F |…" at bounding box center [461, 400] width 752 height 332
click at [1161, 437] on input "0" at bounding box center [1171, 432] width 150 height 29
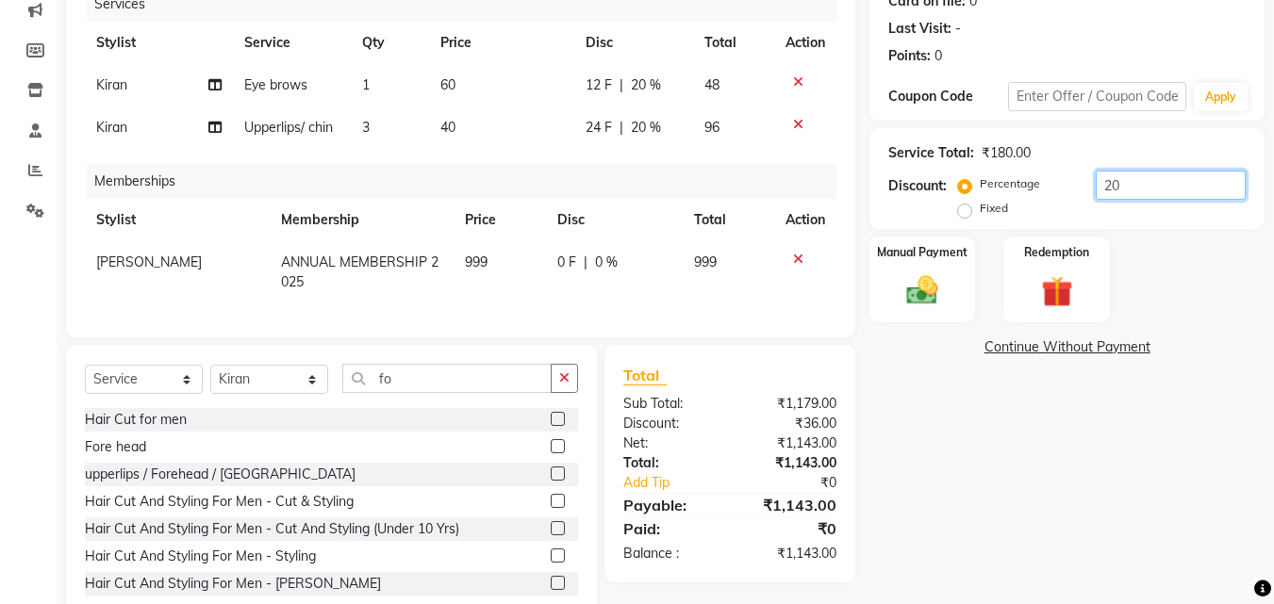
scroll to position [302, 0]
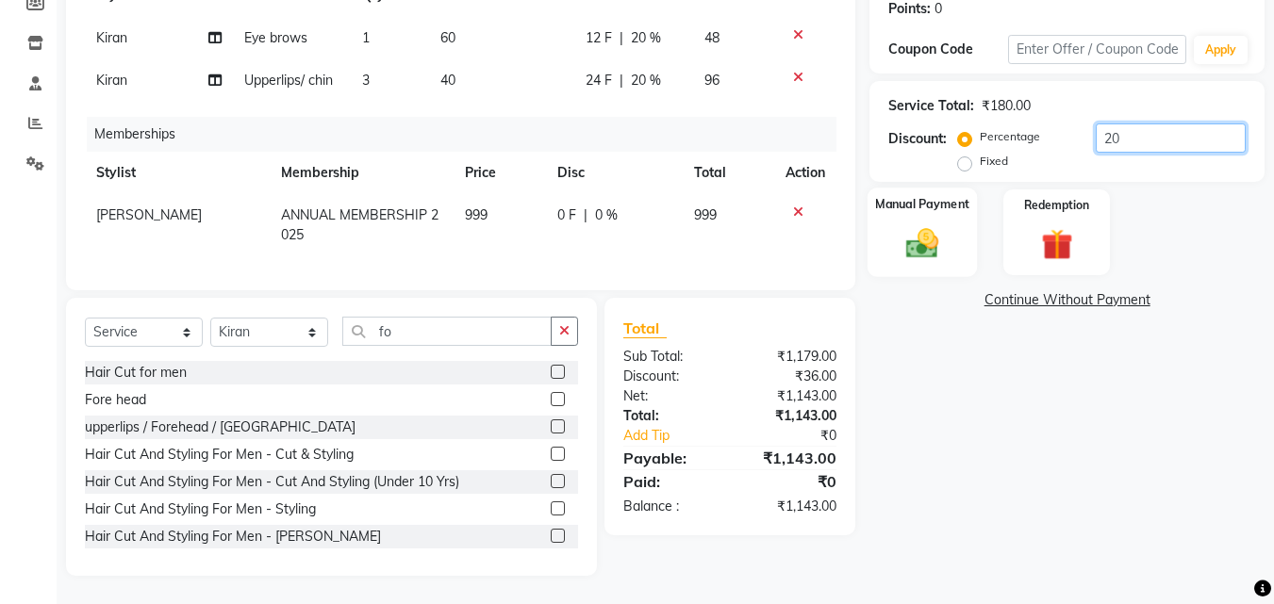
type input "20"
click at [936, 244] on img at bounding box center [922, 243] width 53 height 38
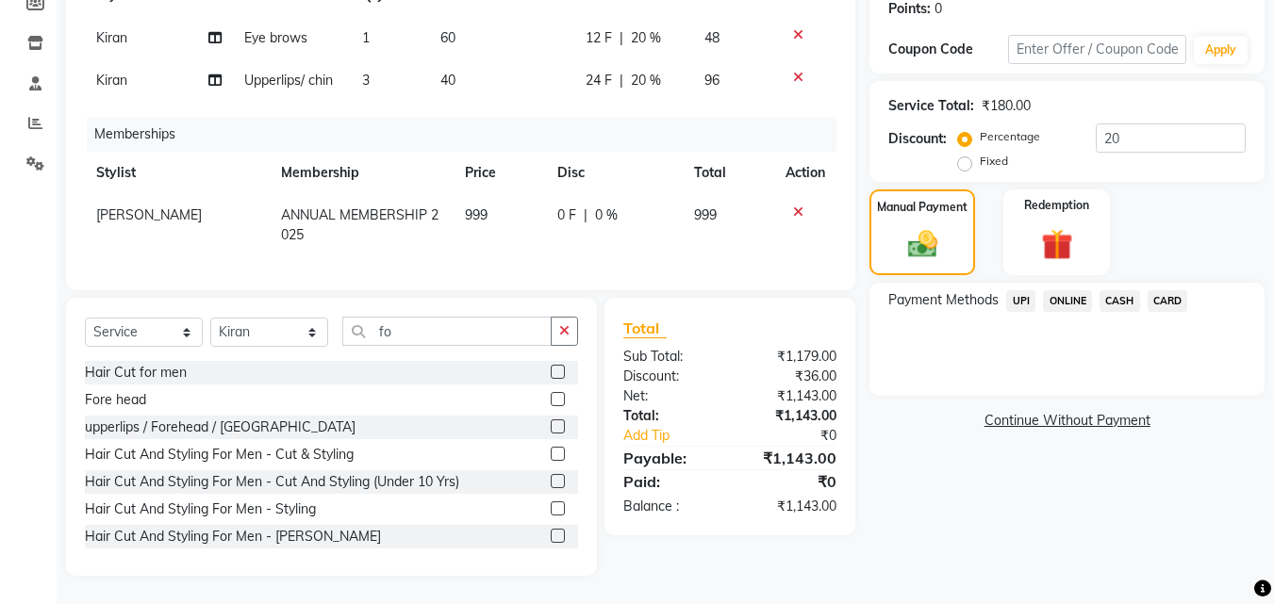
click at [1021, 294] on span "UPI" at bounding box center [1020, 301] width 29 height 22
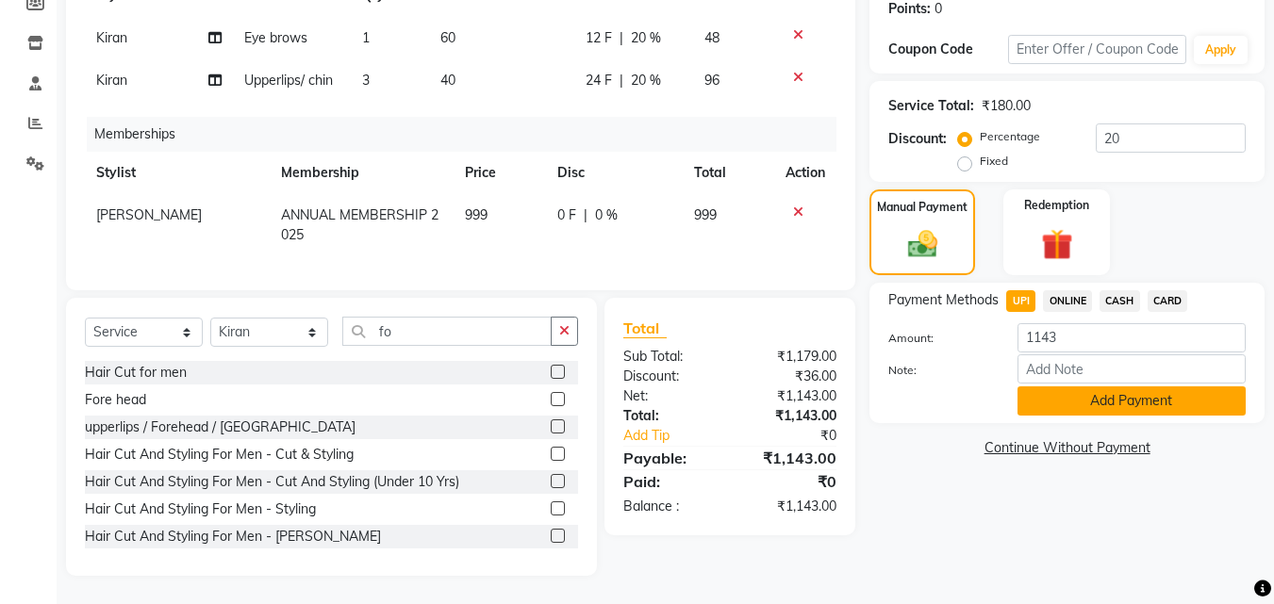
click at [1087, 399] on button "Add Payment" at bounding box center [1131, 401] width 228 height 29
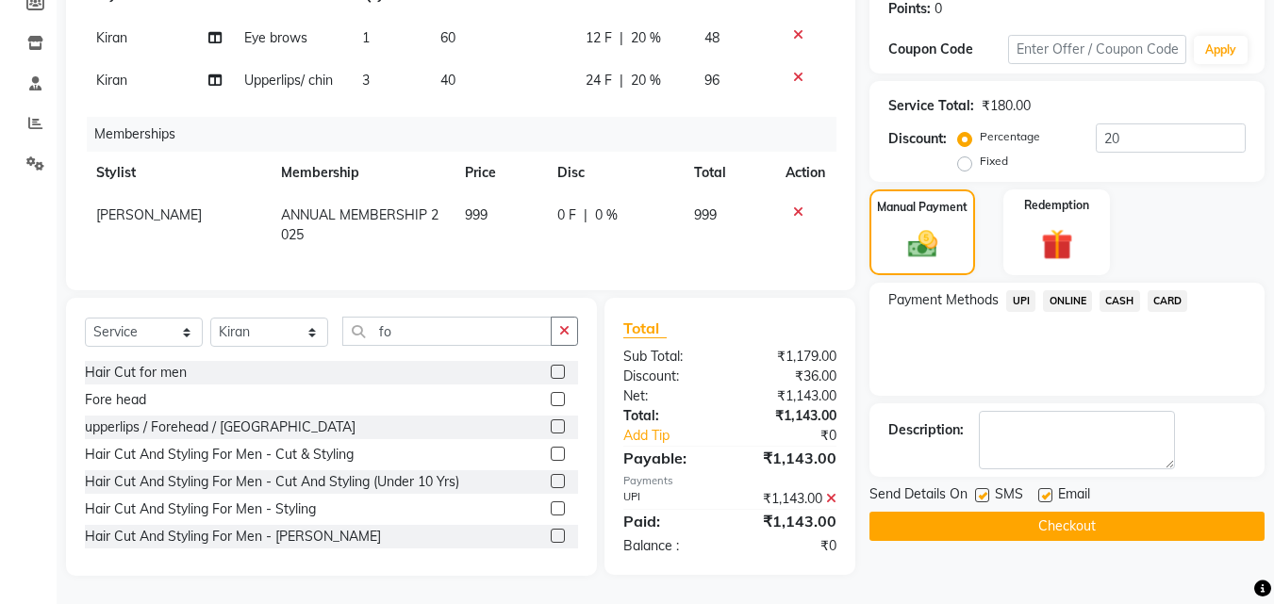
click at [1068, 514] on button "Checkout" at bounding box center [1066, 526] width 395 height 29
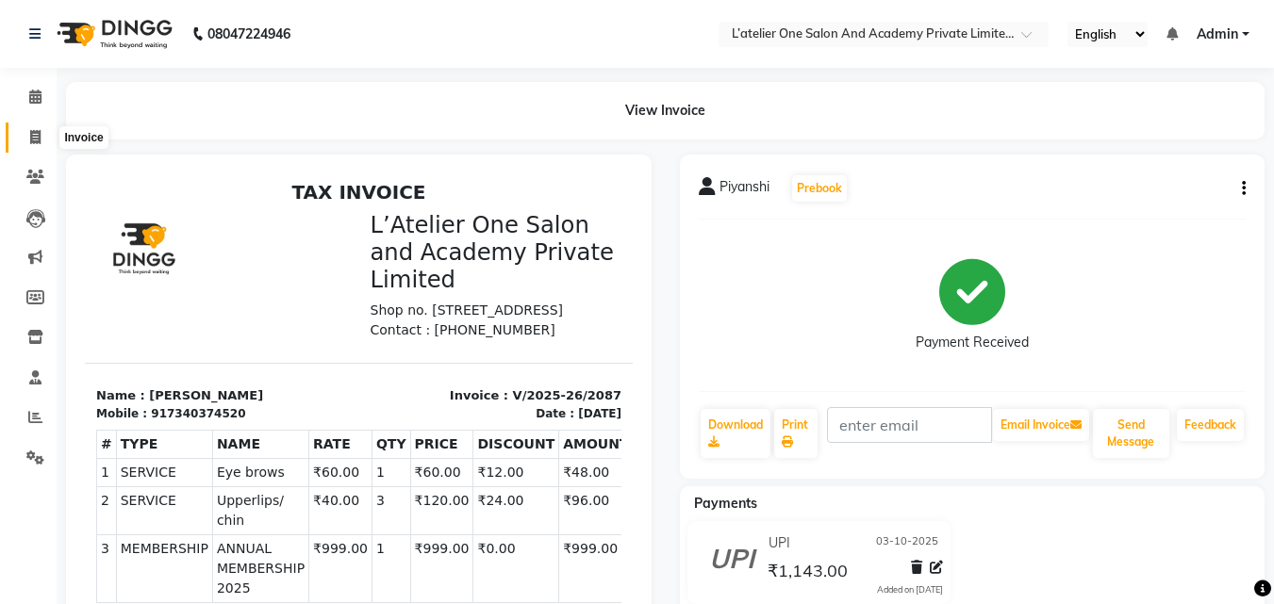
click at [35, 127] on span at bounding box center [35, 138] width 33 height 22
select select "6939"
select select "service"
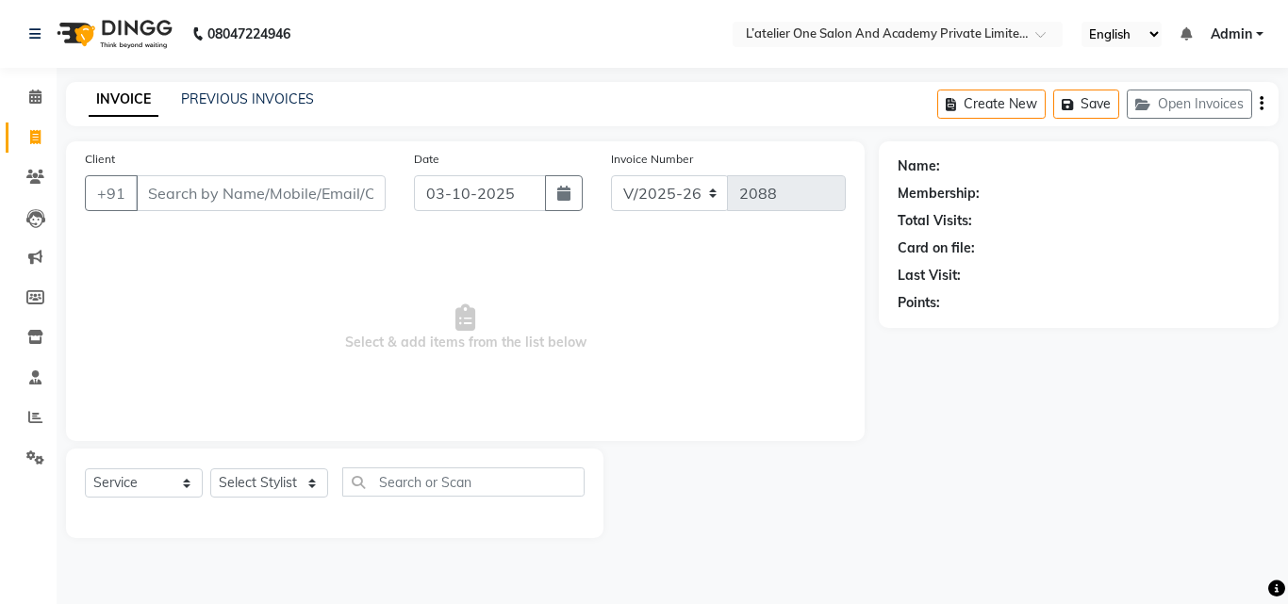
click at [165, 201] on input "Client" at bounding box center [261, 193] width 250 height 36
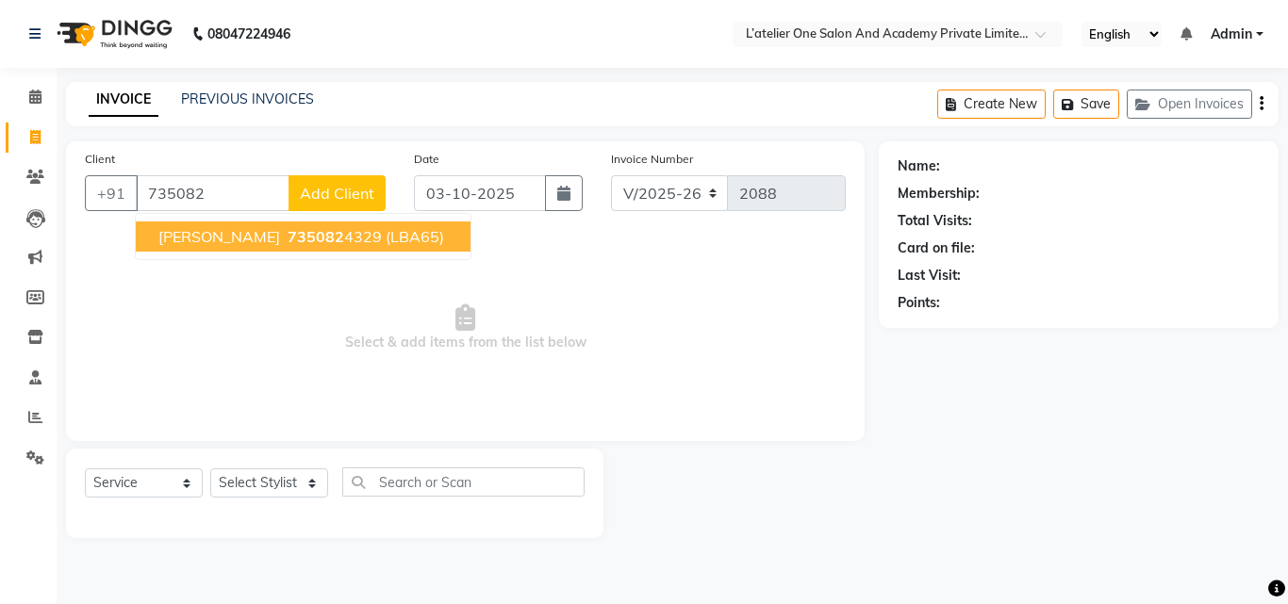
click at [191, 249] on button "[PERSON_NAME] 735082 4329 (LBA65)" at bounding box center [303, 237] width 335 height 30
type input "7350824329"
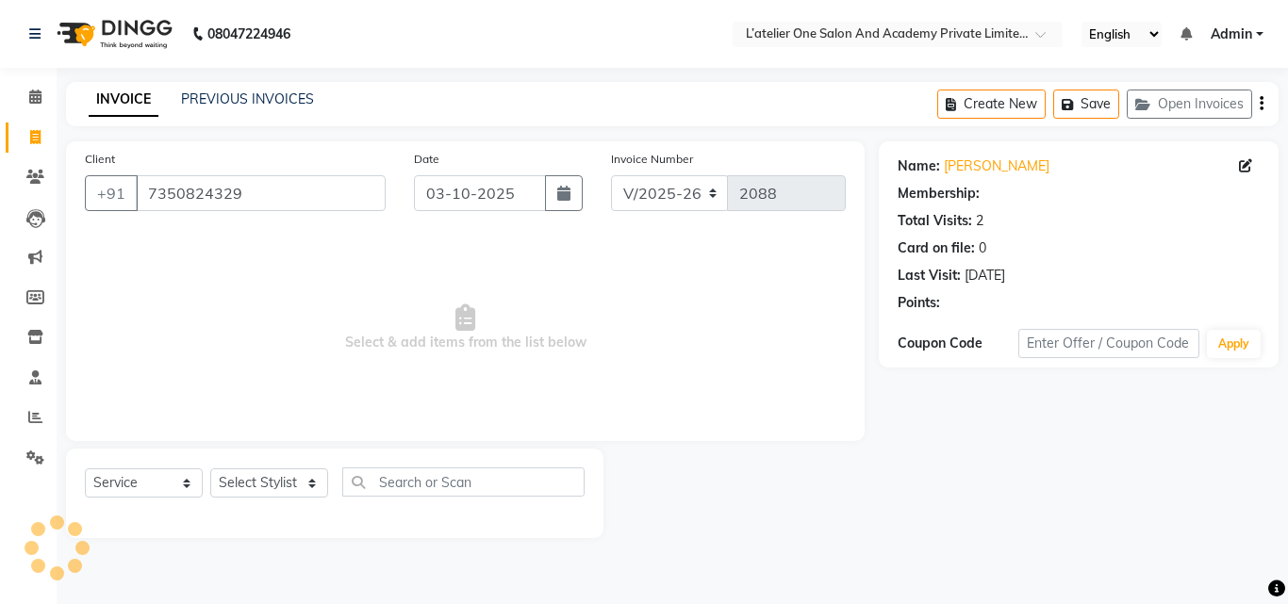
select select "1: Object"
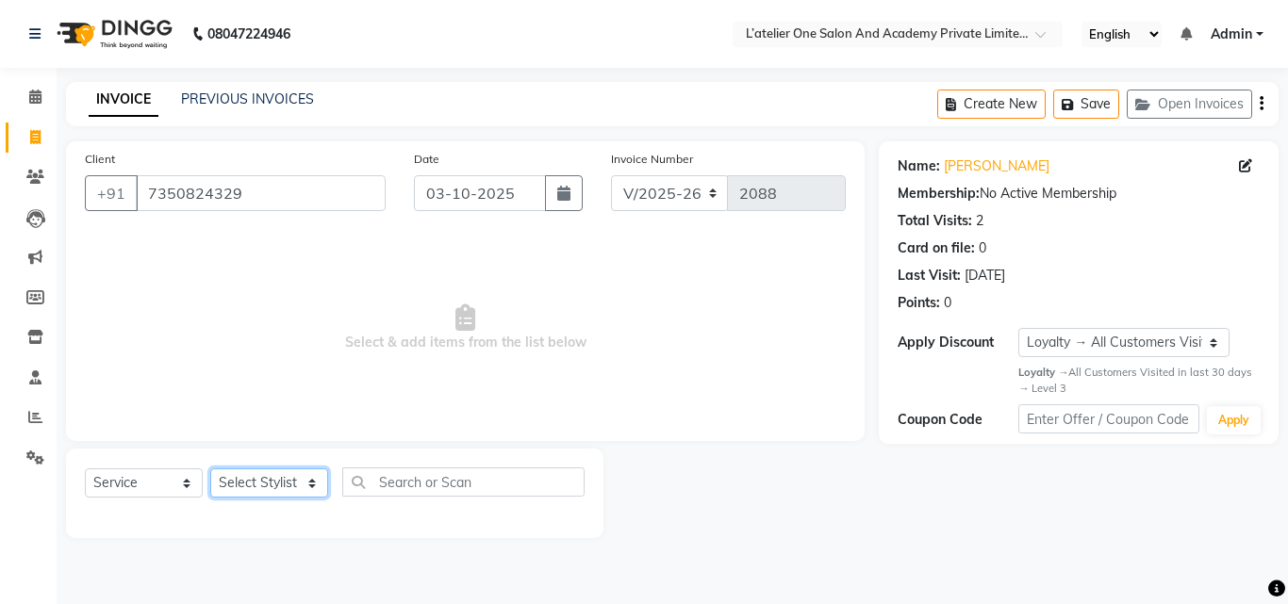
click at [223, 491] on select "Select Stylist [PERSON_NAME] [PERSON_NAME] [PERSON_NAME] [PERSON_NAME] [PERSON_…" at bounding box center [269, 483] width 118 height 29
select select "61341"
click at [210, 469] on select "Select Stylist [PERSON_NAME] [PERSON_NAME] [PERSON_NAME] [PERSON_NAME] [PERSON_…" at bounding box center [269, 483] width 118 height 29
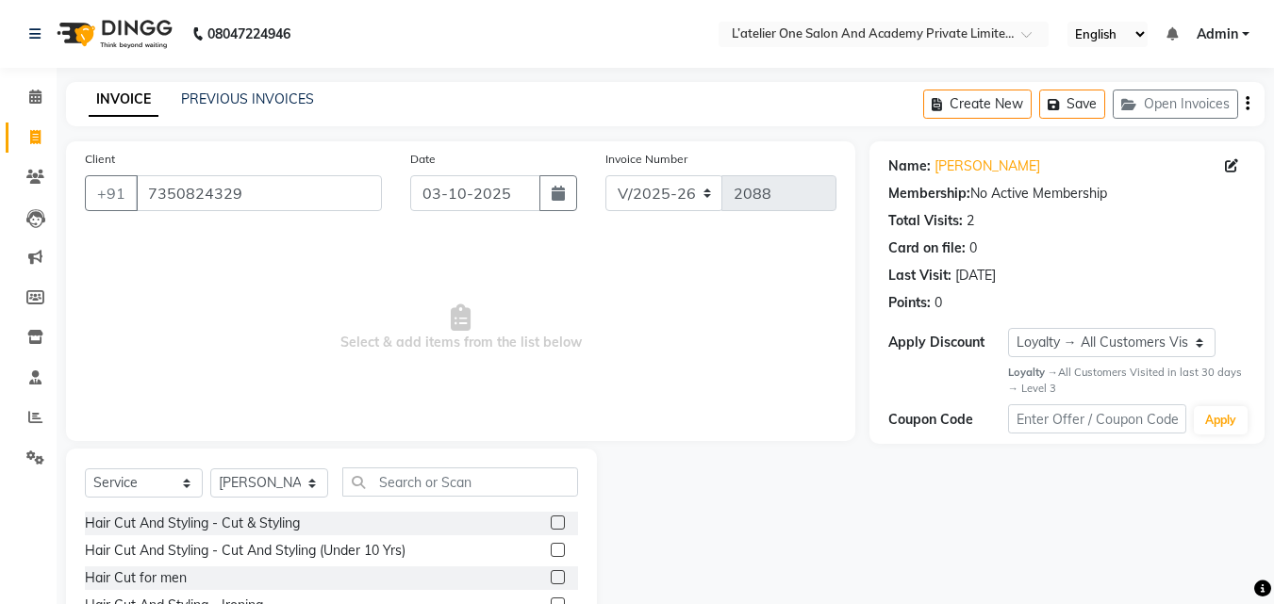
click at [551, 525] on label at bounding box center [558, 523] width 14 height 14
click at [551, 525] on input "checkbox" at bounding box center [557, 524] width 12 height 12
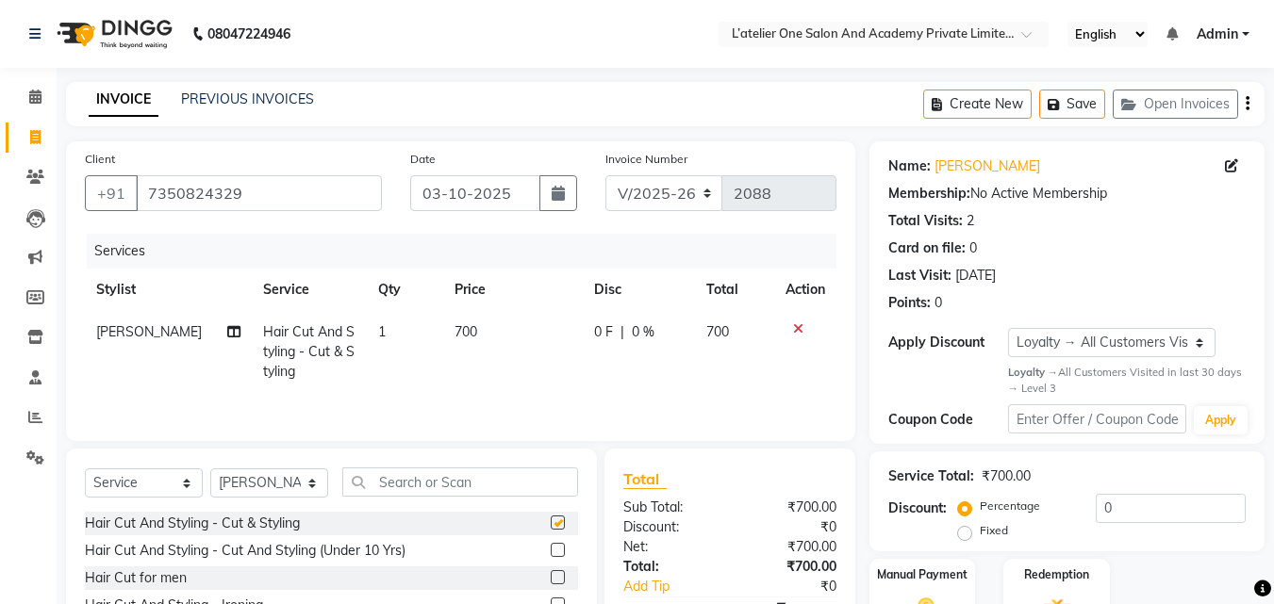
checkbox input "false"
click at [475, 477] on input "text" at bounding box center [460, 482] width 236 height 29
type input "4"
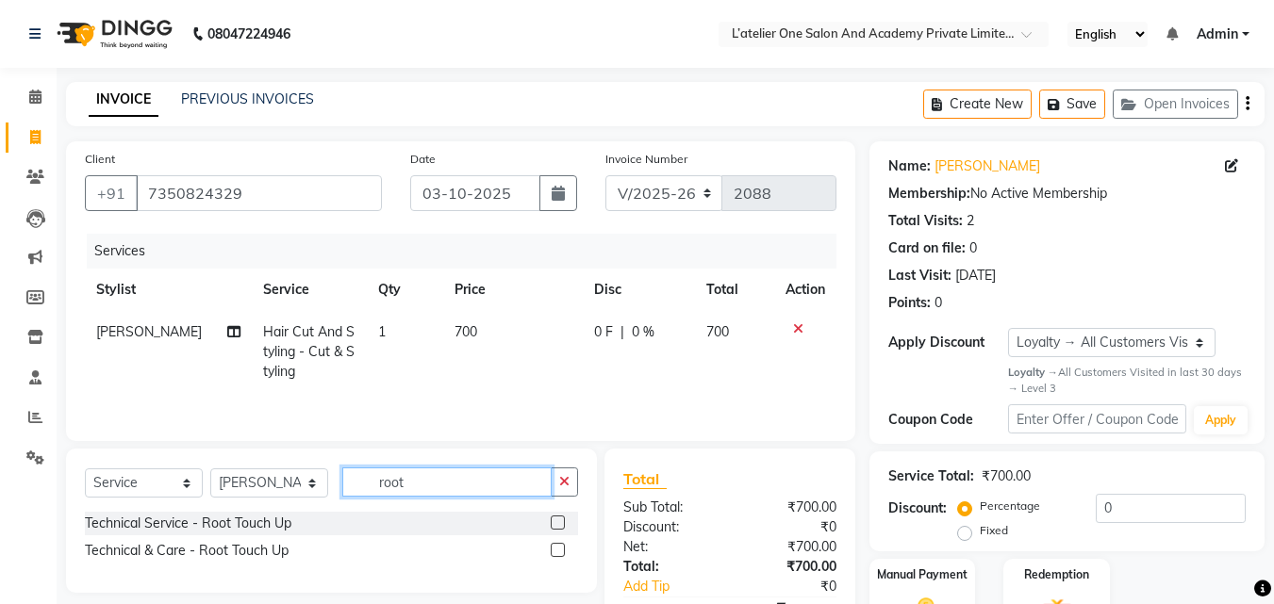
type input "root"
click at [553, 520] on label at bounding box center [558, 523] width 14 height 14
click at [553, 520] on input "checkbox" at bounding box center [557, 524] width 12 height 12
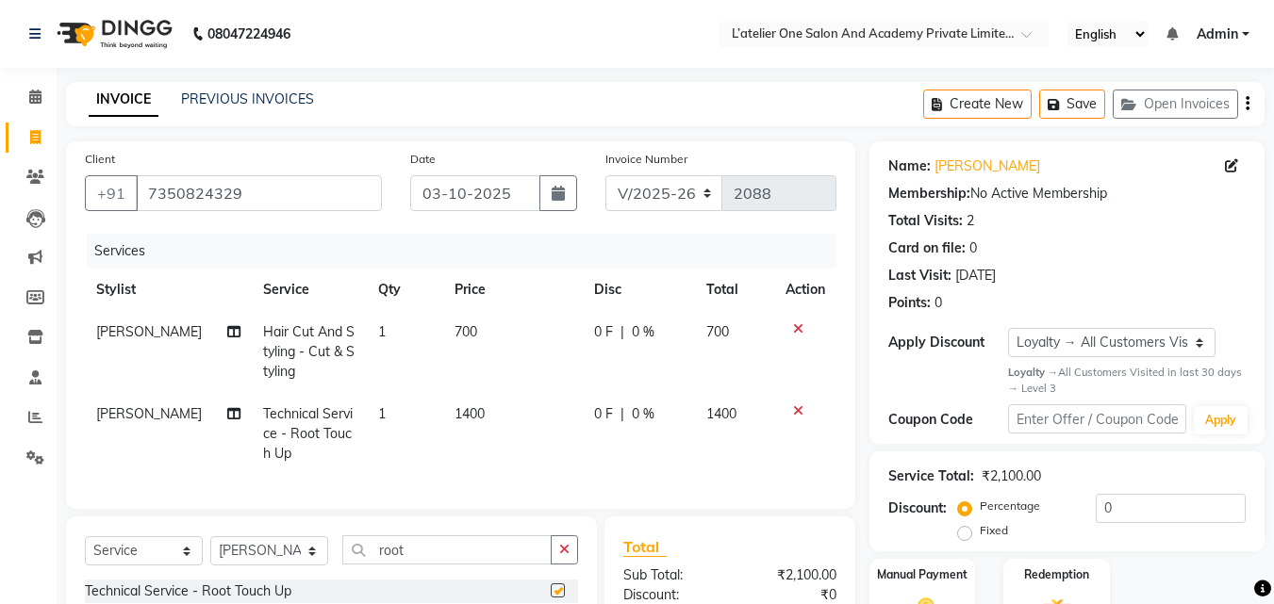
checkbox input "false"
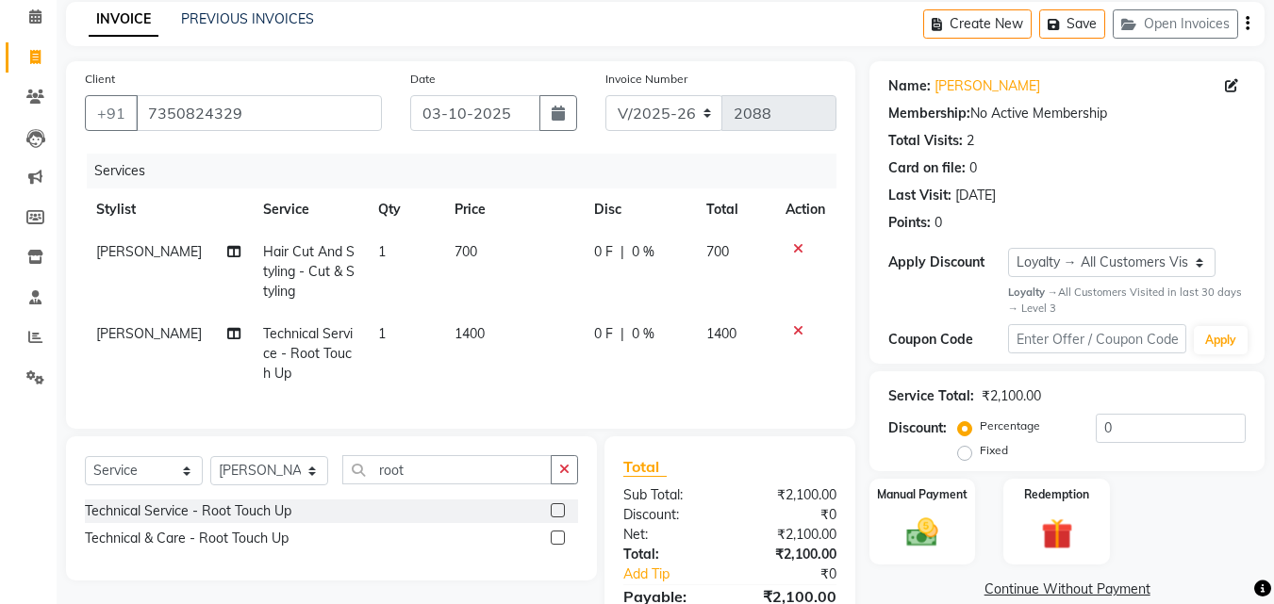
scroll to position [192, 0]
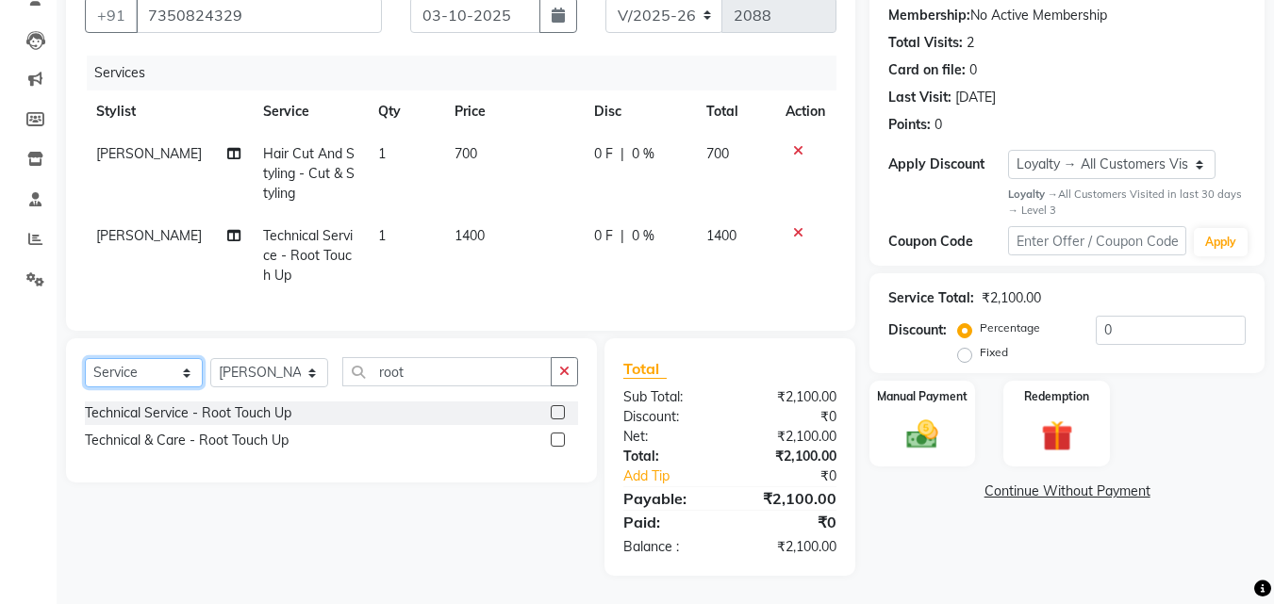
click at [187, 373] on select "Select Service Product Membership Package Voucher Prepaid Gift Card" at bounding box center [144, 372] width 118 height 29
click at [85, 358] on select "Select Service Product Membership Package Voucher Prepaid Gift Card" at bounding box center [144, 372] width 118 height 29
click at [554, 413] on label at bounding box center [558, 412] width 14 height 14
click at [554, 413] on input "checkbox" at bounding box center [557, 413] width 12 height 12
select select "select"
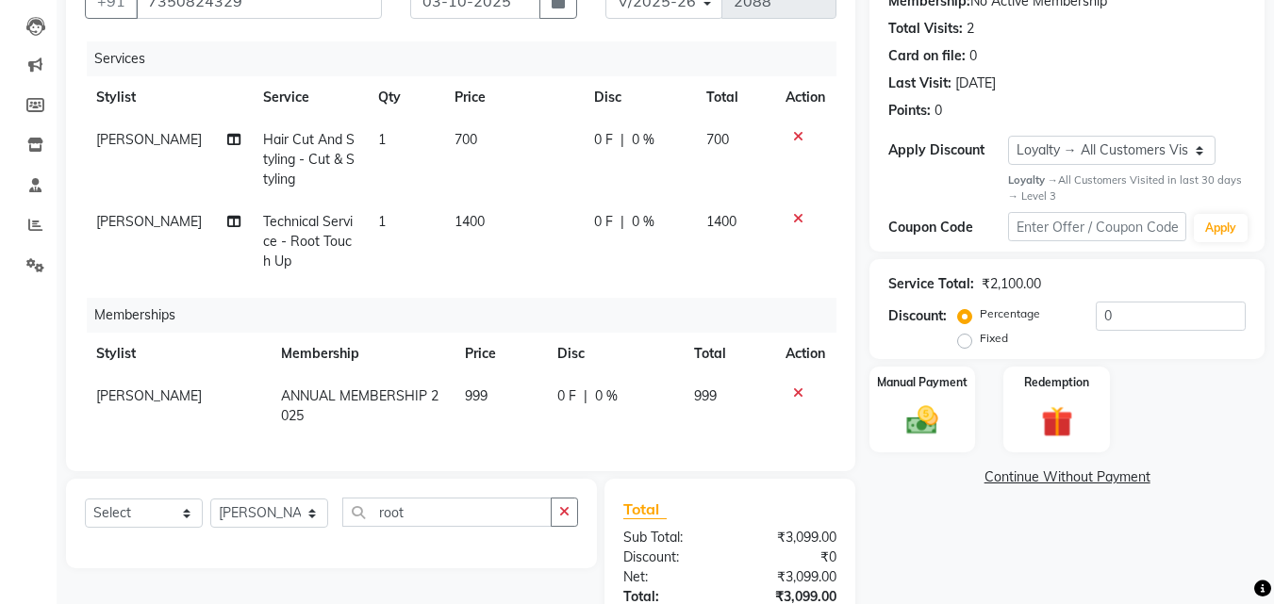
click at [794, 389] on icon at bounding box center [798, 393] width 10 height 13
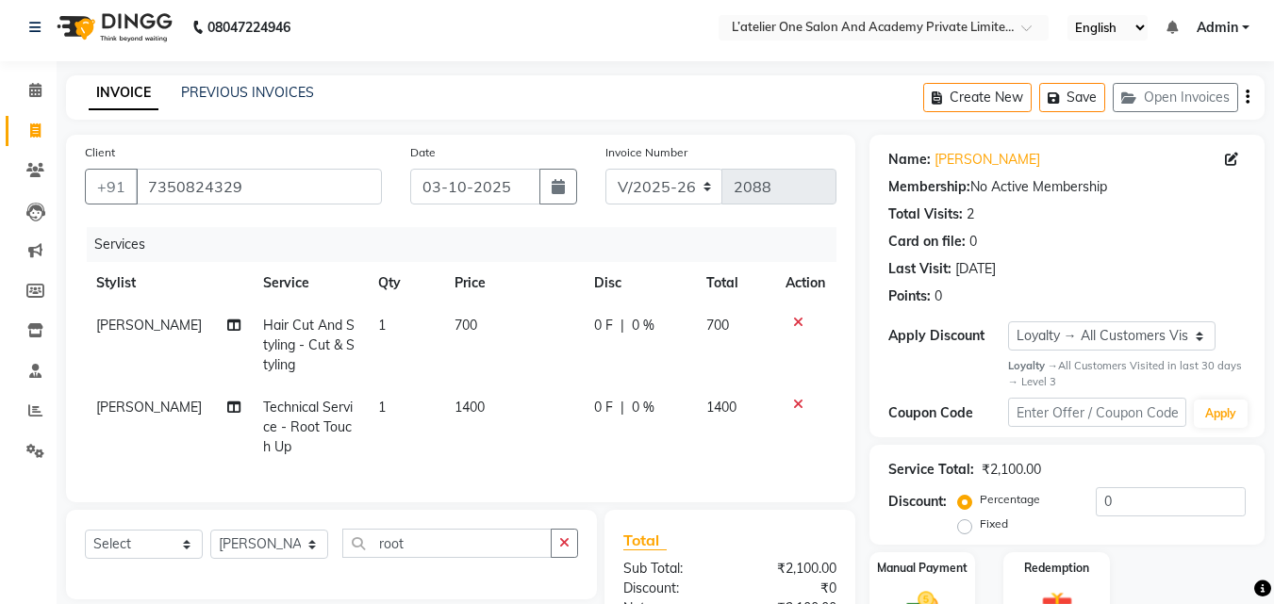
scroll to position [0, 0]
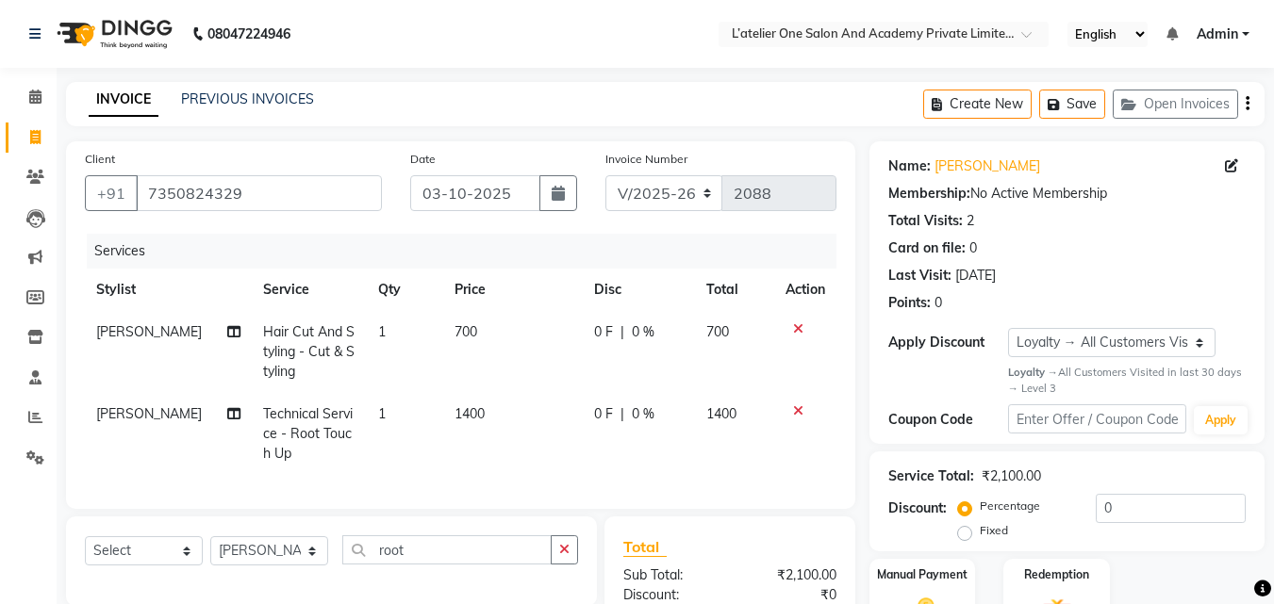
click at [585, 328] on td "0 F | 0 %" at bounding box center [639, 352] width 112 height 82
select select "61341"
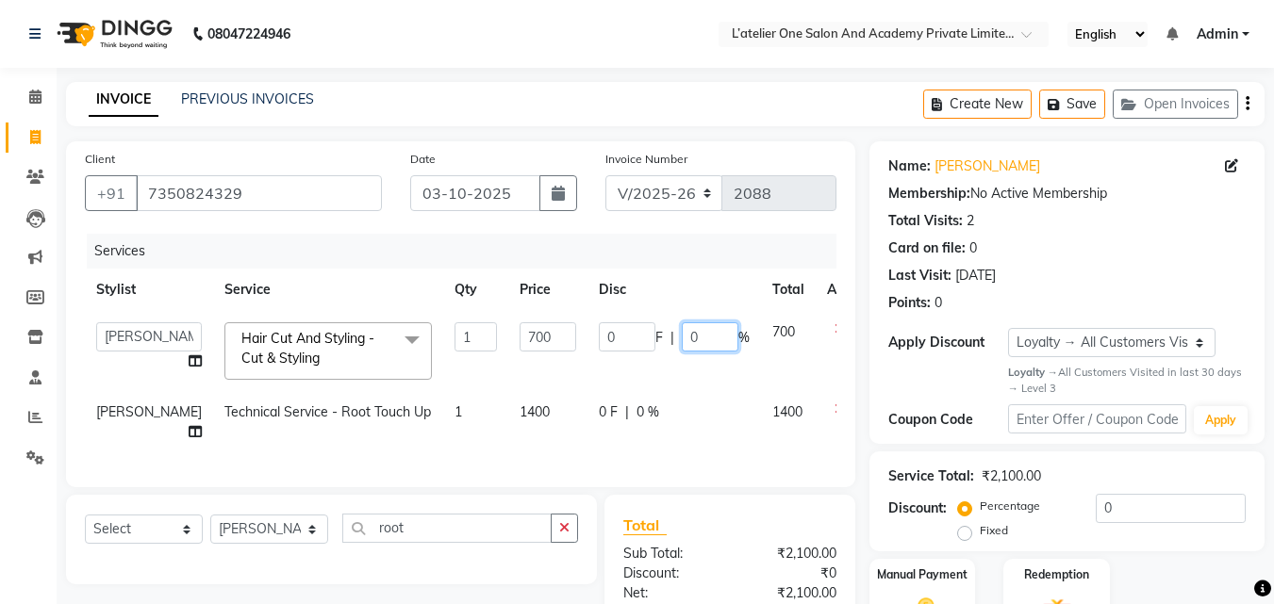
click at [682, 333] on input "0" at bounding box center [710, 336] width 57 height 29
type input "20"
click at [599, 406] on div "0 F | 0 %" at bounding box center [674, 413] width 151 height 20
select select "61341"
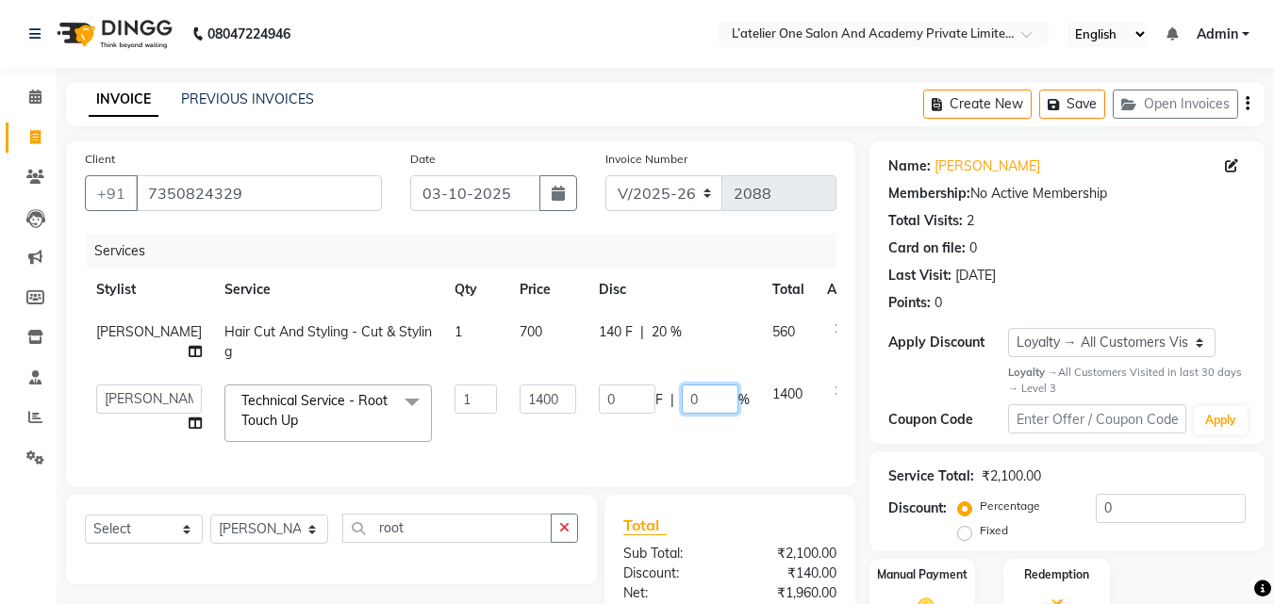
click at [682, 402] on input "0" at bounding box center [710, 399] width 57 height 29
type input "20"
click at [669, 433] on td "0 F | 20 %" at bounding box center [674, 413] width 174 height 80
select select "61341"
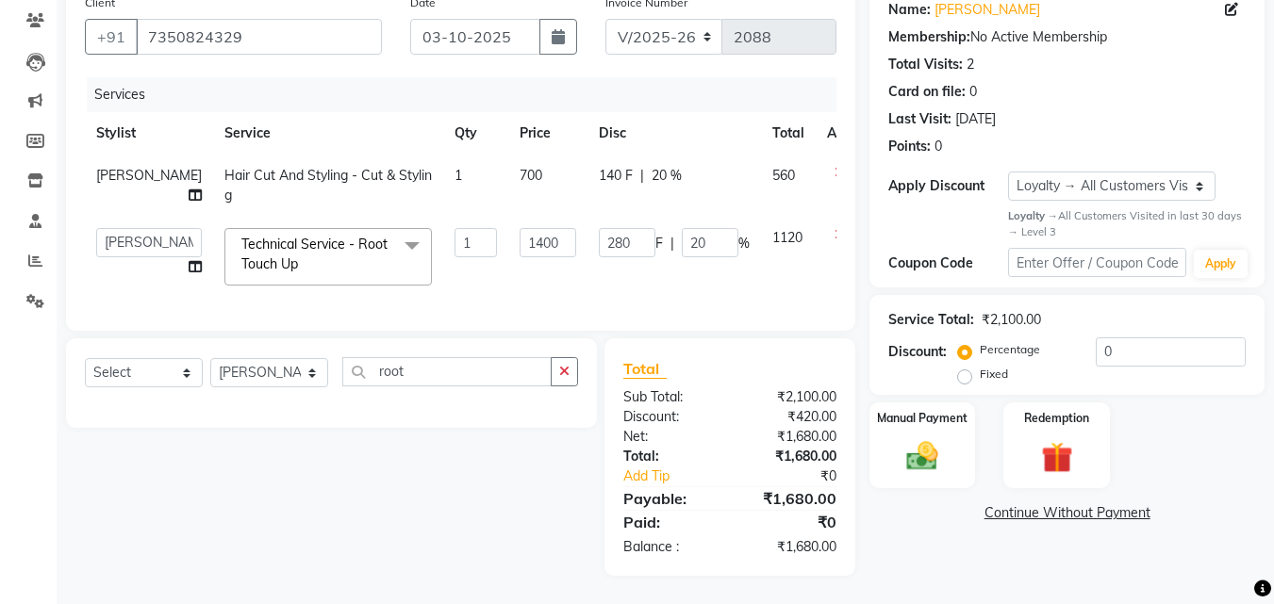
scroll to position [171, 0]
click at [183, 369] on select "Select Service Product Membership Package Voucher Prepaid Gift Card" at bounding box center [144, 372] width 118 height 29
click at [85, 358] on select "Select Service Product Membership Package Voucher Prepaid Gift Card" at bounding box center [144, 372] width 118 height 29
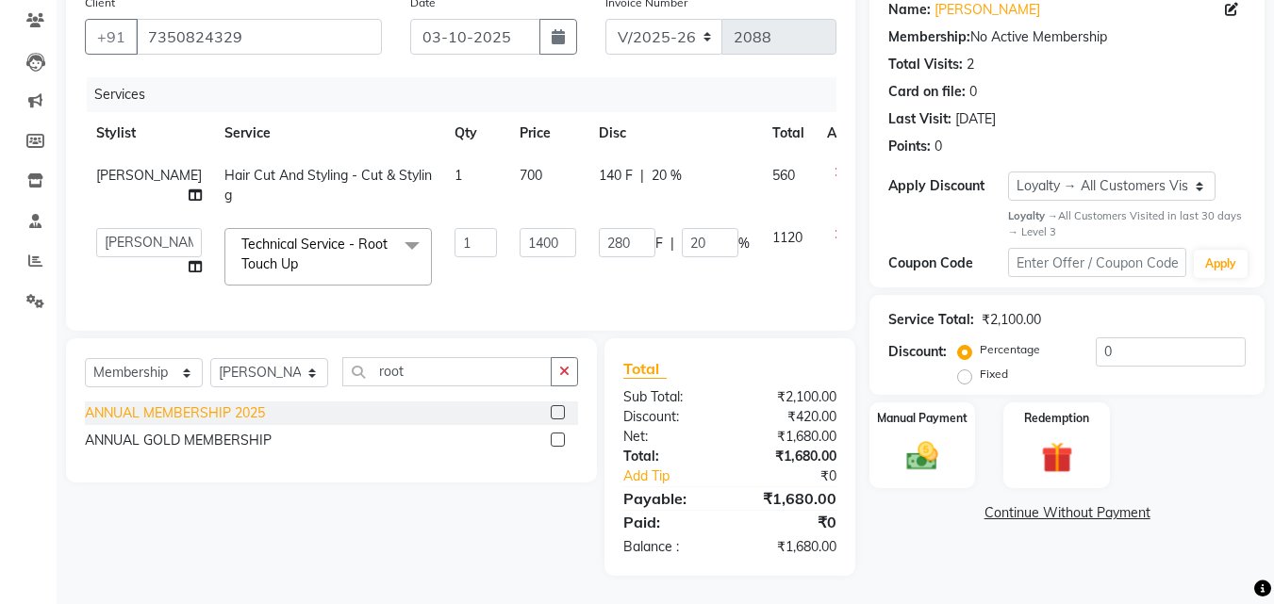
click at [190, 414] on div "ANNUAL MEMBERSHIP 2025" at bounding box center [175, 414] width 180 height 20
select select "select"
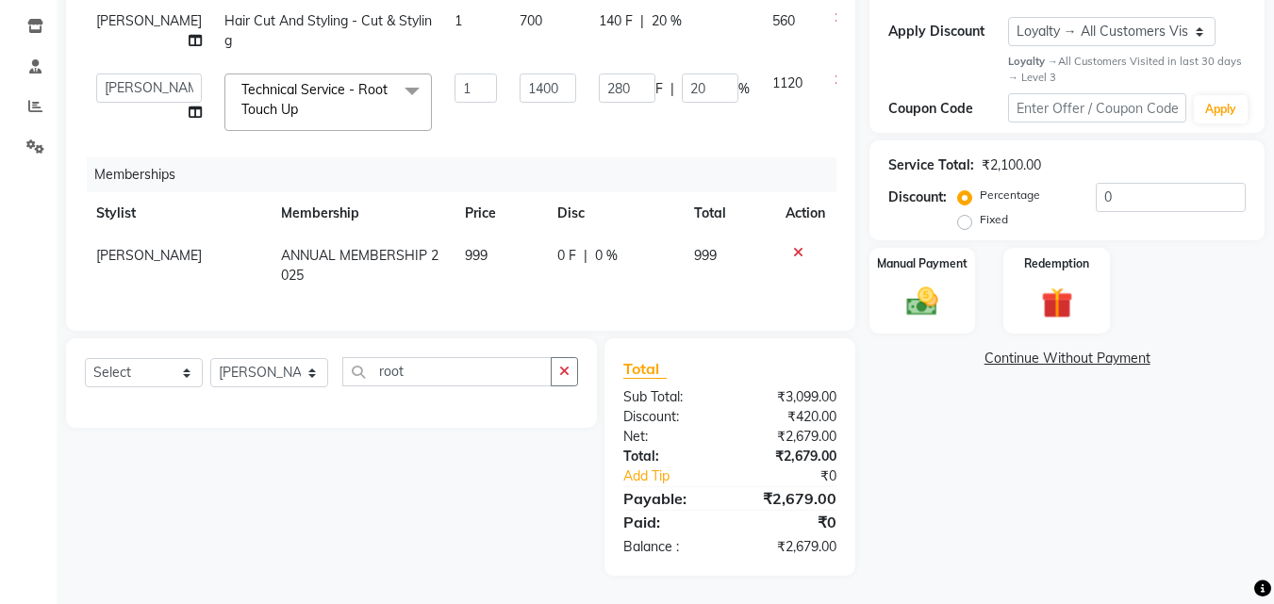
scroll to position [317, 0]
click at [915, 287] on img at bounding box center [922, 303] width 53 height 38
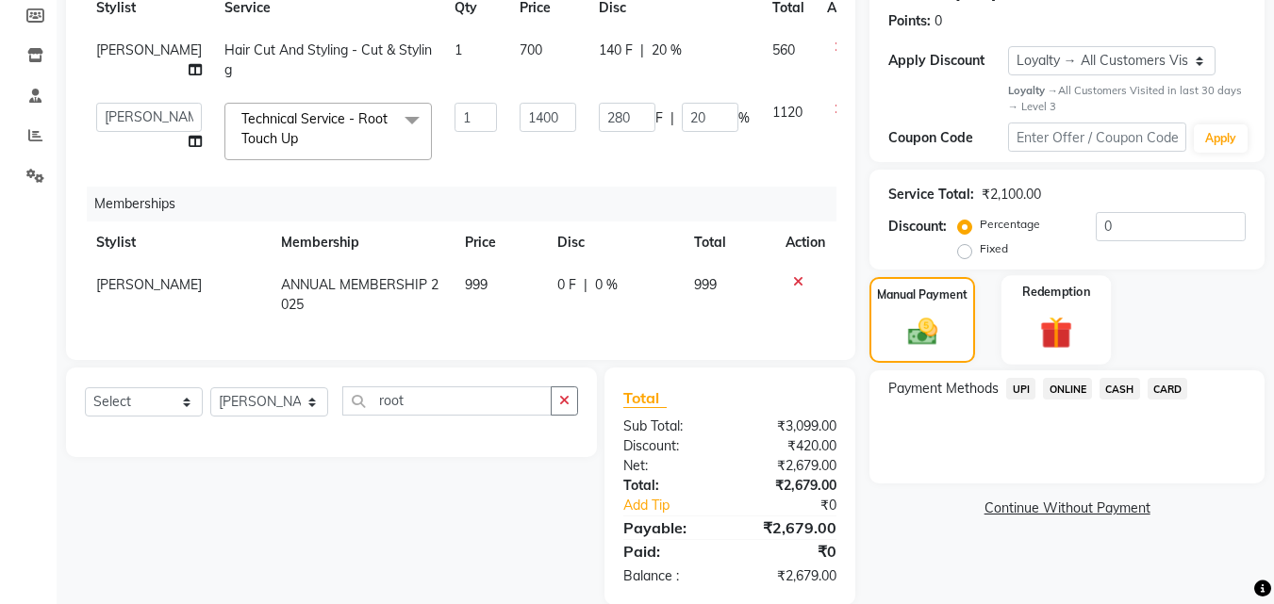
scroll to position [305, 0]
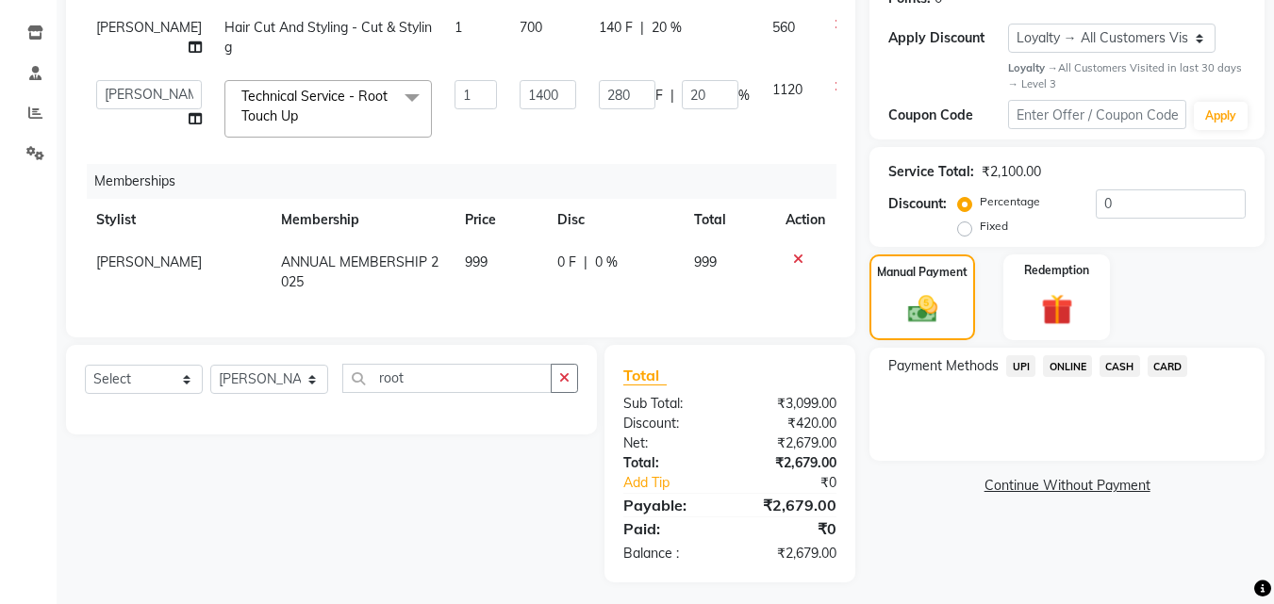
click at [1135, 361] on span "CASH" at bounding box center [1119, 366] width 41 height 22
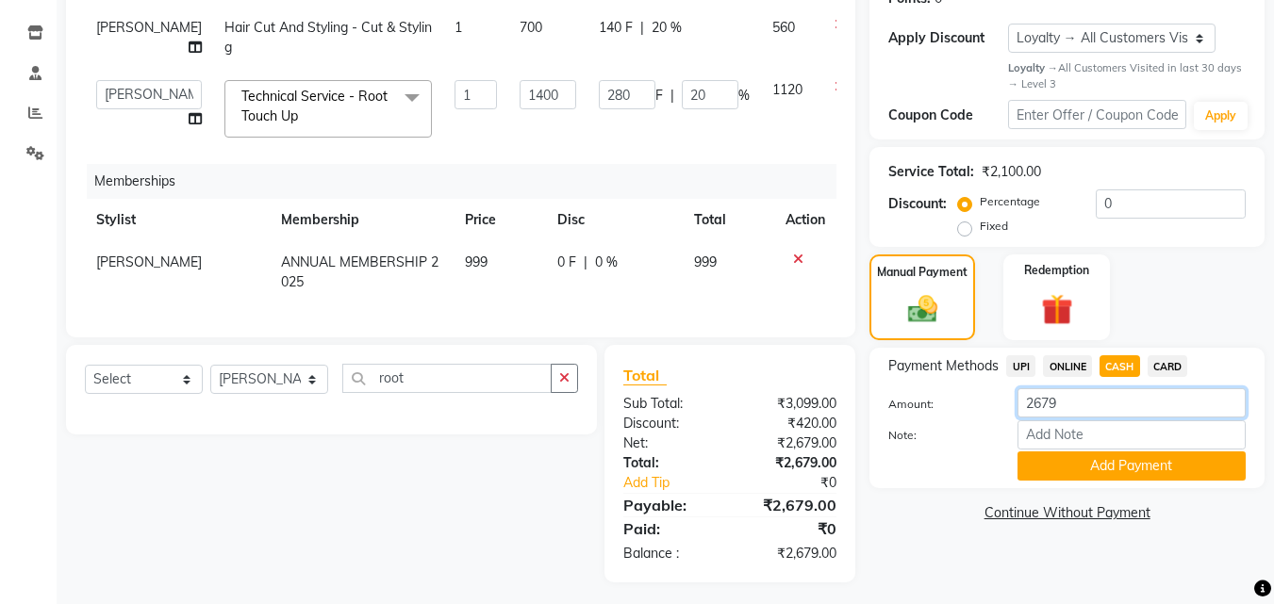
click at [1066, 414] on input "2679" at bounding box center [1131, 402] width 228 height 29
type input "2600"
click at [1101, 464] on button "Add Payment" at bounding box center [1131, 466] width 228 height 29
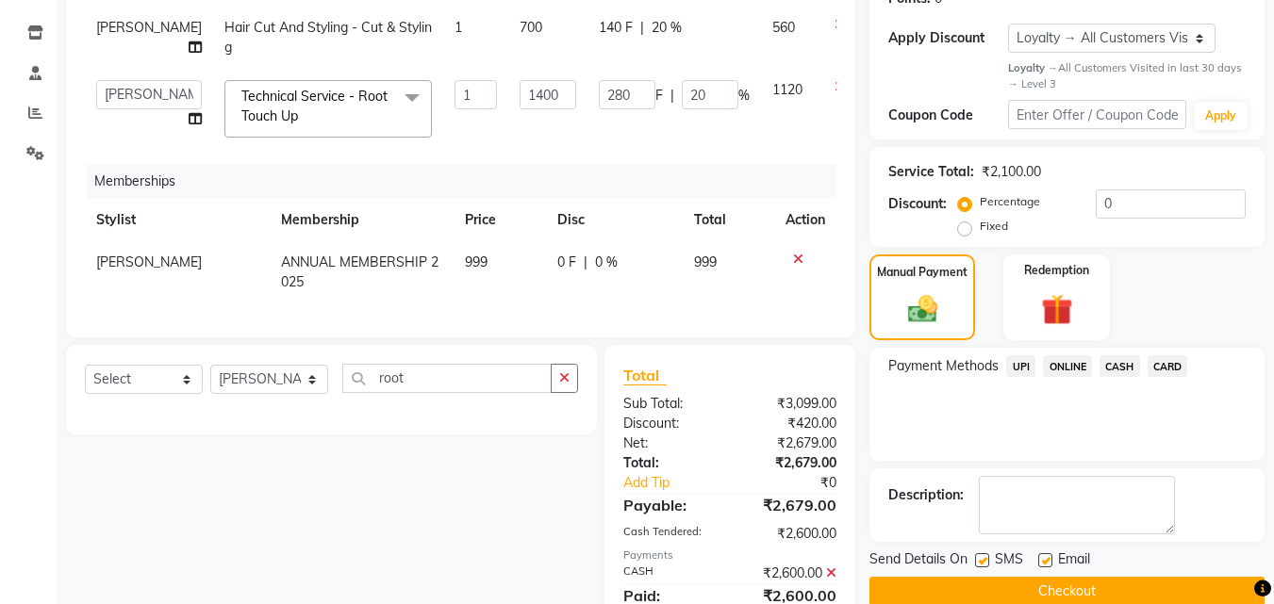
click at [1050, 362] on span "ONLINE" at bounding box center [1067, 366] width 49 height 22
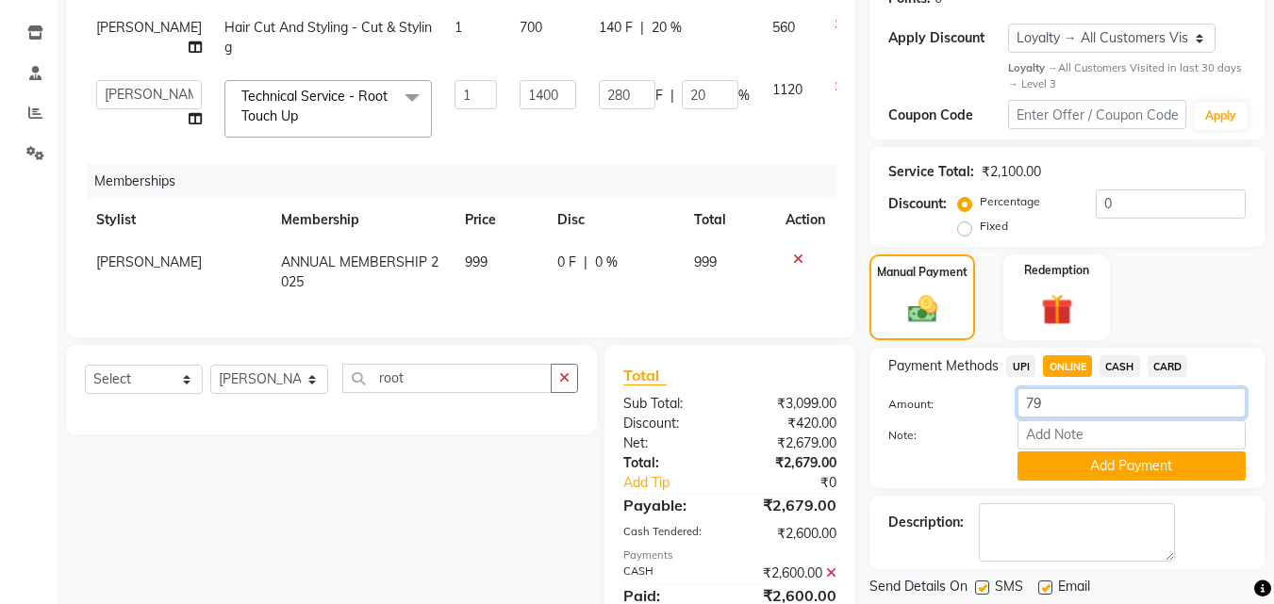
click at [1072, 405] on input "79" at bounding box center [1131, 402] width 228 height 29
type input "7"
type input "5"
type input "80"
click at [1078, 453] on button "Add Payment" at bounding box center [1131, 466] width 228 height 29
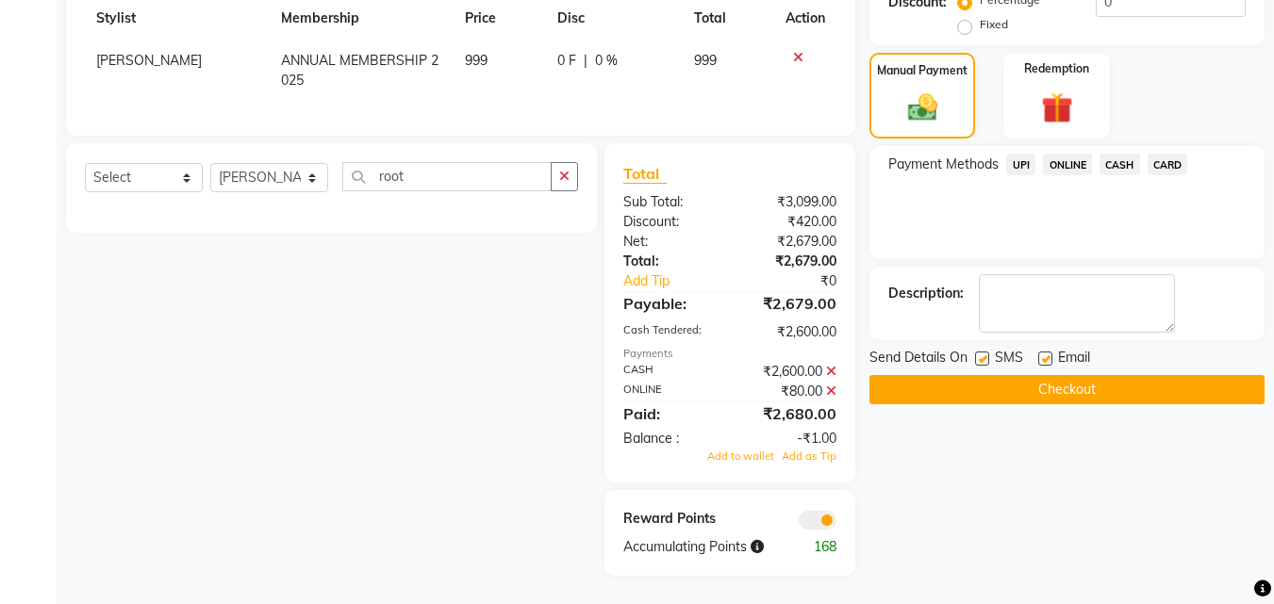
scroll to position [521, 0]
click at [1063, 375] on button "Checkout" at bounding box center [1066, 389] width 395 height 29
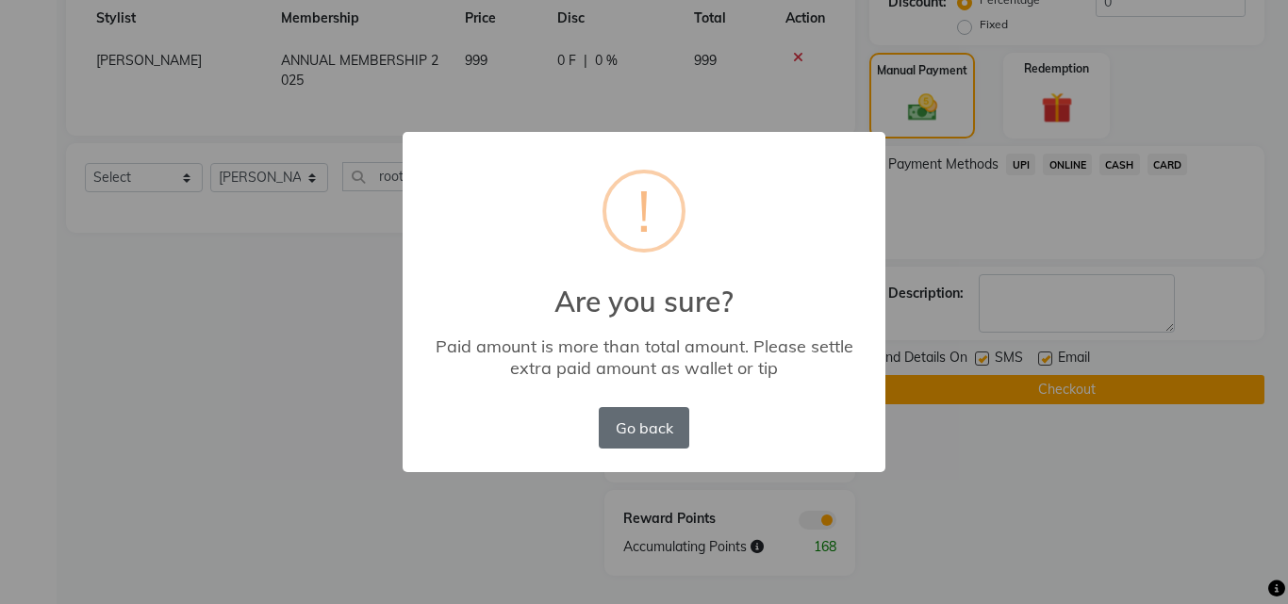
click at [654, 428] on button "Go back" at bounding box center [644, 427] width 91 height 41
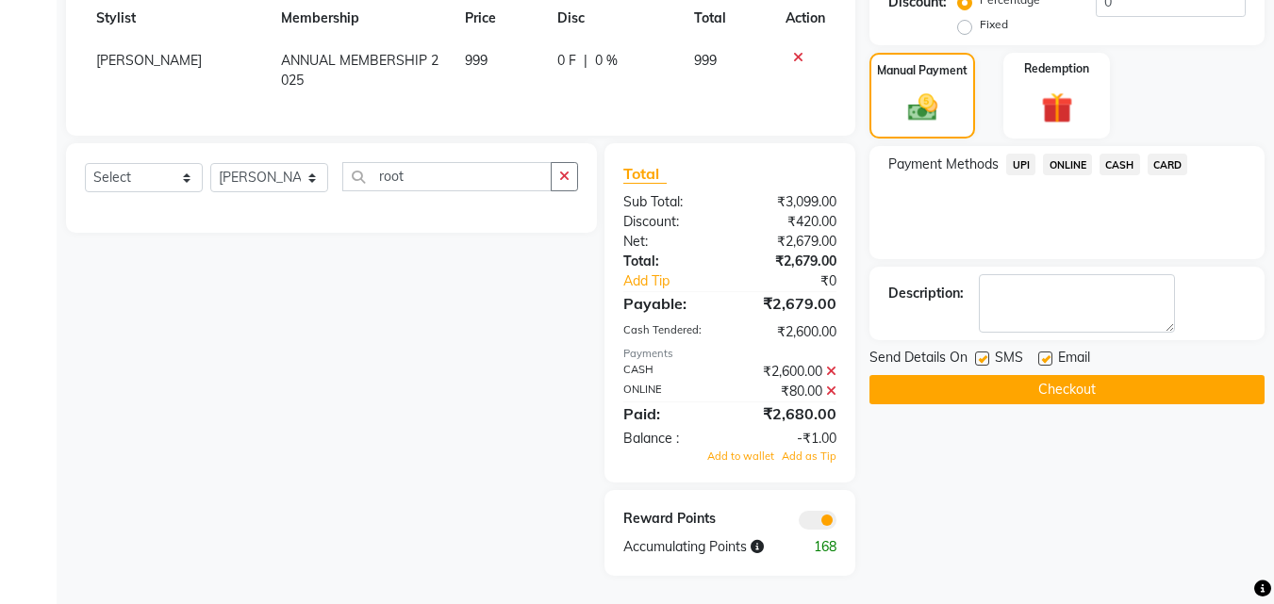
click at [984, 383] on button "Checkout" at bounding box center [1066, 389] width 395 height 29
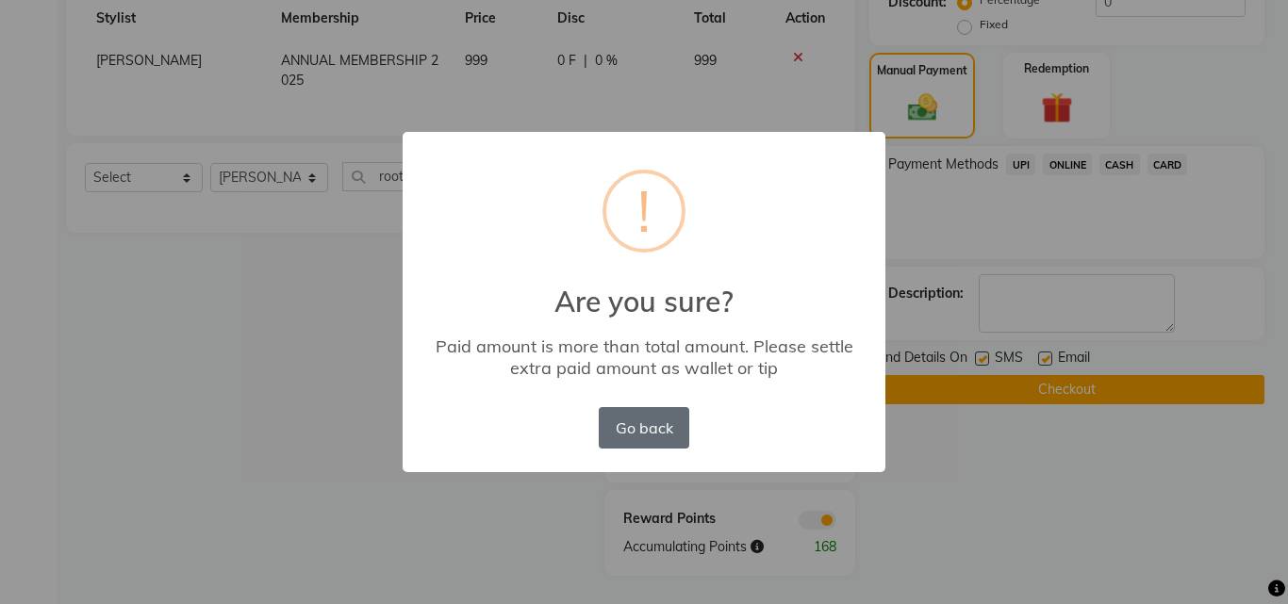
click at [652, 439] on button "Go back" at bounding box center [644, 427] width 91 height 41
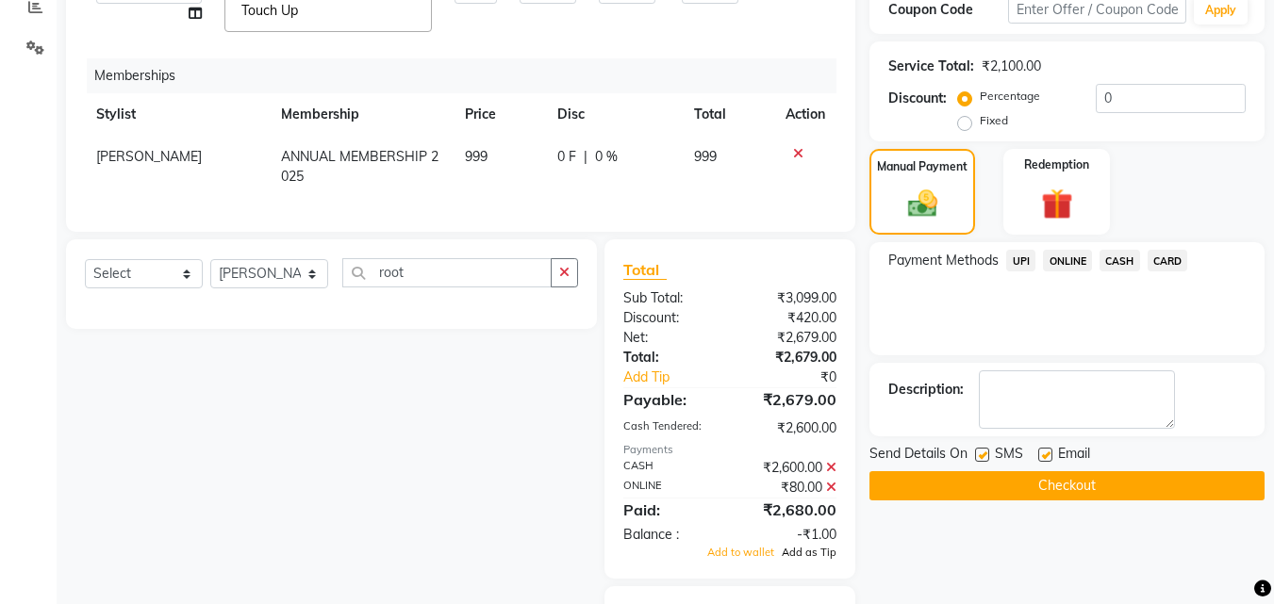
scroll to position [405, 0]
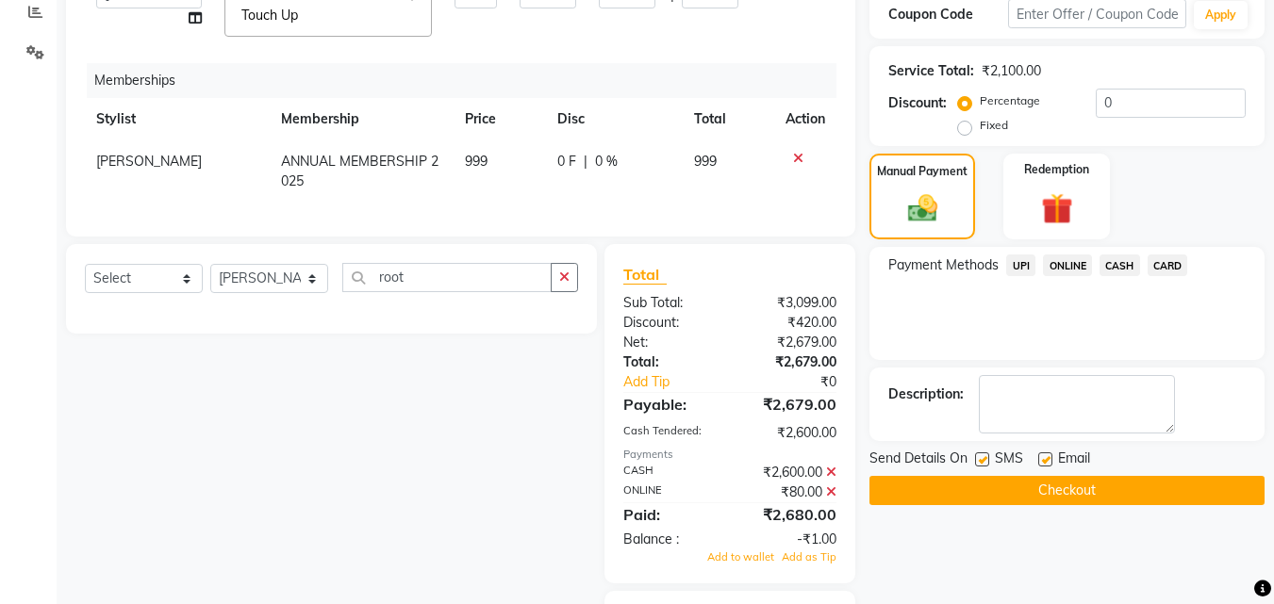
click at [461, 533] on div "Select Service Product Package Voucher Prepaid Gift Card Select Stylist [PERSON…" at bounding box center [324, 461] width 545 height 434
click at [1061, 272] on span "ONLINE" at bounding box center [1067, 266] width 49 height 22
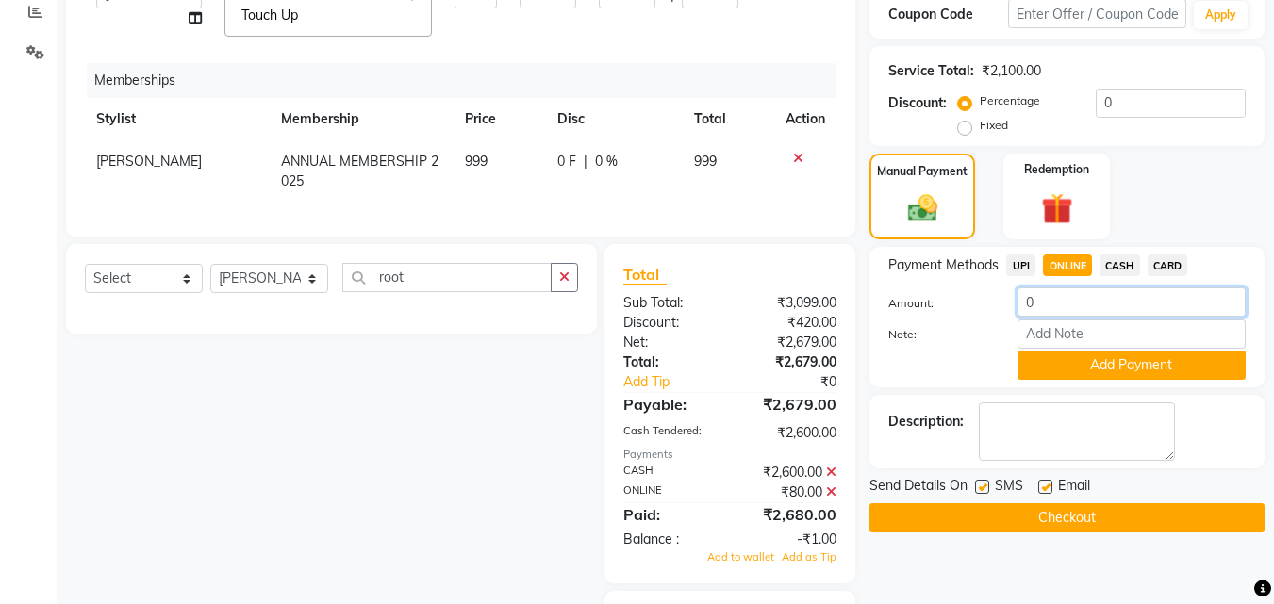
click at [1059, 300] on input "0" at bounding box center [1131, 302] width 228 height 29
type input "79"
click at [1083, 357] on button "Add Payment" at bounding box center [1131, 365] width 228 height 29
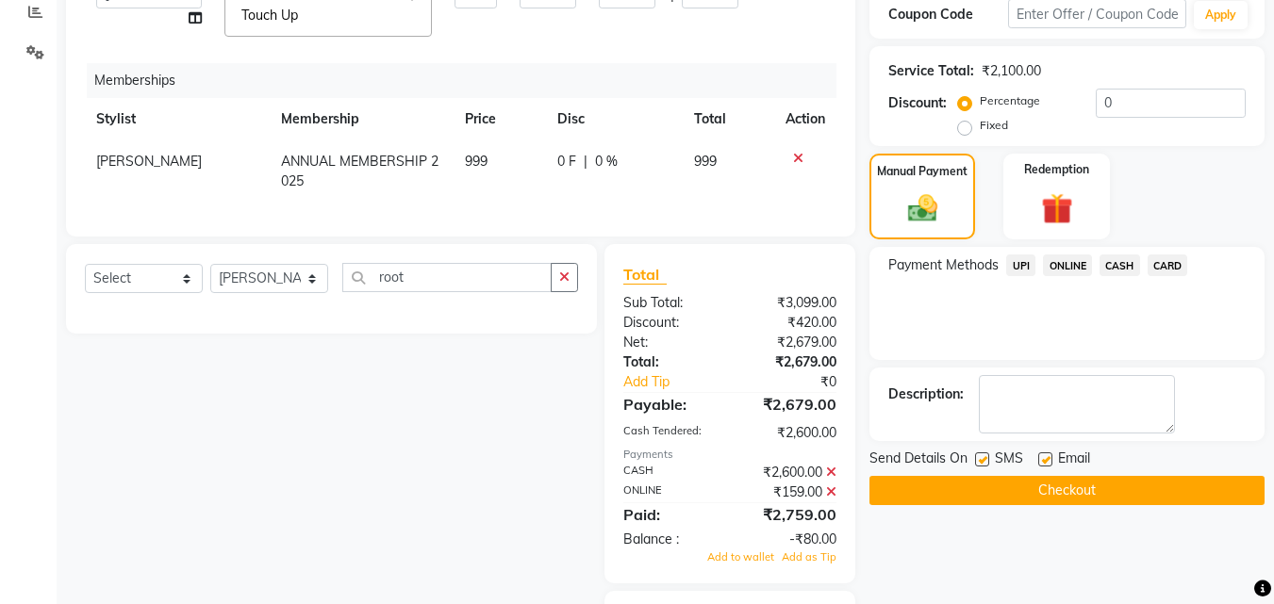
click at [1013, 489] on button "Checkout" at bounding box center [1066, 490] width 395 height 29
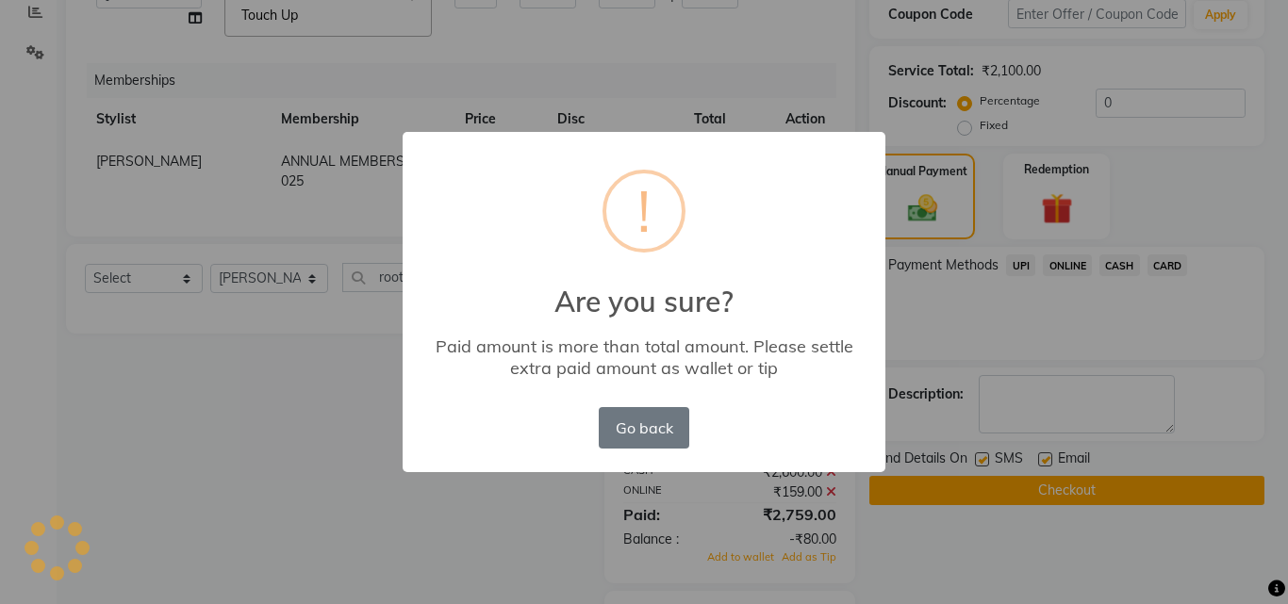
drag, startPoint x: 1013, startPoint y: 489, endPoint x: 764, endPoint y: 437, distance: 254.5
click at [853, 455] on div "× ! Are you sure? Paid amount is more than total amount. Please settle extra pa…" at bounding box center [644, 302] width 1288 height 604
click at [655, 421] on button "Go back" at bounding box center [644, 427] width 91 height 41
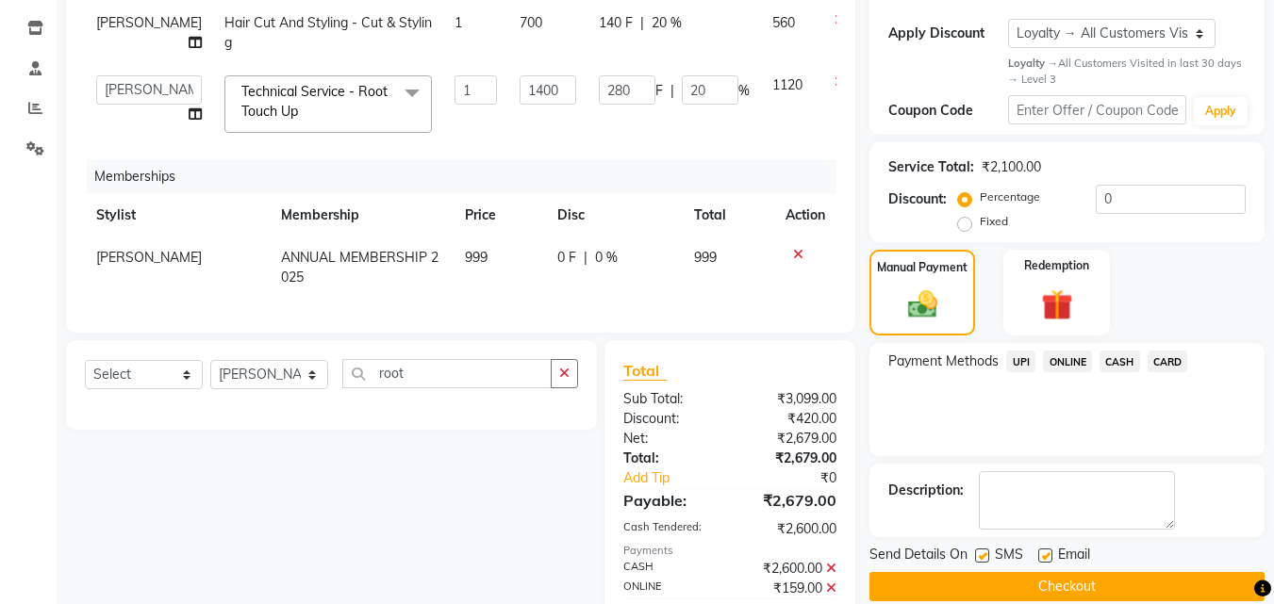
scroll to position [301, 0]
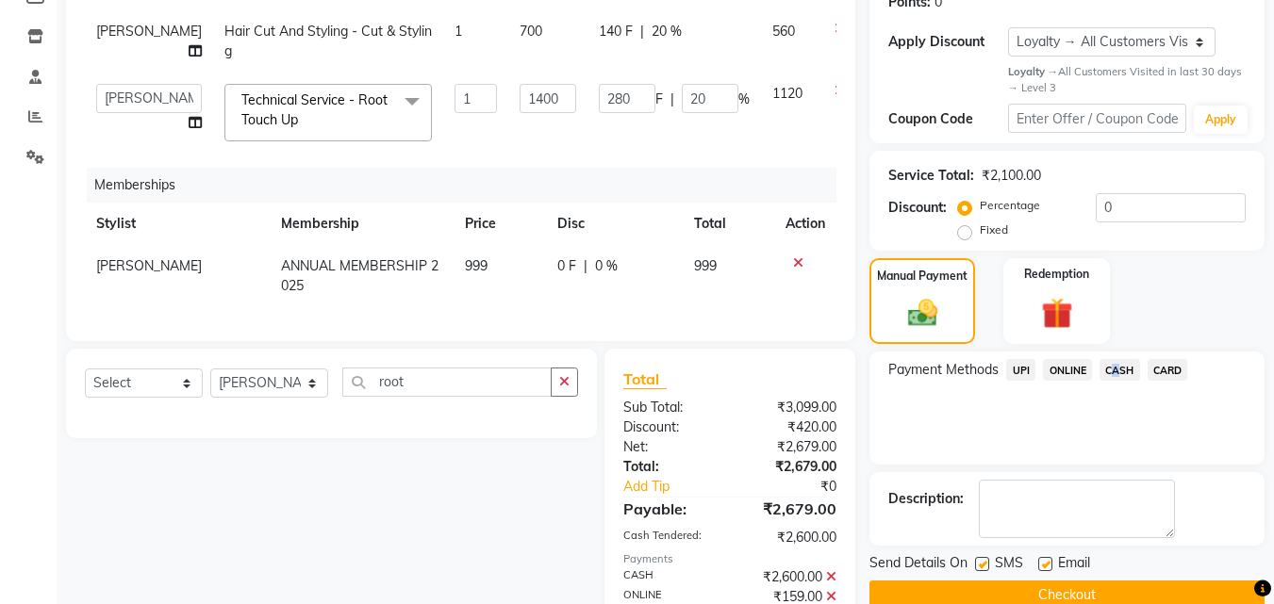
drag, startPoint x: 1115, startPoint y: 356, endPoint x: 1115, endPoint y: 373, distance: 17.0
click at [1115, 373] on div "Payment Methods UPI ONLINE CASH CARD" at bounding box center [1066, 408] width 395 height 113
click at [1115, 373] on span "CASH" at bounding box center [1119, 370] width 41 height 22
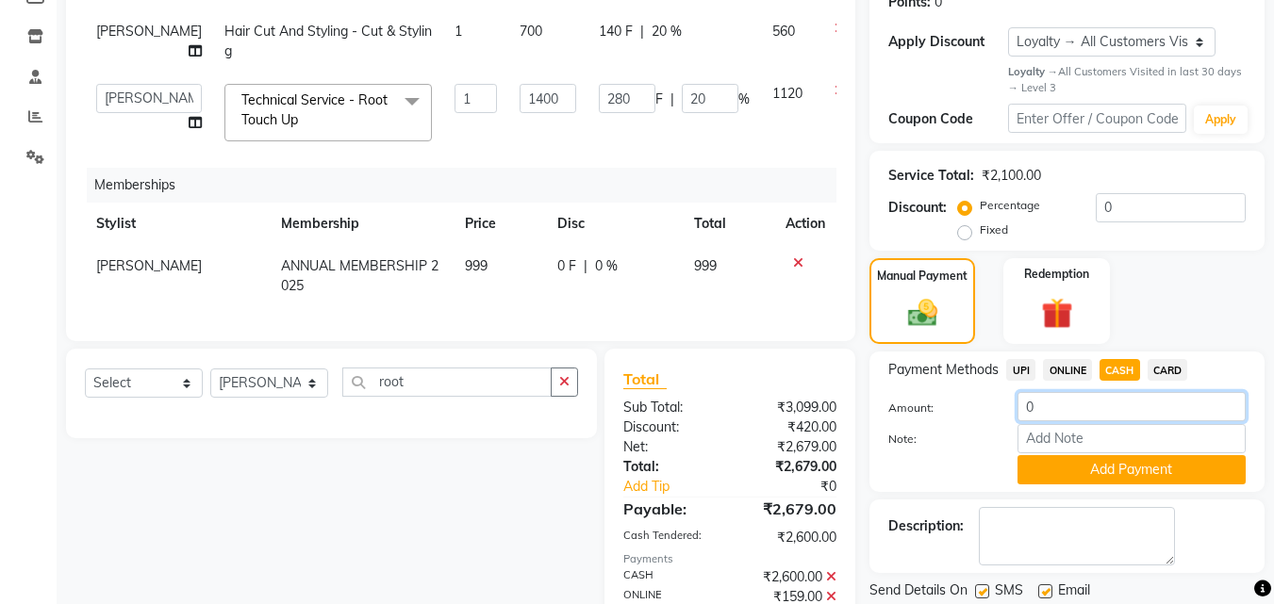
click at [1050, 405] on input "0" at bounding box center [1131, 406] width 228 height 29
click at [1067, 364] on span "ONLINE" at bounding box center [1067, 370] width 49 height 22
type input "0"
click at [1059, 404] on input "0" at bounding box center [1131, 406] width 228 height 29
click at [1117, 362] on span "CASH" at bounding box center [1119, 370] width 41 height 22
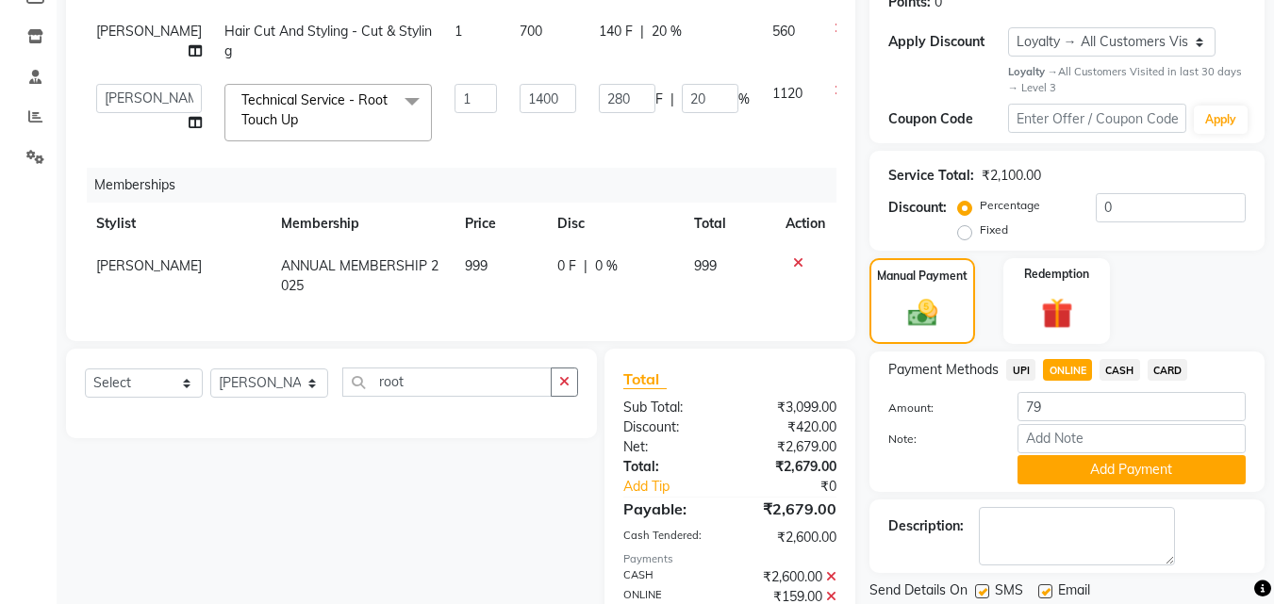
type input "0"
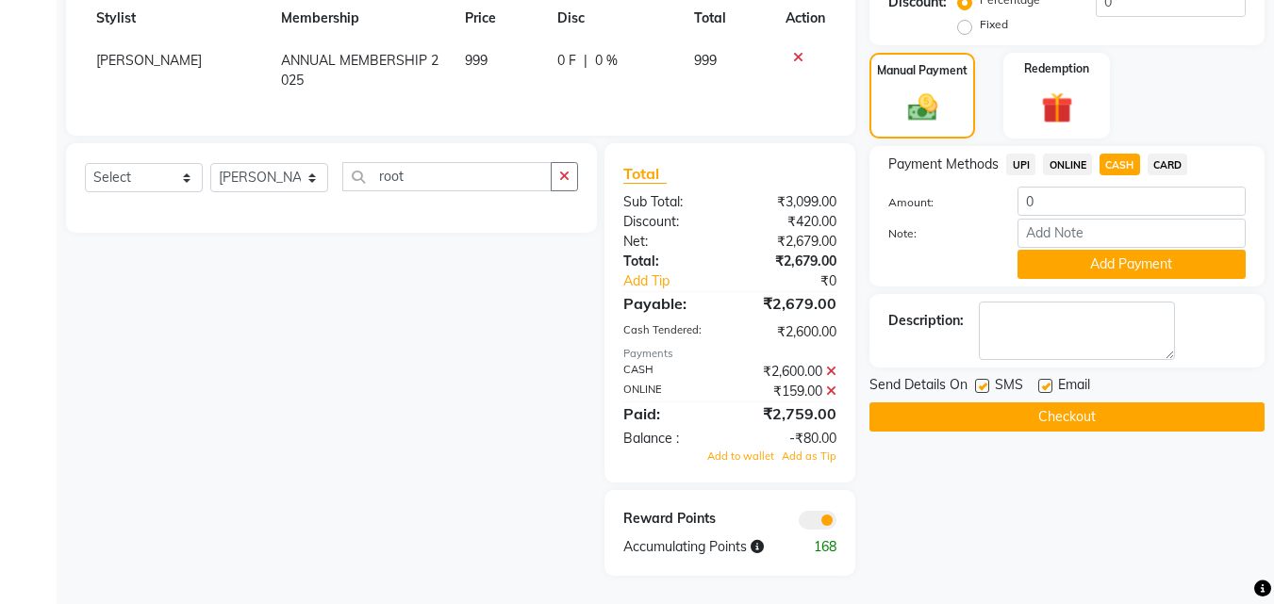
click at [831, 379] on span at bounding box center [831, 371] width 10 height 17
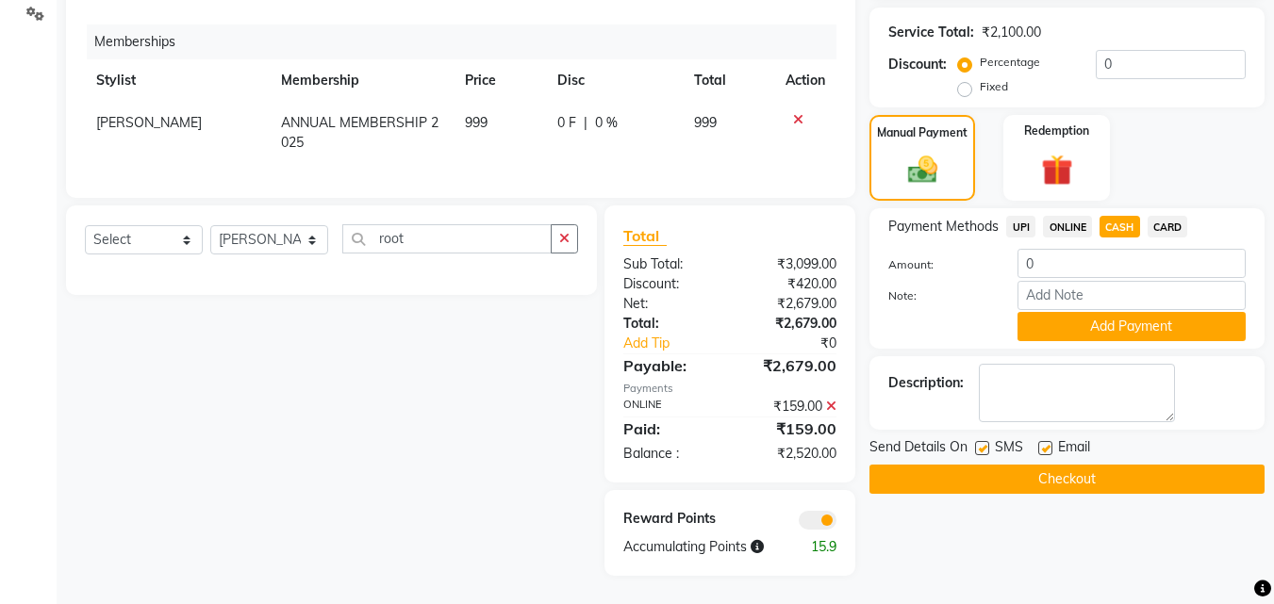
click at [833, 405] on icon at bounding box center [831, 406] width 10 height 13
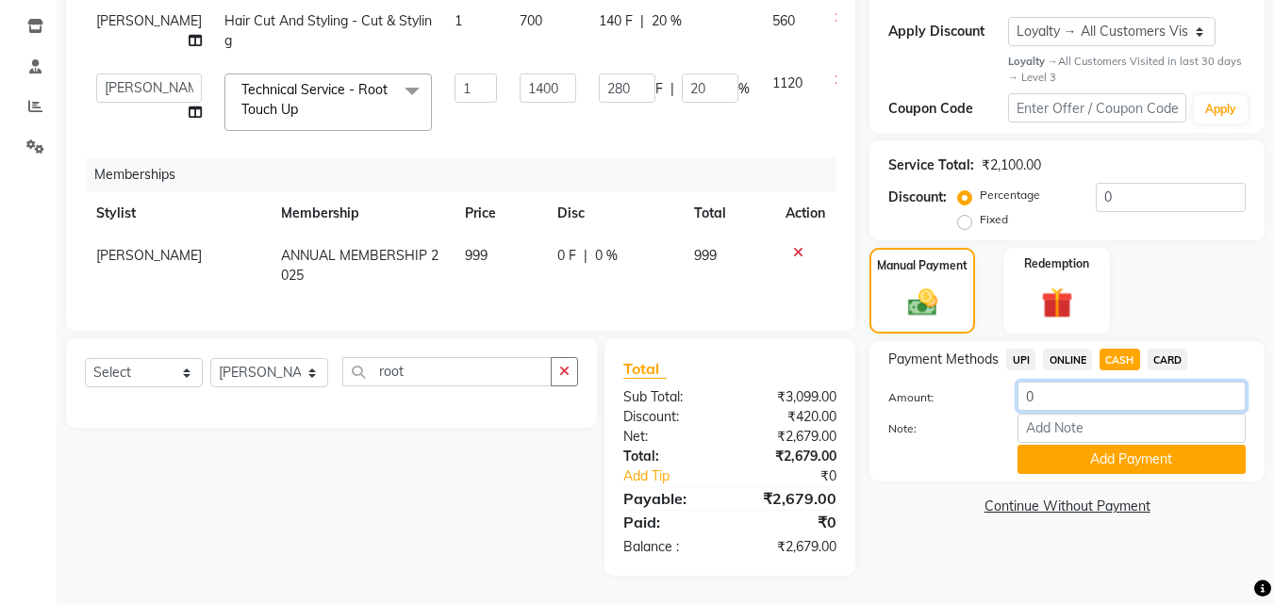
click at [1037, 384] on input "0" at bounding box center [1131, 396] width 228 height 29
click at [1021, 349] on span "UPI" at bounding box center [1020, 360] width 29 height 22
click at [1077, 349] on span "ONLINE" at bounding box center [1067, 360] width 49 height 22
click at [1081, 382] on input "2679" at bounding box center [1131, 396] width 228 height 29
type input "2"
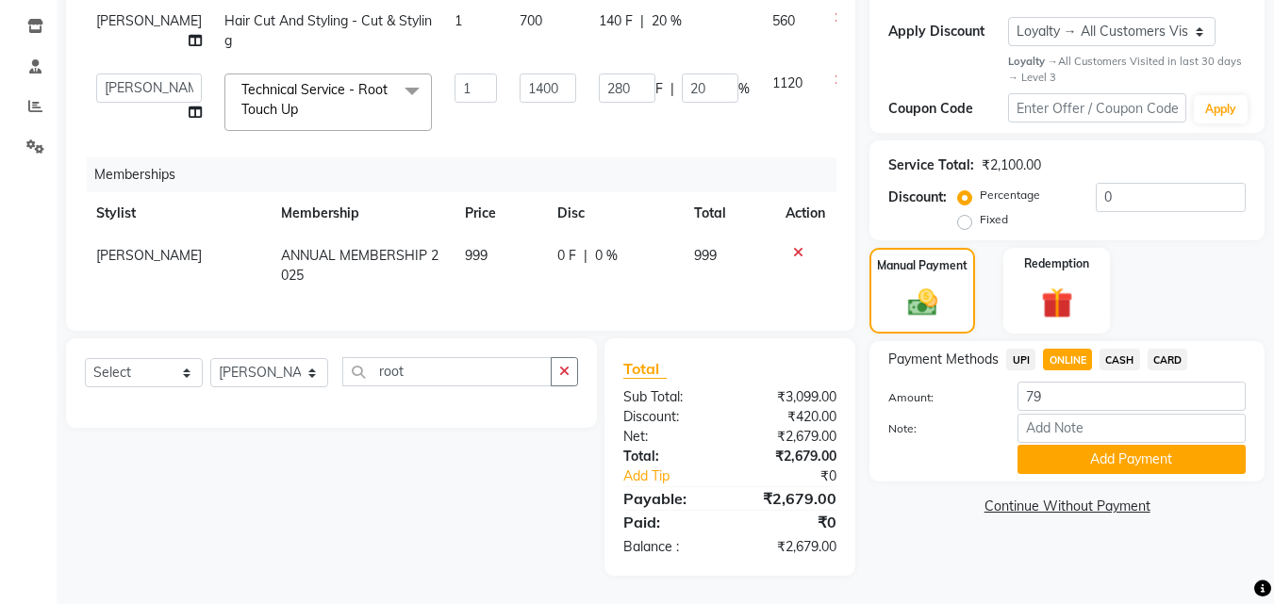
click at [1117, 349] on span "CASH" at bounding box center [1119, 360] width 41 height 22
type input "2679"
click at [1050, 445] on button "Add Payment" at bounding box center [1131, 459] width 228 height 29
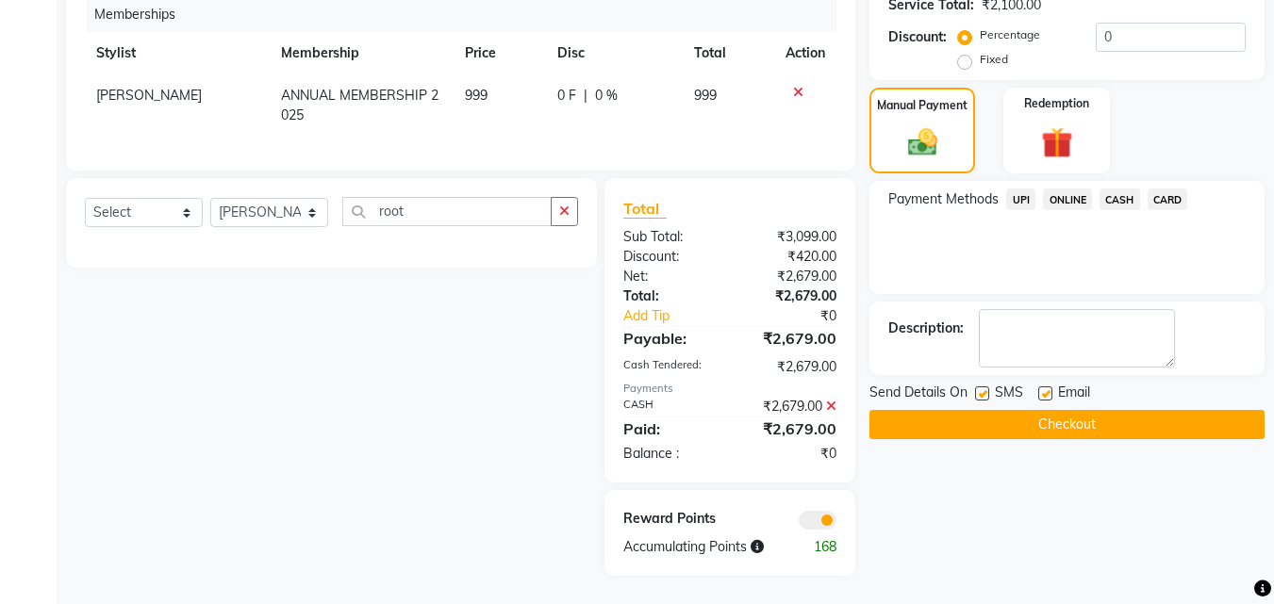
scroll to position [486, 0]
click at [1030, 410] on button "Checkout" at bounding box center [1066, 424] width 395 height 29
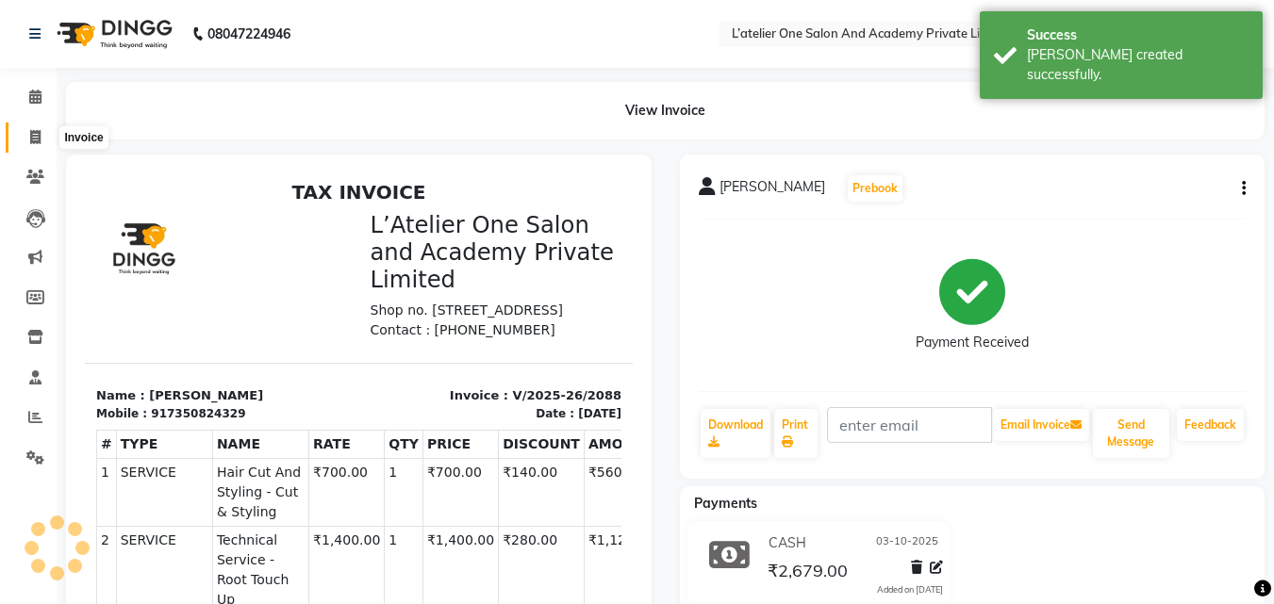
click at [31, 140] on icon at bounding box center [35, 137] width 10 height 14
select select "6939"
select select "service"
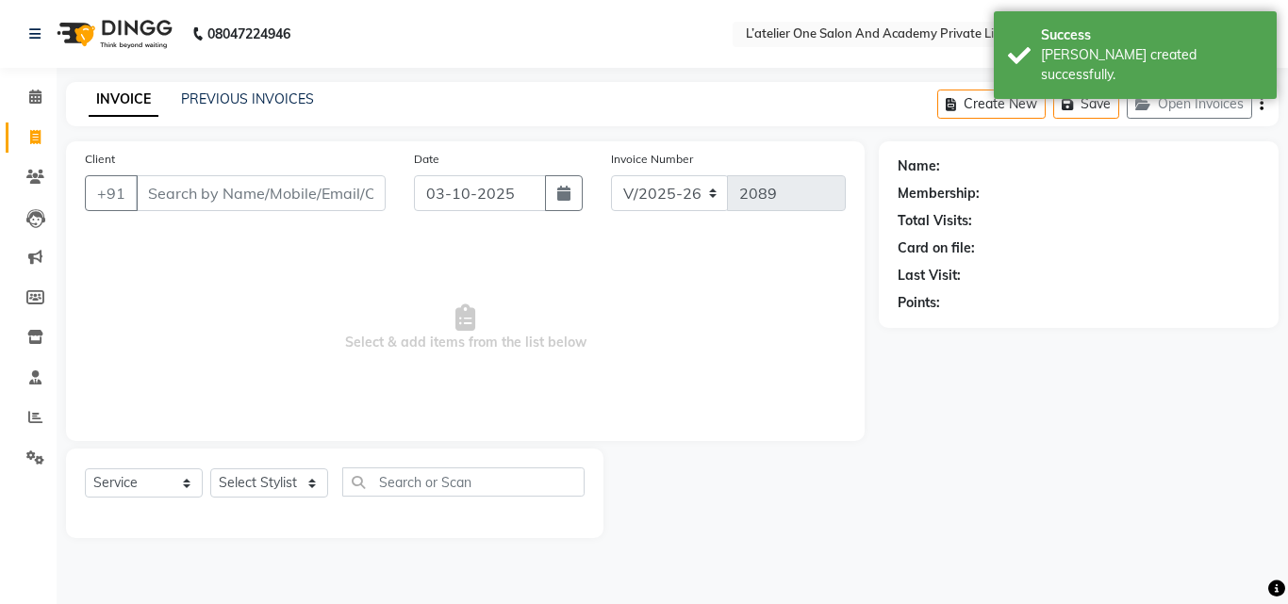
click at [167, 181] on input "Client" at bounding box center [261, 193] width 250 height 36
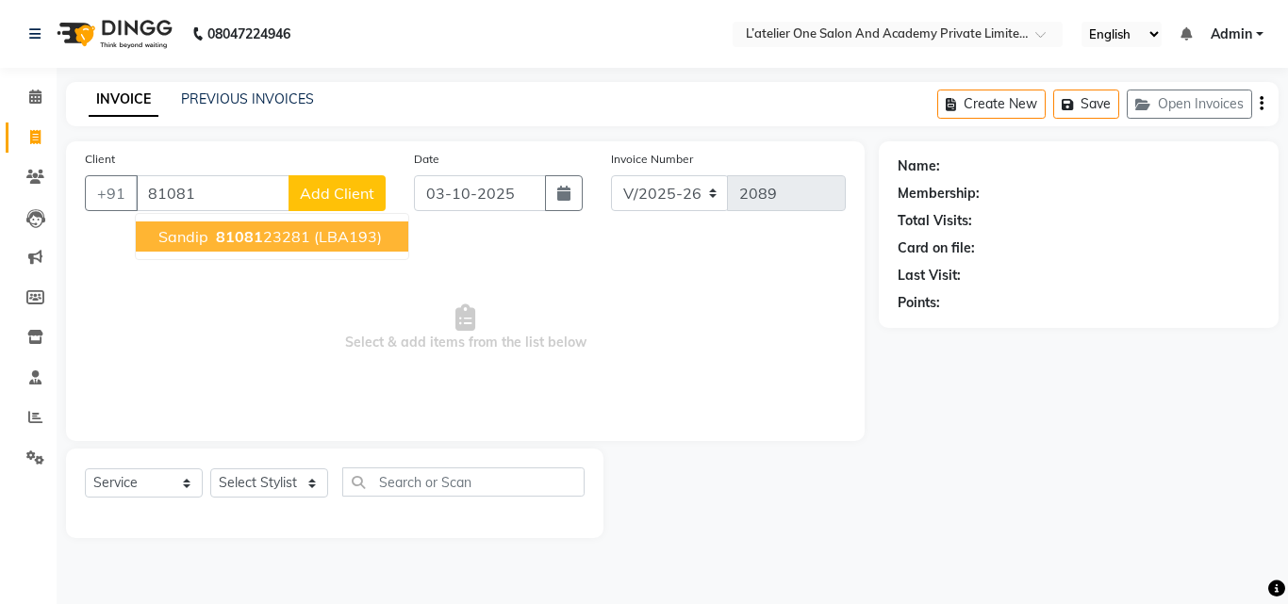
click at [228, 241] on span "81081" at bounding box center [239, 236] width 47 height 19
type input "8108123281"
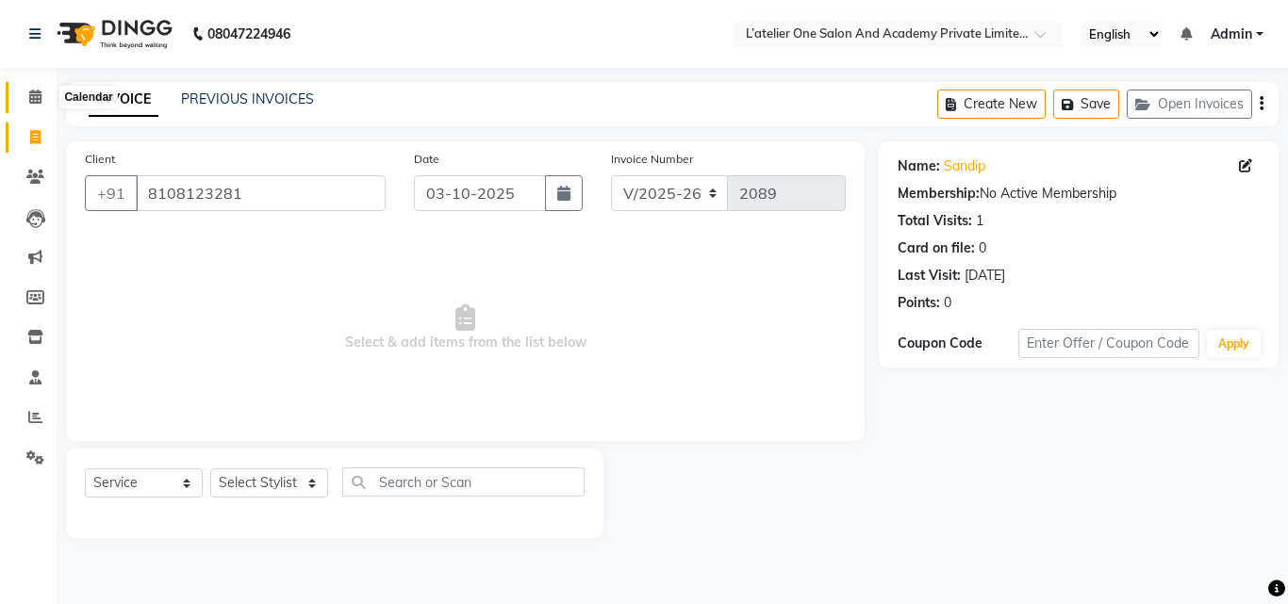
click at [34, 95] on icon at bounding box center [35, 97] width 12 height 14
click at [41, 93] on icon at bounding box center [35, 97] width 12 height 14
click at [34, 175] on icon at bounding box center [35, 177] width 18 height 14
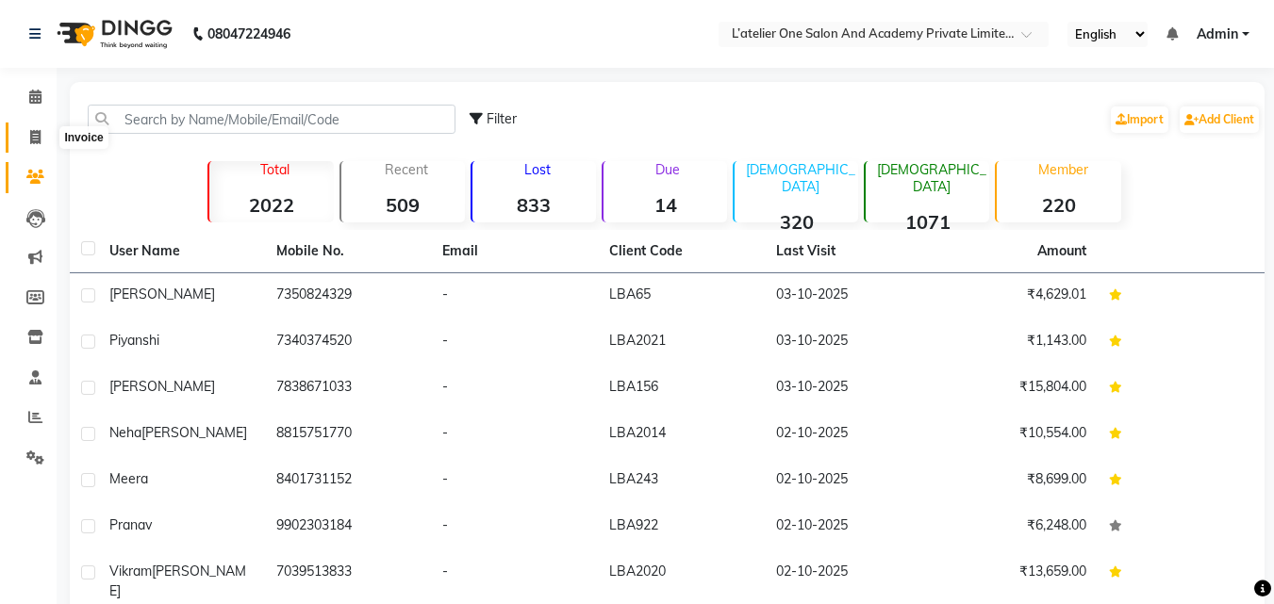
click at [34, 141] on icon at bounding box center [35, 137] width 10 height 14
select select "service"
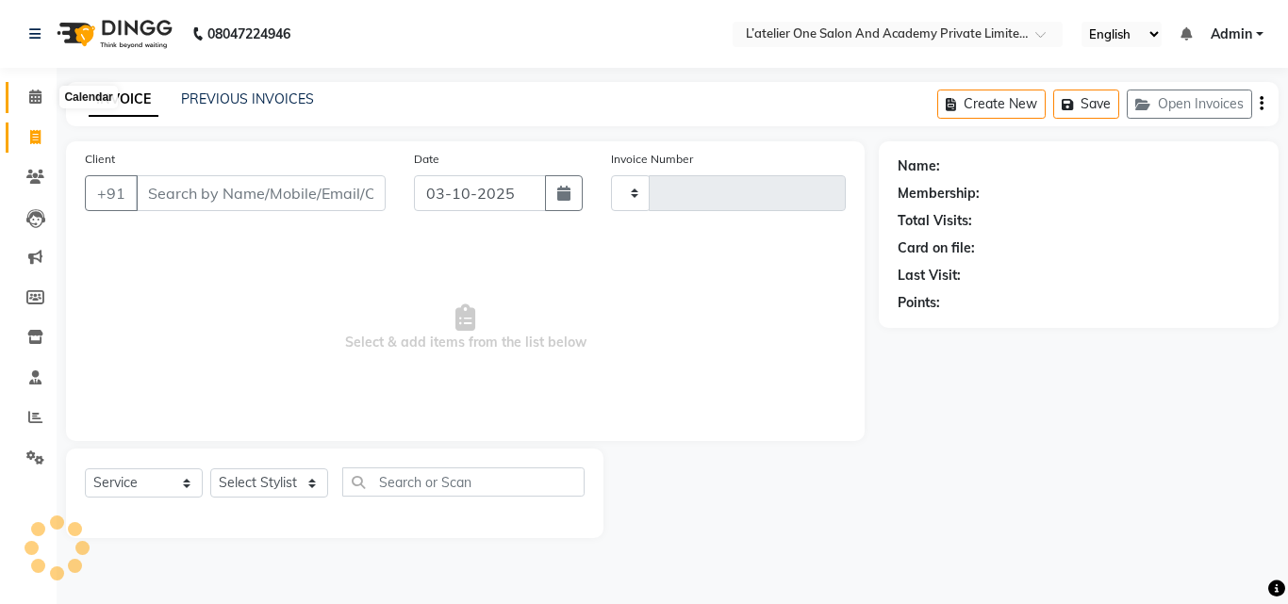
type input "2089"
select select "6939"
click at [169, 191] on input "Client" at bounding box center [261, 193] width 250 height 36
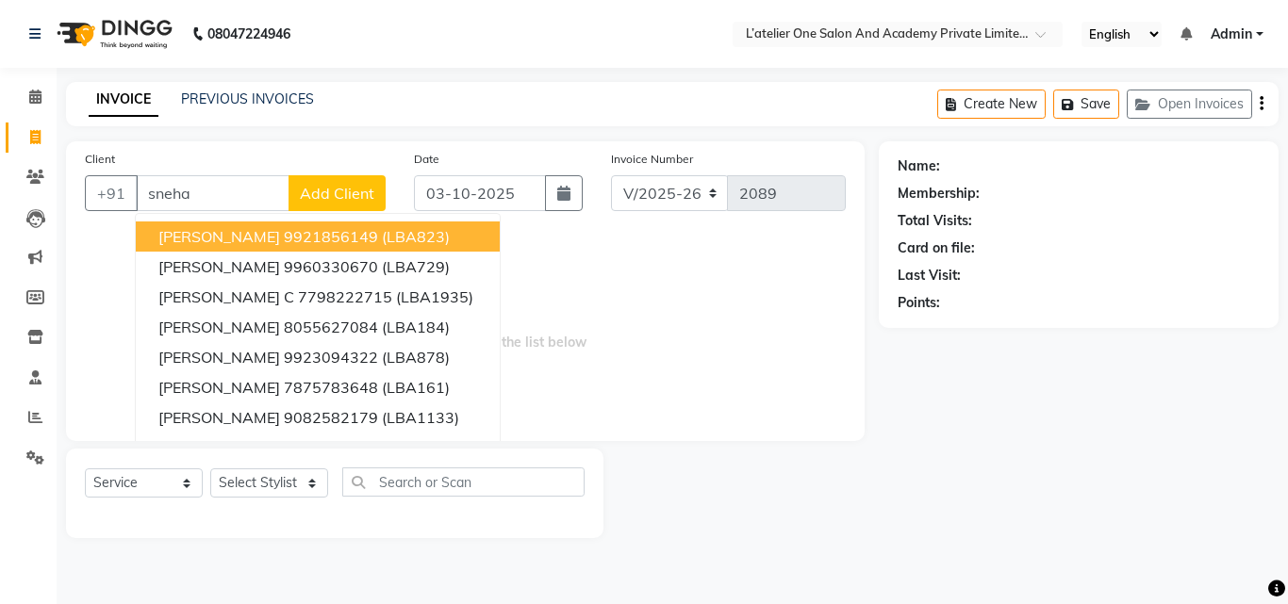
click at [220, 184] on input "sneha" at bounding box center [213, 193] width 154 height 36
type input "s"
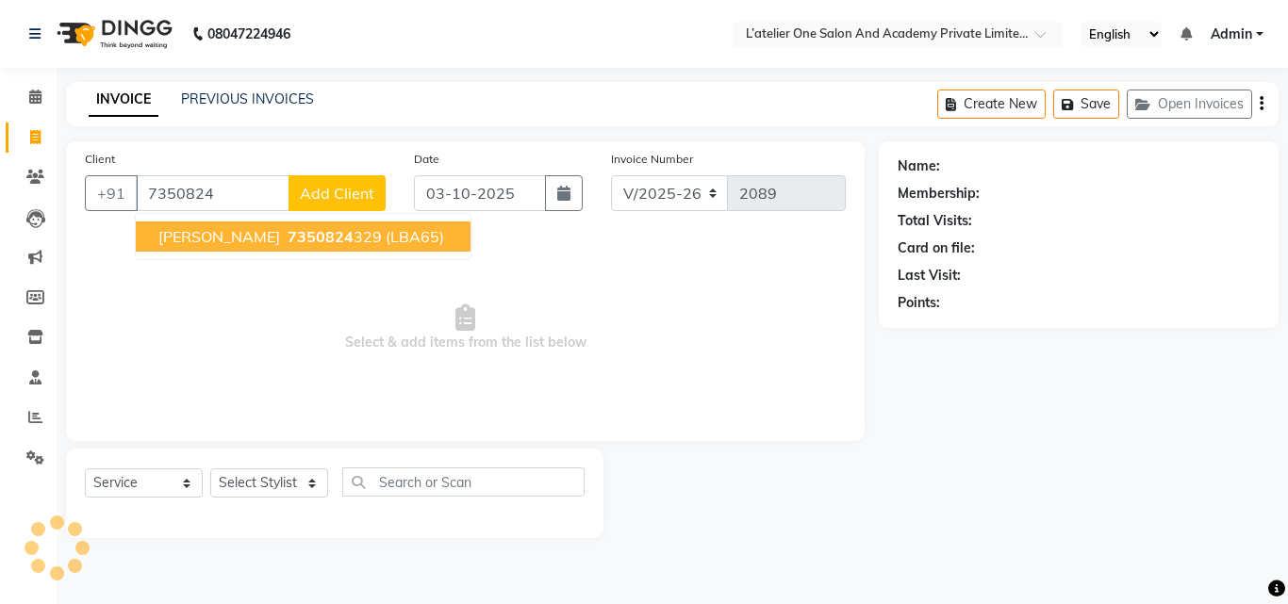
click at [297, 235] on ngb-highlight "7350824 329" at bounding box center [333, 236] width 98 height 19
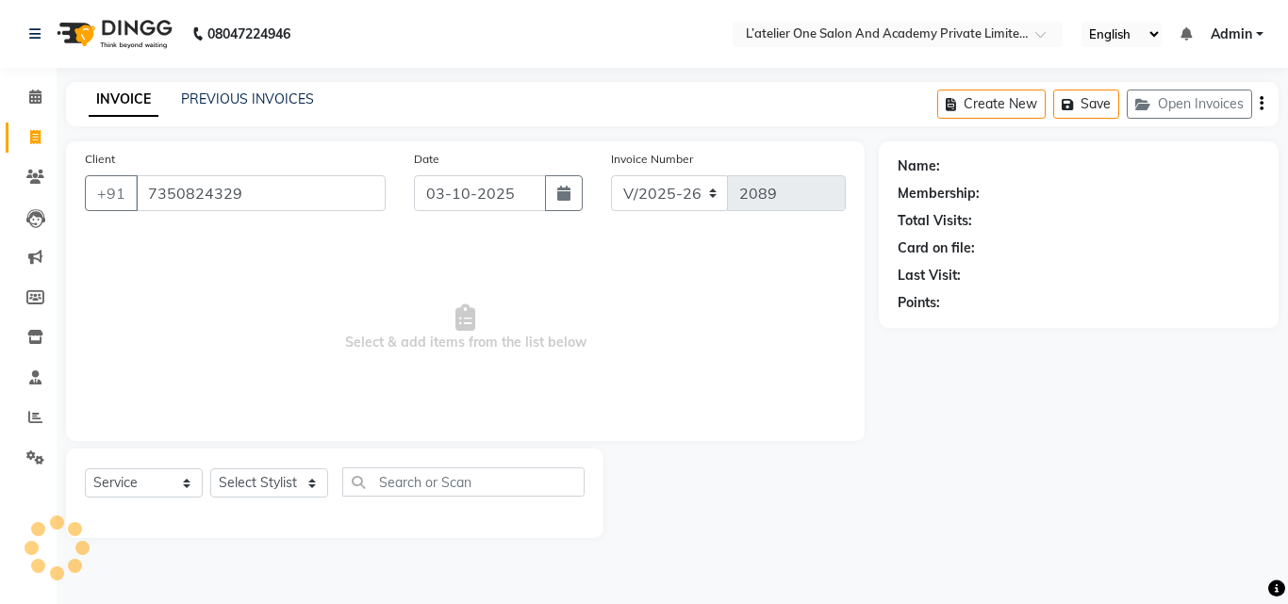
type input "7350824329"
select select "2: Object"
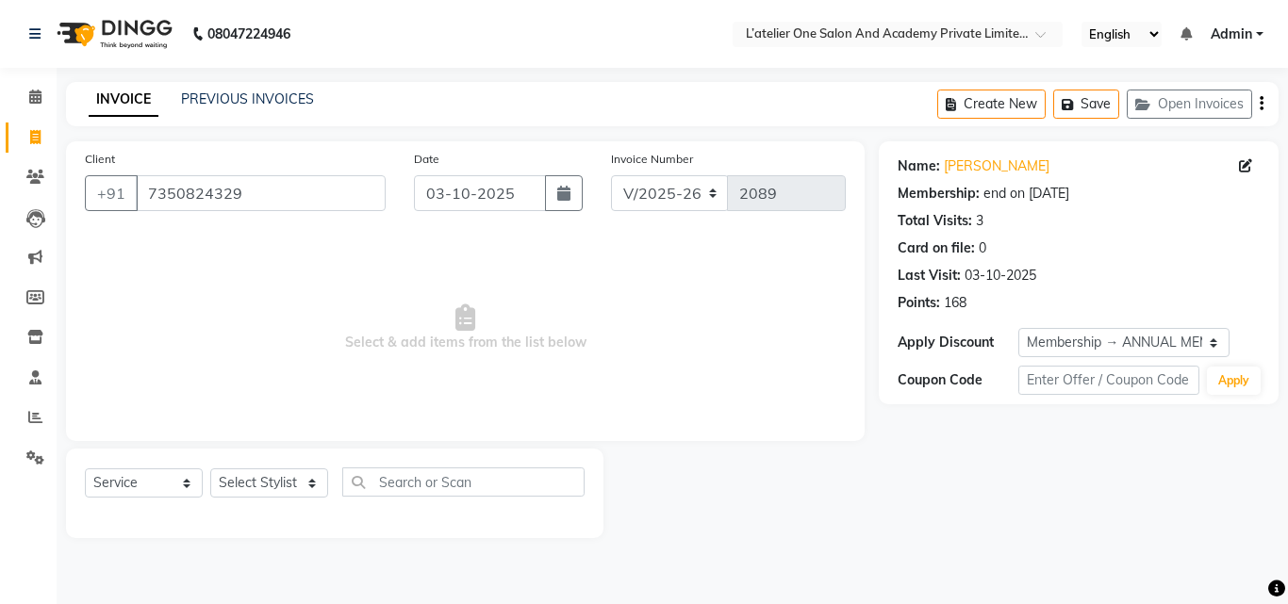
click at [1018, 196] on div "end on [DATE]" at bounding box center [1026, 194] width 86 height 20
click at [1215, 343] on select "Select Membership → ANNUAL MEMBERSHIP 2025 Loyalty → All Customers Visited in l…" at bounding box center [1123, 342] width 211 height 29
click at [1211, 288] on div "Name: [PERSON_NAME] Membership: end on [DATE] Total Visits: 3 Card on file: 0 L…" at bounding box center [1079, 231] width 362 height 164
click at [35, 87] on span at bounding box center [35, 98] width 33 height 22
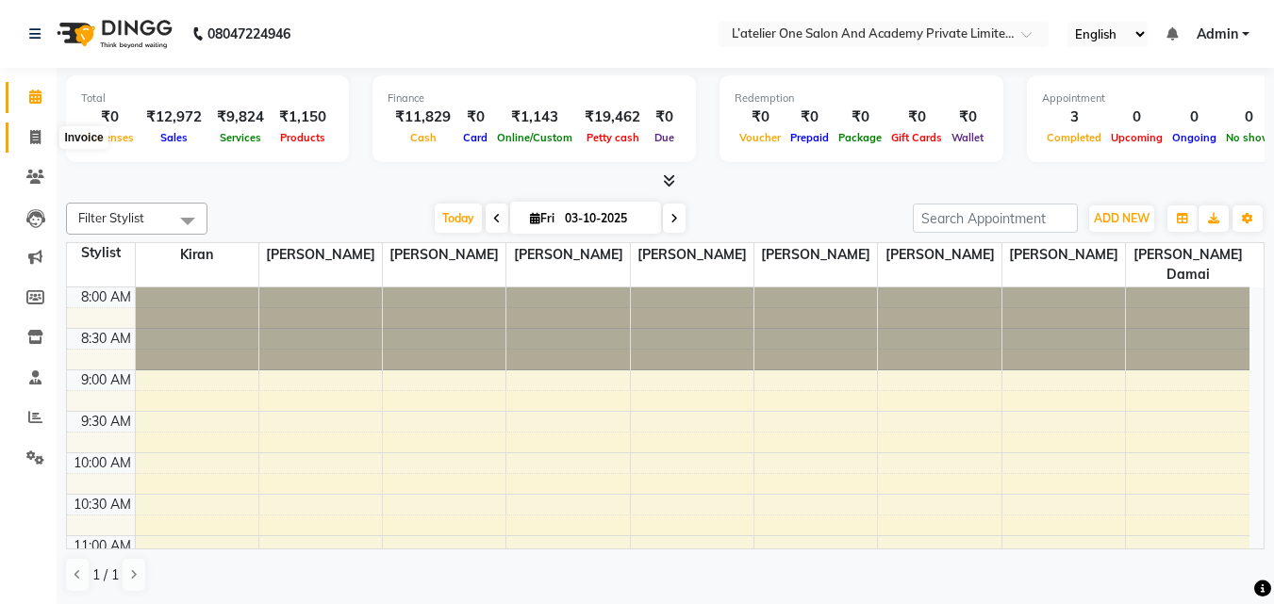
click at [40, 134] on icon at bounding box center [35, 137] width 10 height 14
select select "service"
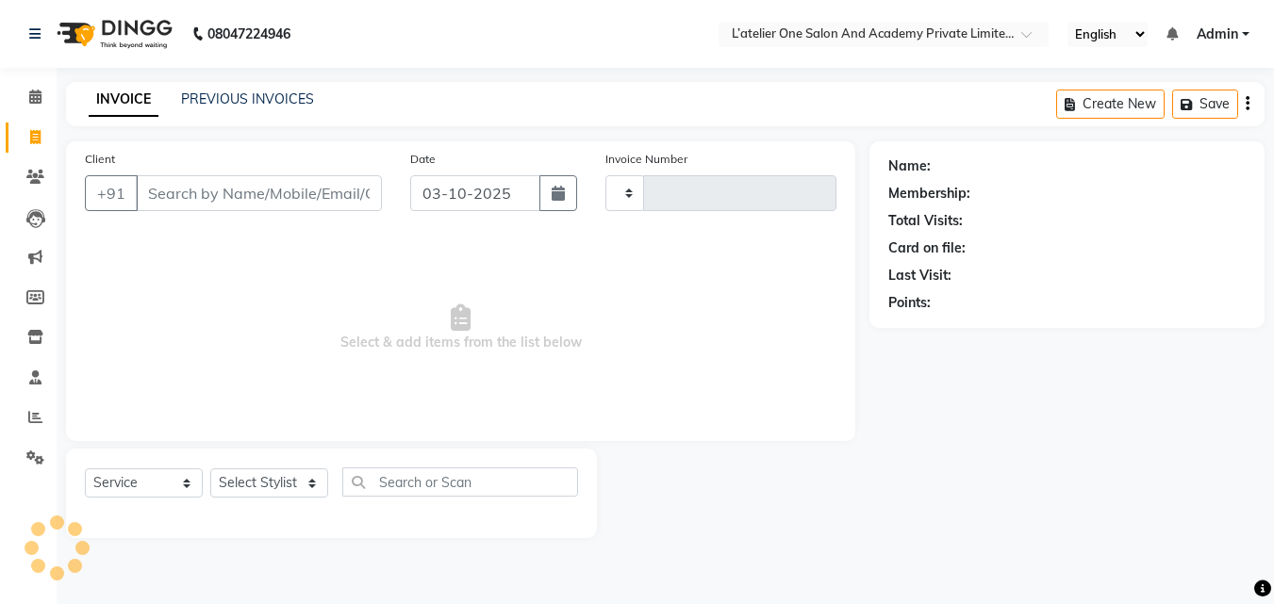
type input "2089"
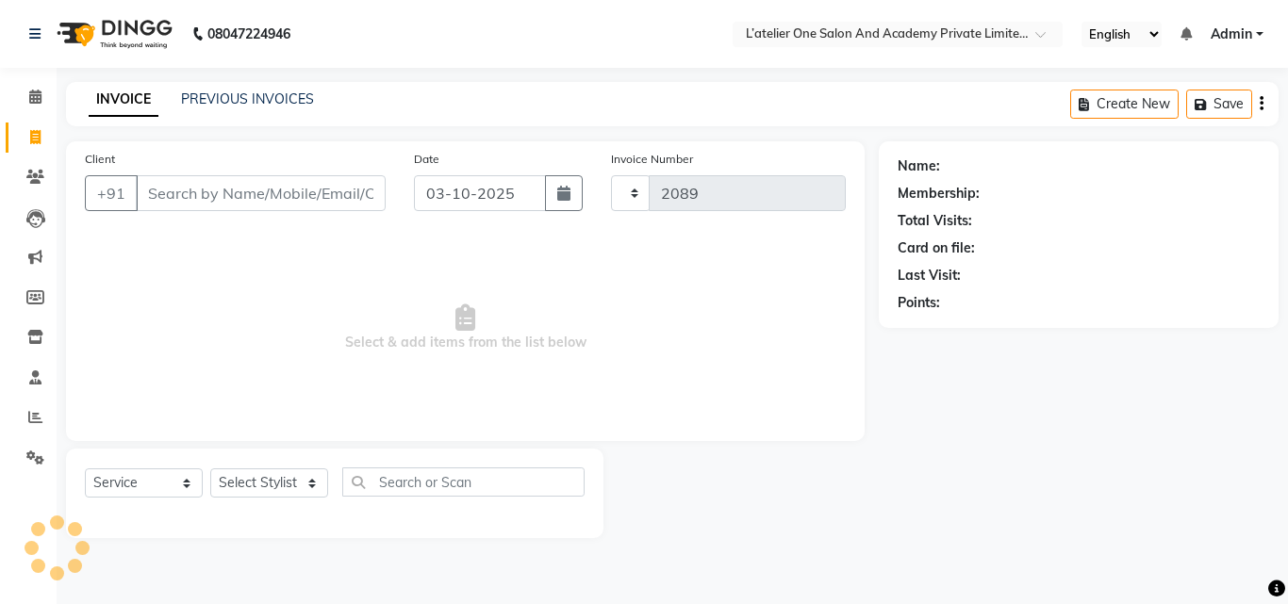
select select "6939"
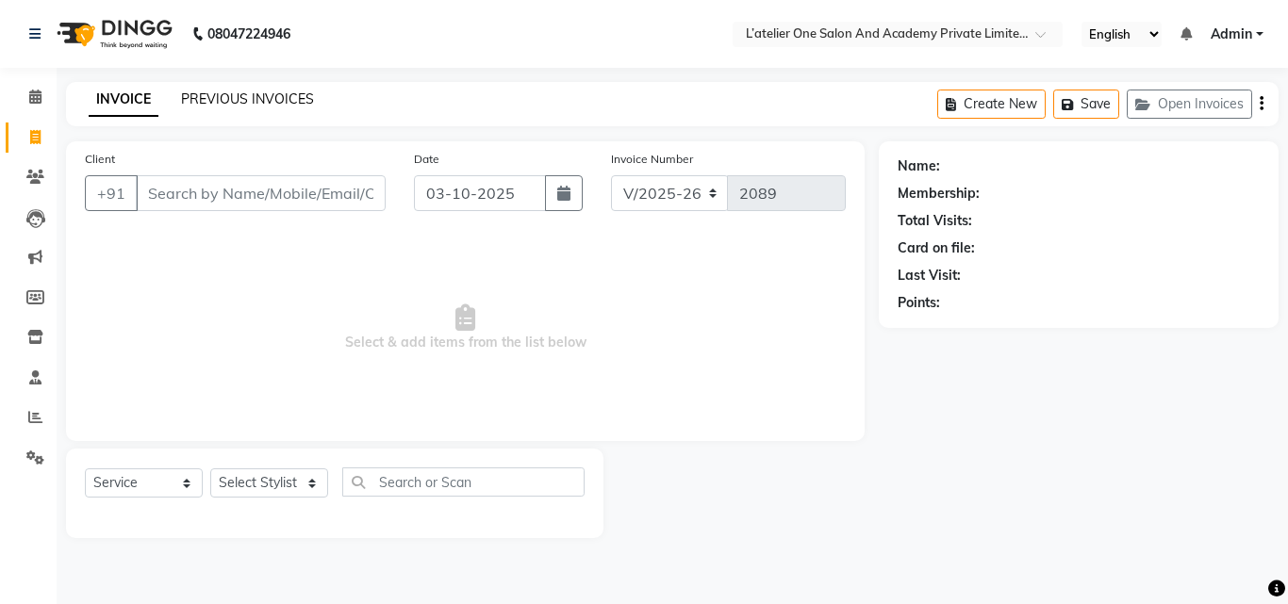
click at [211, 99] on link "PREVIOUS INVOICES" at bounding box center [247, 99] width 133 height 17
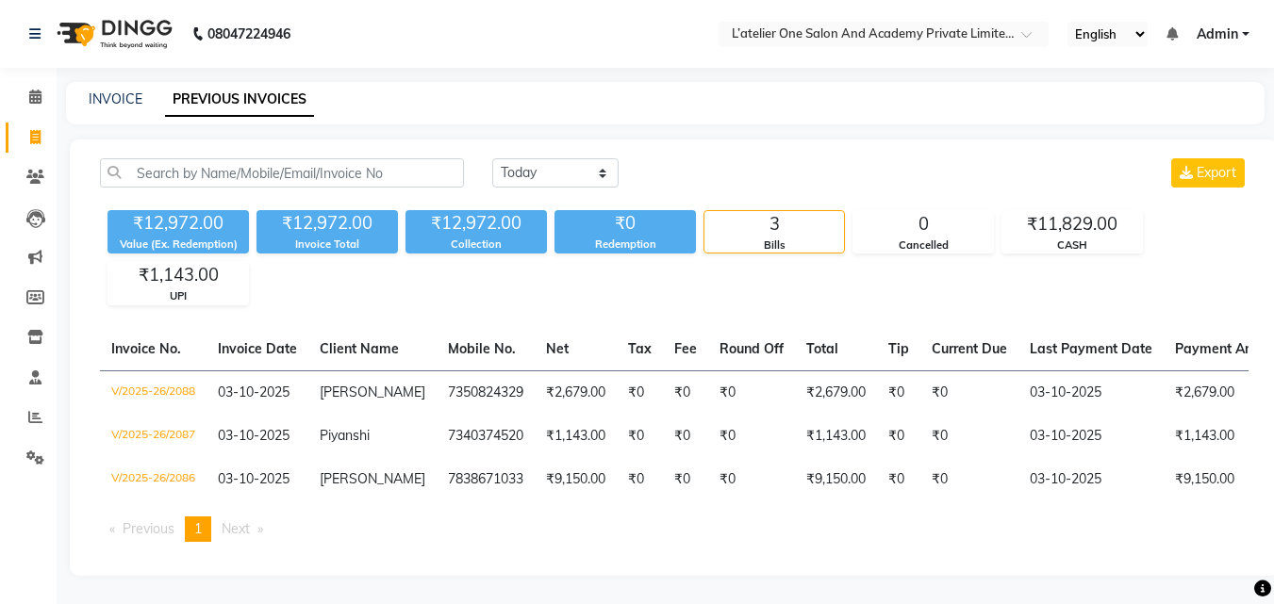
scroll to position [14, 0]
click at [36, 90] on icon at bounding box center [35, 97] width 12 height 14
